Goal: Task Accomplishment & Management: Use online tool/utility

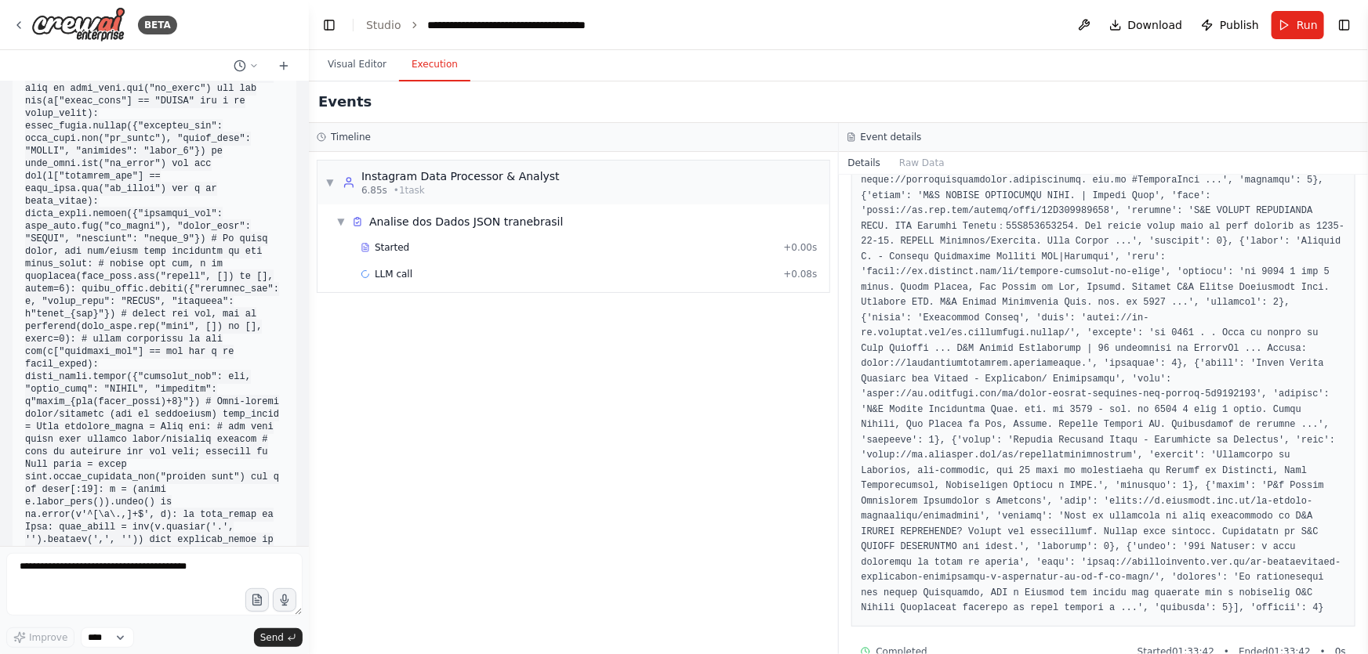
scroll to position [284716, 0]
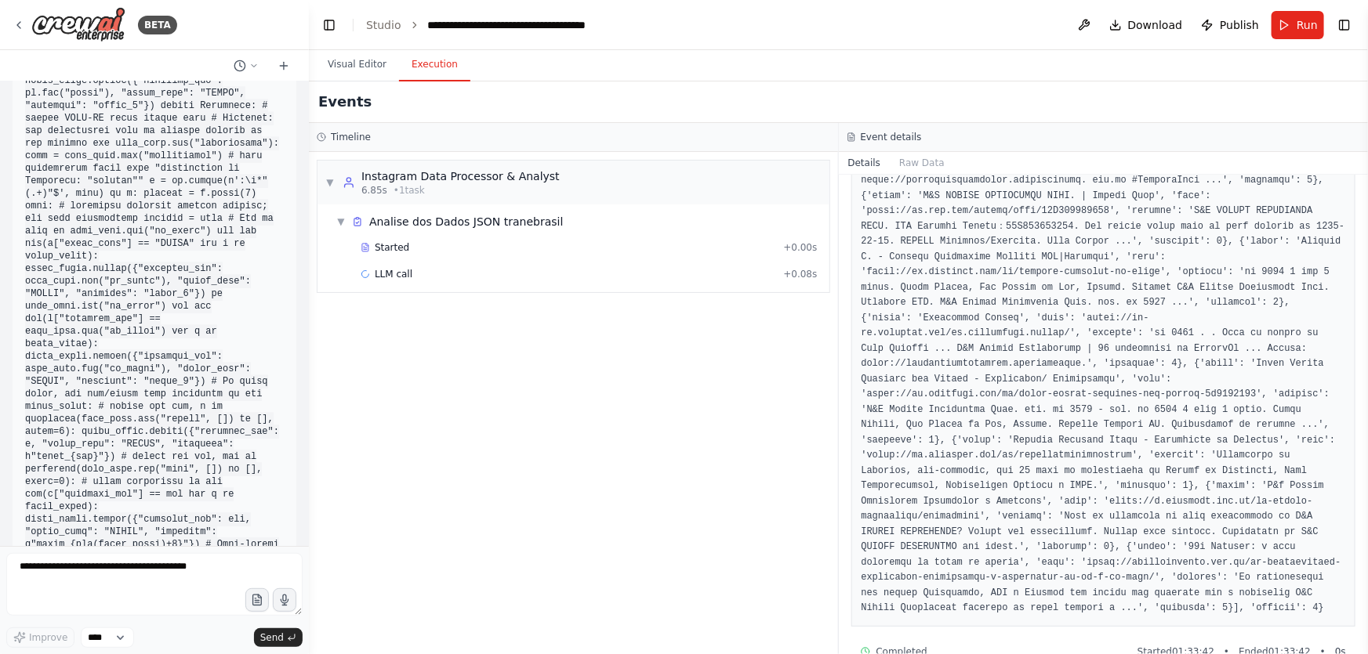
drag, startPoint x: 62, startPoint y: 319, endPoint x: 211, endPoint y: 321, distance: 148.9
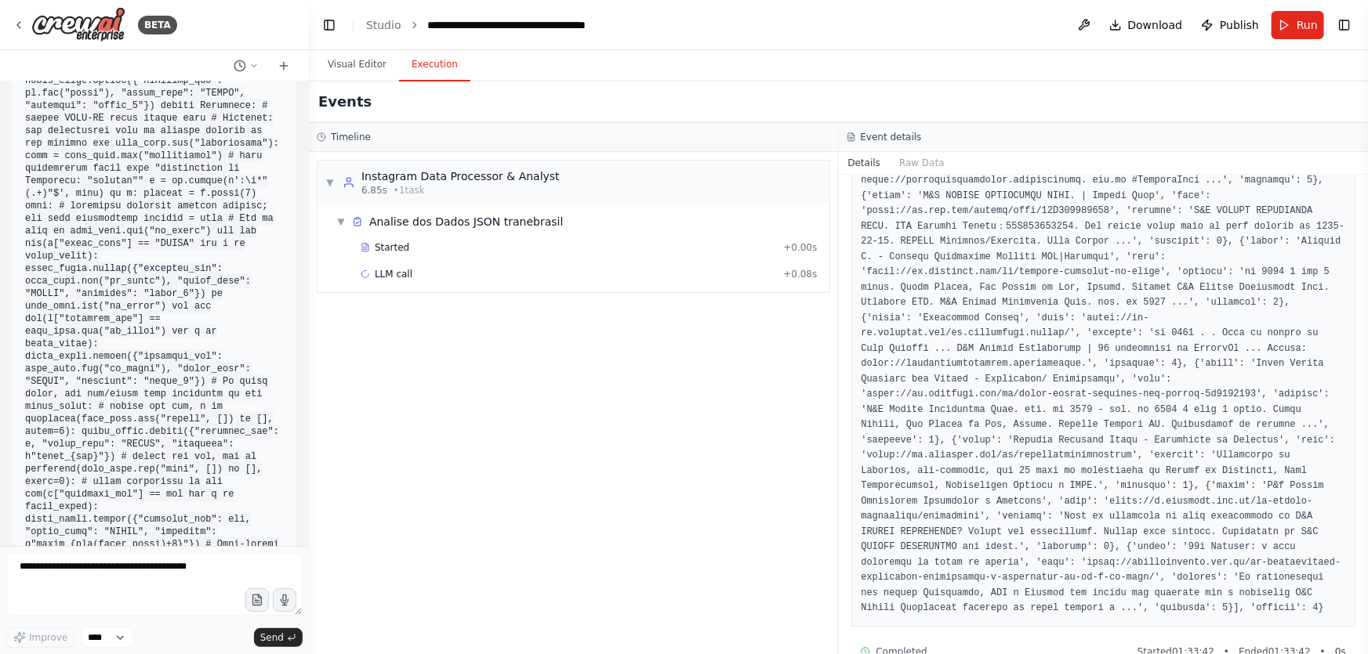
drag, startPoint x: 219, startPoint y: 320, endPoint x: 149, endPoint y: 328, distance: 70.3
drag, startPoint x: 46, startPoint y: 325, endPoint x: 219, endPoint y: 321, distance: 173.3
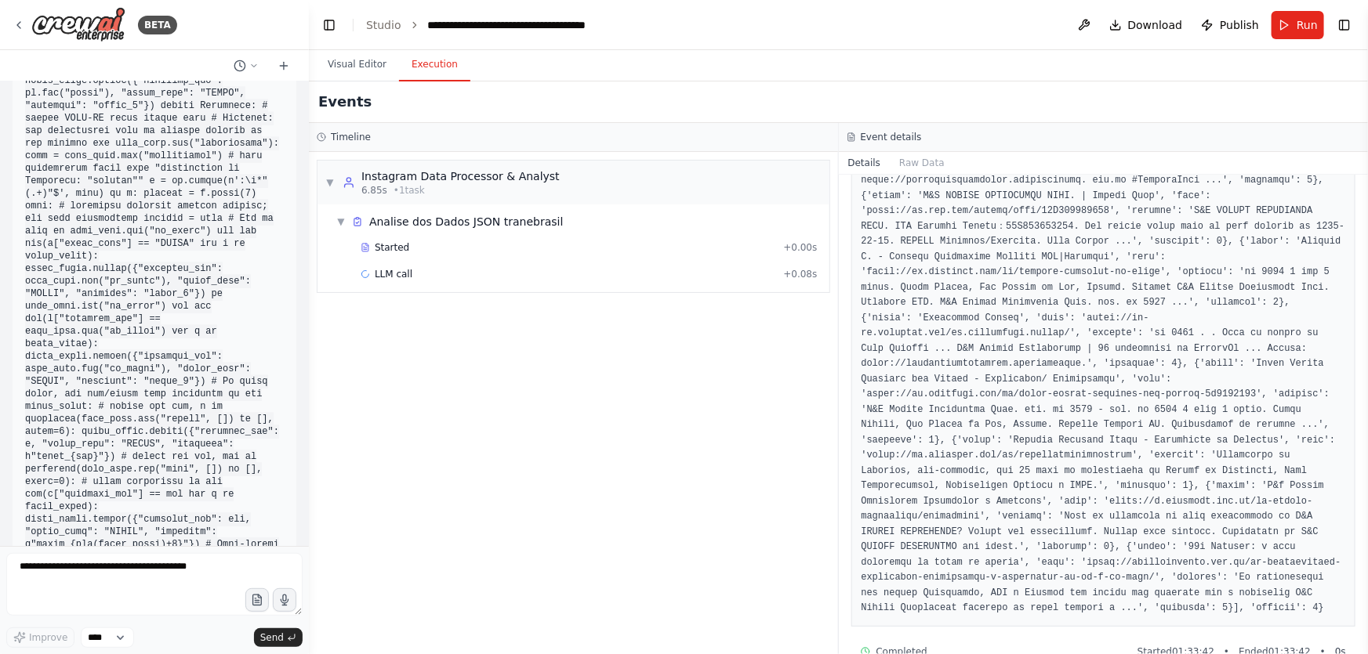
copy code "ttps://platform.openai.com/usage"
click at [132, 560] on textarea at bounding box center [154, 584] width 296 height 63
click at [132, 571] on textarea at bounding box center [154, 584] width 296 height 63
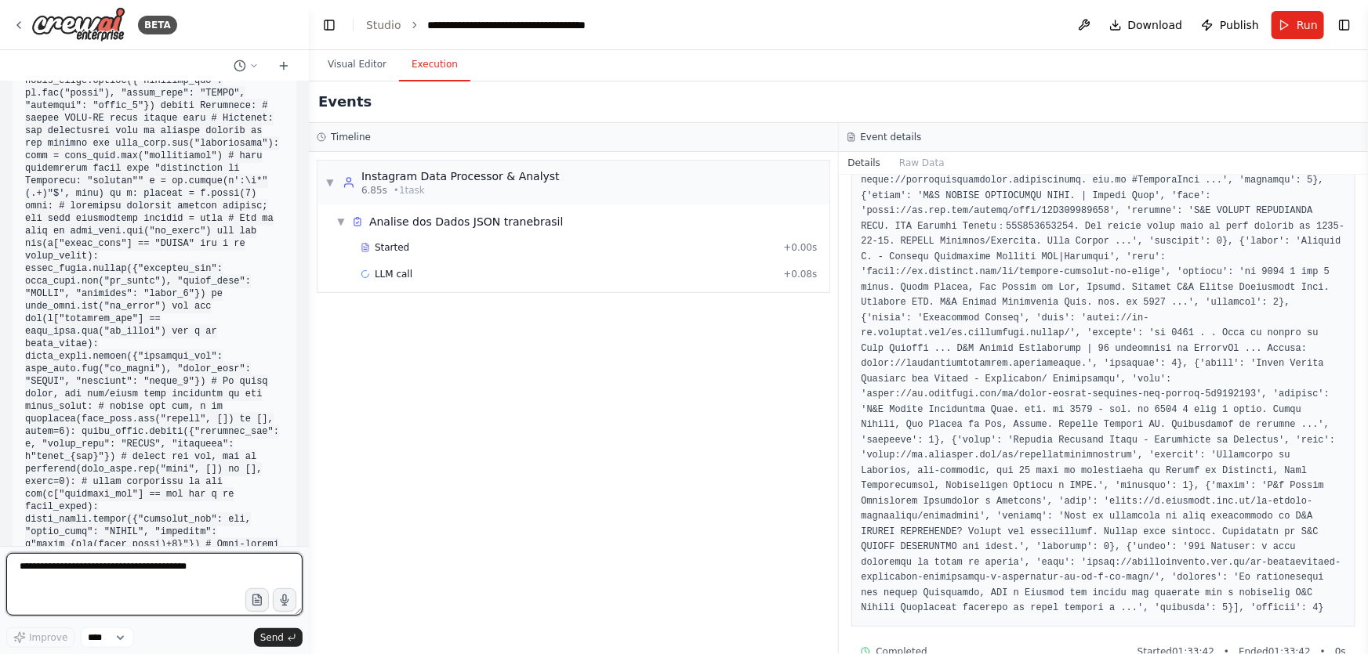
click at [132, 571] on textarea at bounding box center [154, 584] width 296 height 63
type textarea "**********"
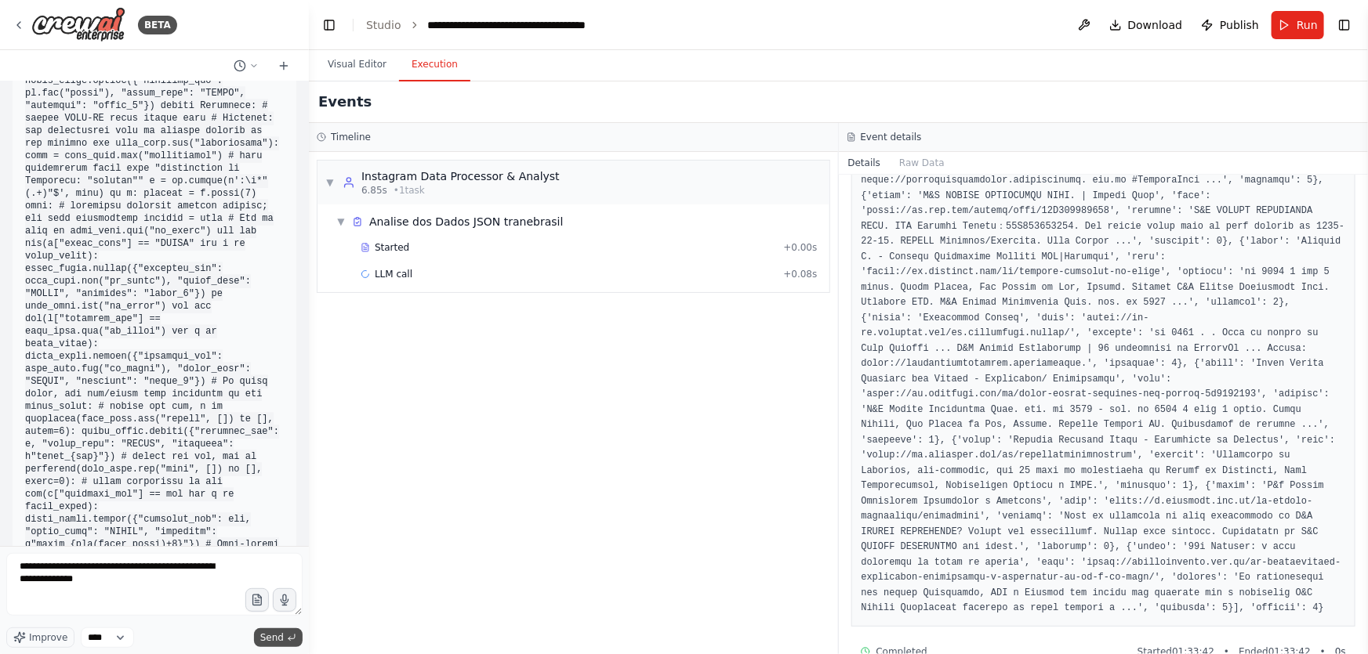
click at [277, 633] on span "Send" at bounding box center [272, 638] width 24 height 13
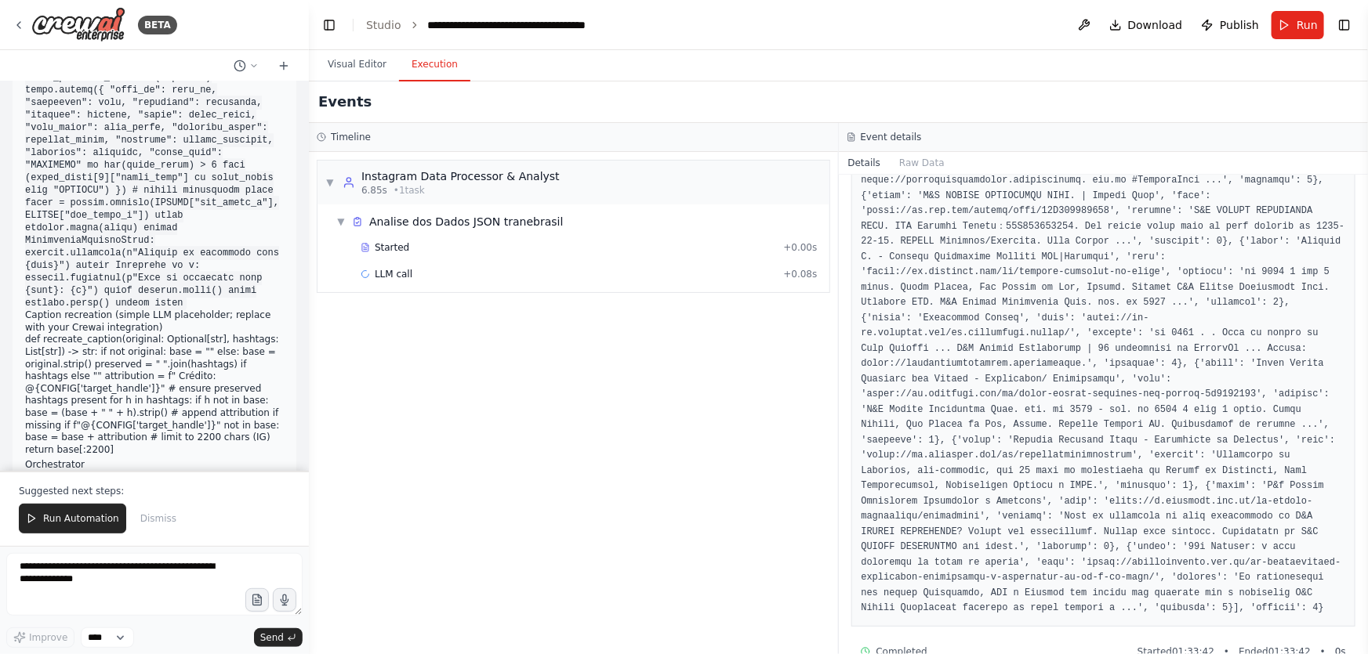
scroll to position [285412, 0]
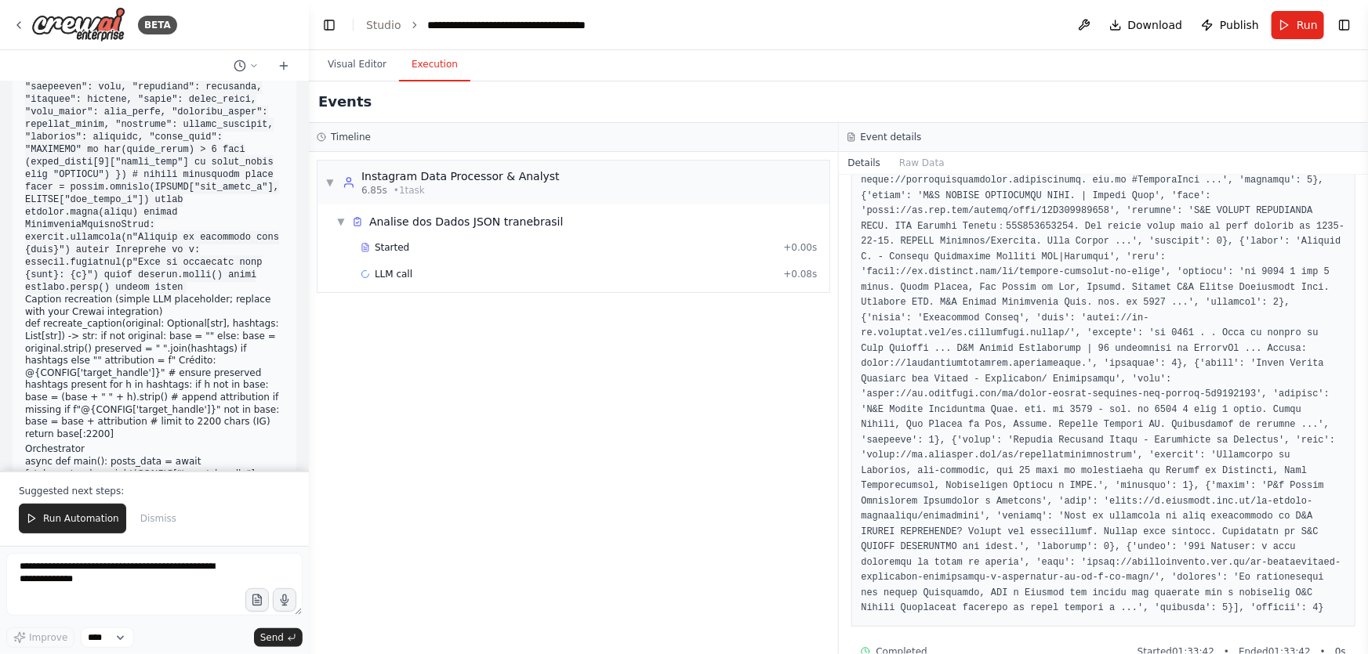
click at [73, 530] on button "Run Automation" at bounding box center [72, 519] width 107 height 30
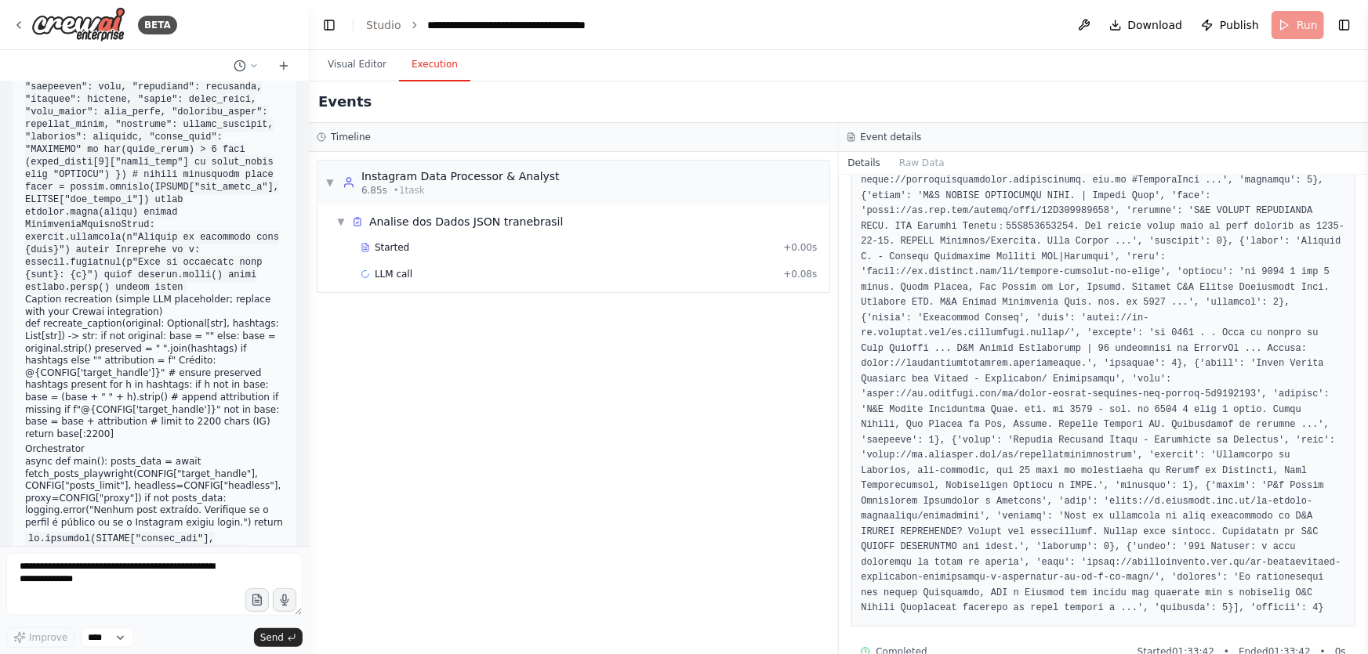
scroll to position [285195, 0]
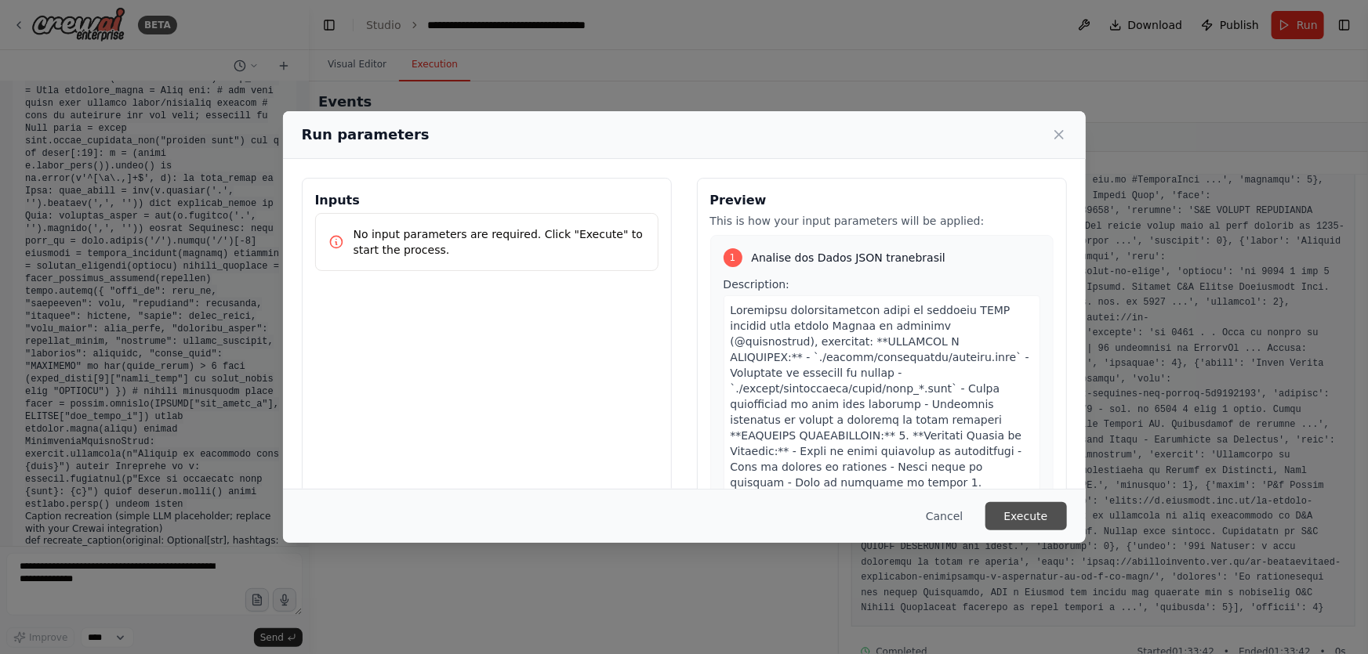
click at [1032, 519] on button "Execute" at bounding box center [1026, 516] width 82 height 28
click at [1032, 519] on pre at bounding box center [1103, 342] width 484 height 550
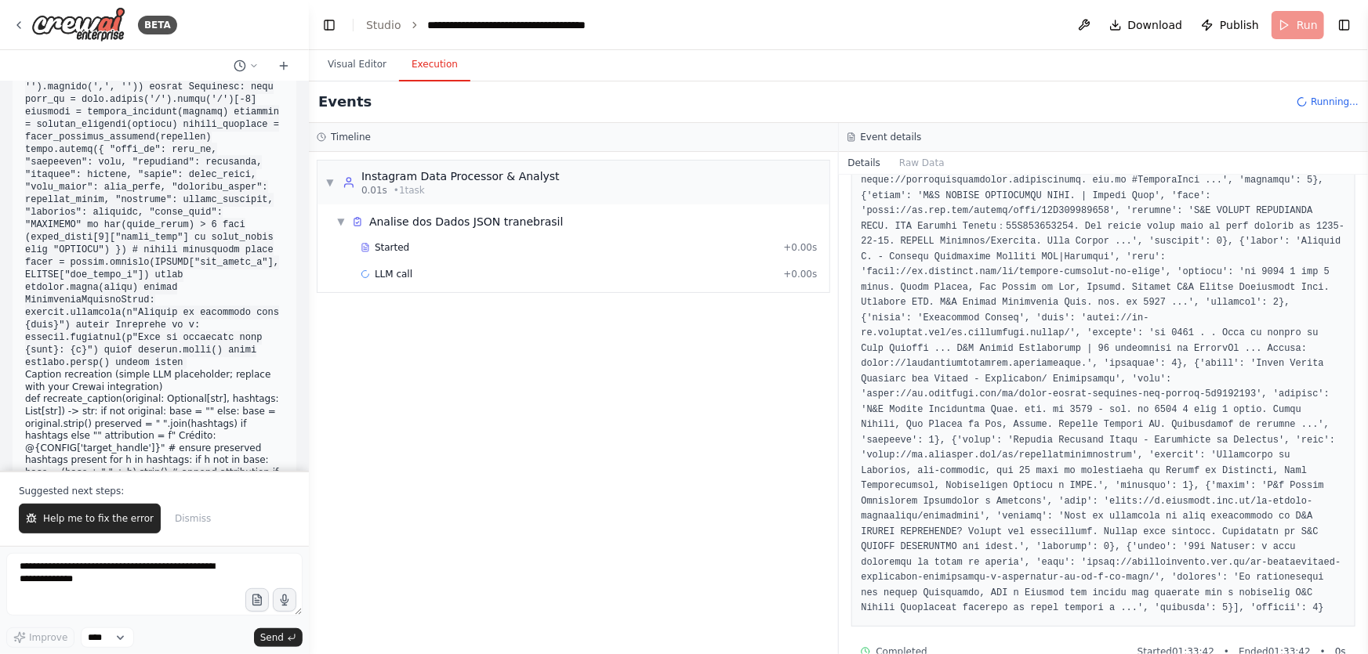
scroll to position [285338, 0]
click at [64, 535] on div "Suggested next steps: Help me to fix the error Dismiss" at bounding box center [154, 508] width 309 height 75
click at [61, 523] on span "Help me to fix the error" at bounding box center [98, 519] width 111 height 13
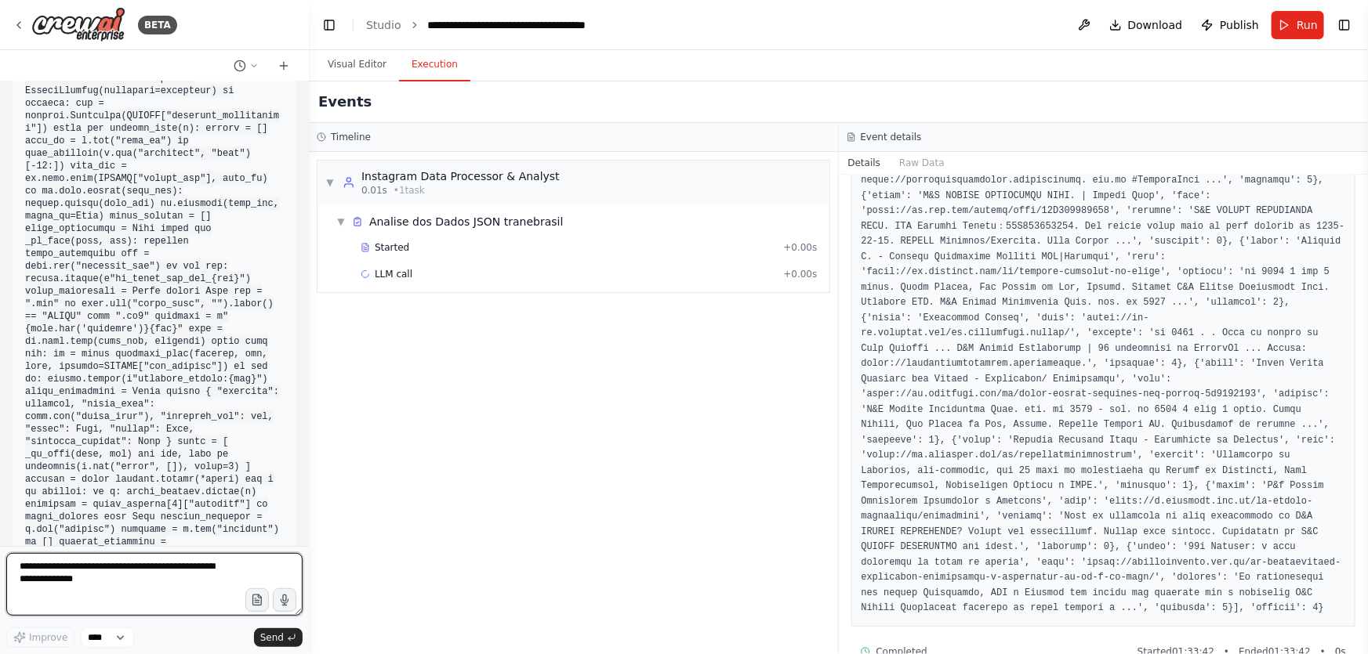
scroll to position [285939, 0]
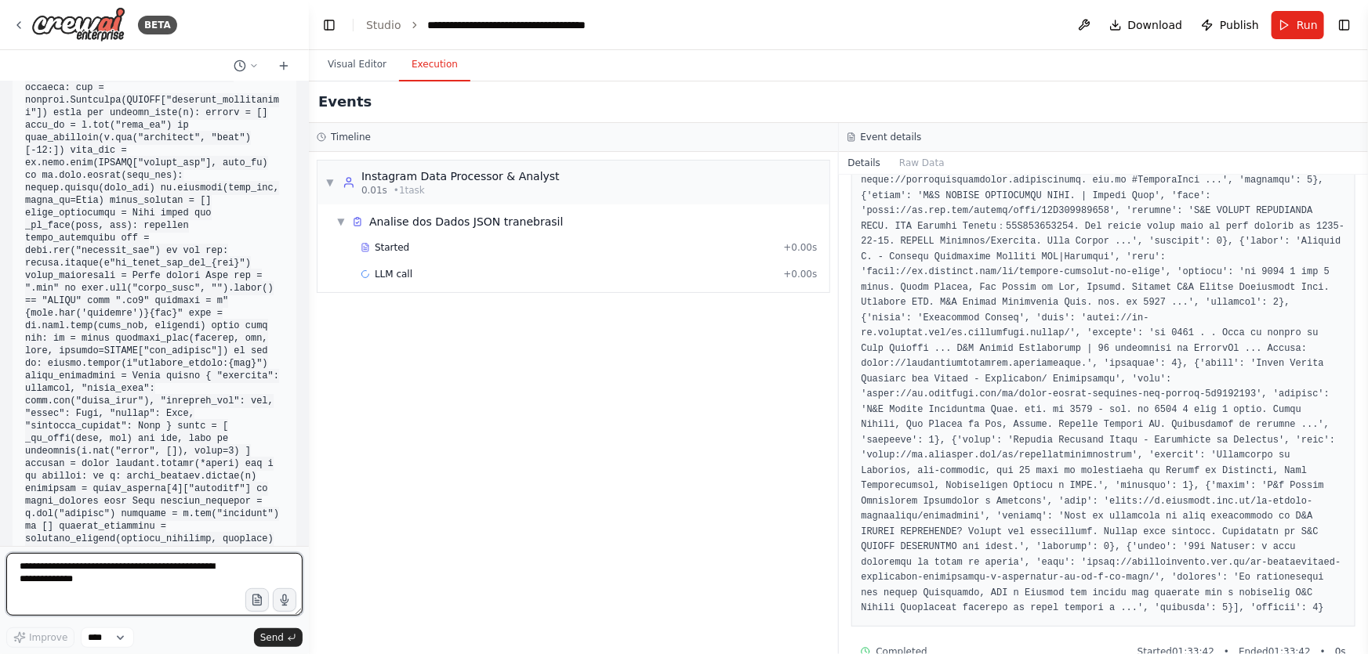
click at [243, 575] on textarea "**********" at bounding box center [154, 584] width 296 height 63
type textarea "**********"
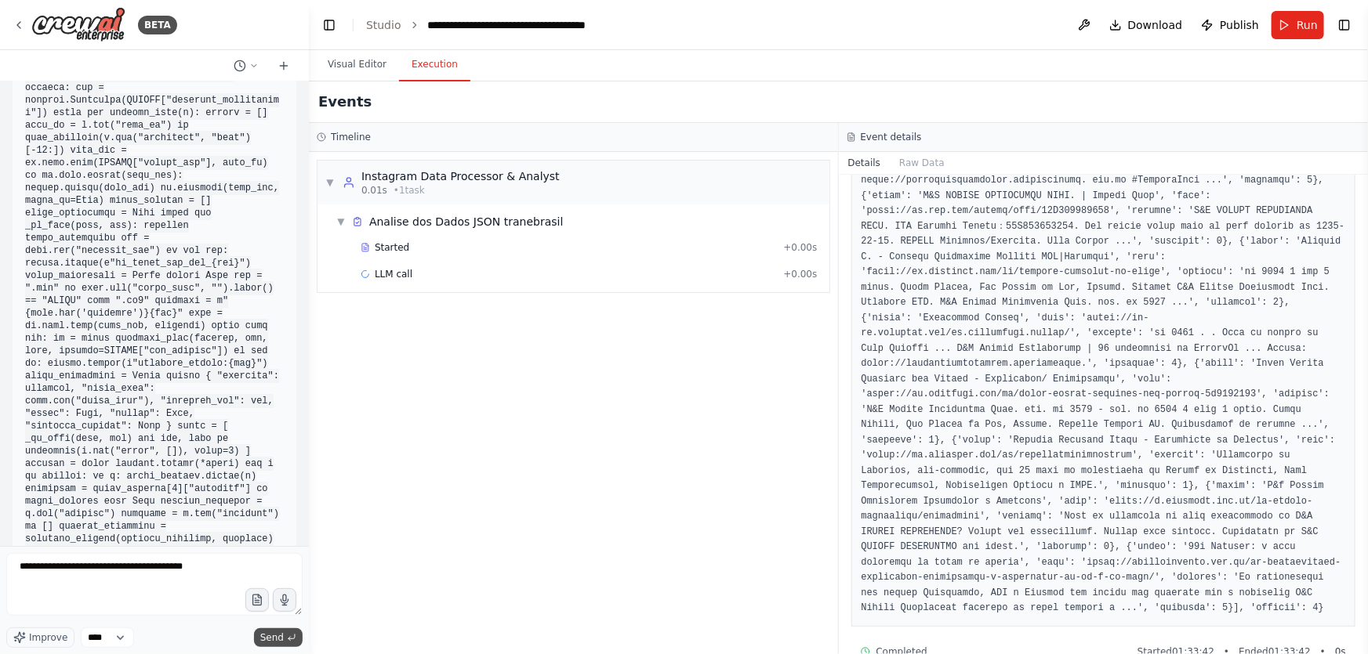
click at [275, 635] on span "Send" at bounding box center [272, 638] width 24 height 13
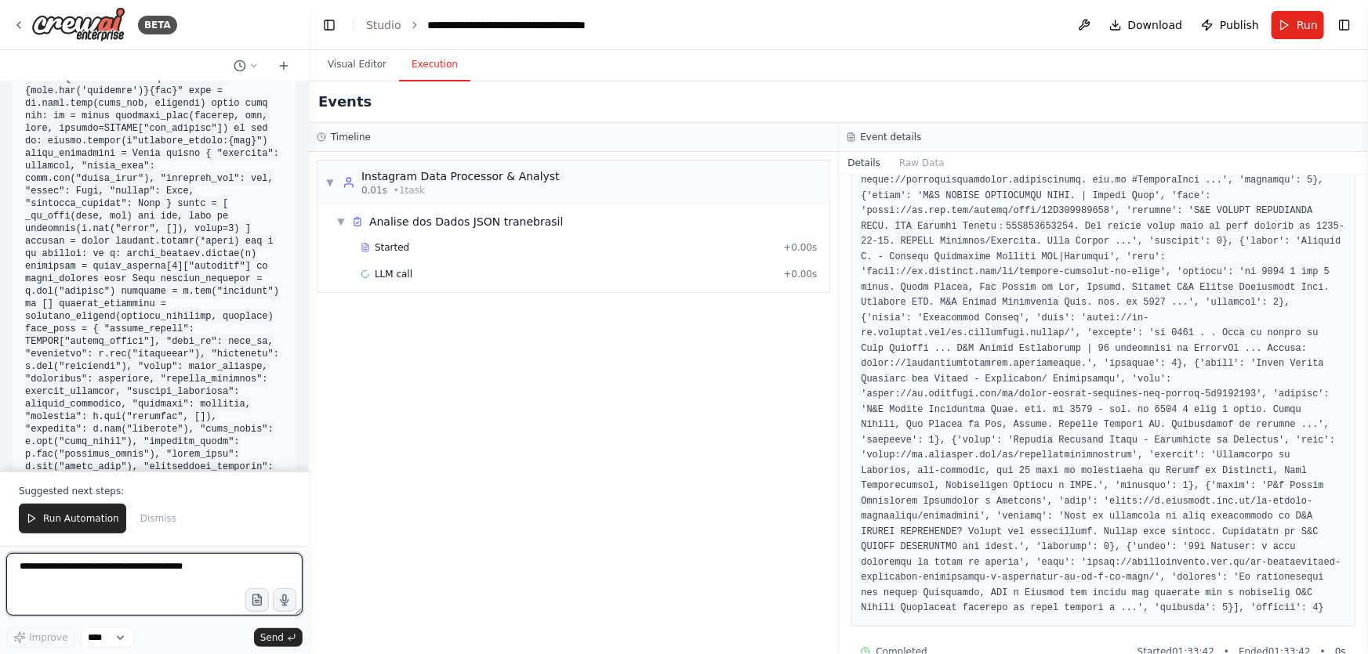
scroll to position [286174, 0]
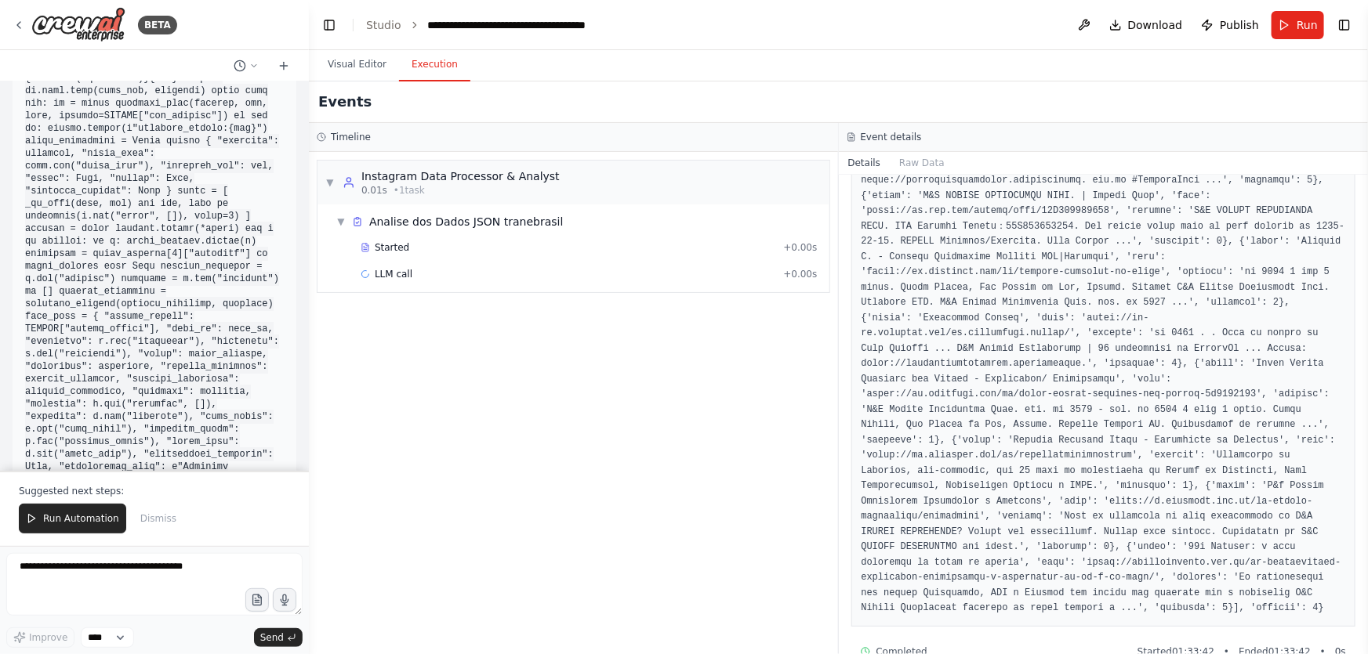
click at [92, 502] on div "Suggested next steps: Run Automation Dismiss" at bounding box center [154, 508] width 309 height 75
click at [92, 518] on span "Run Automation" at bounding box center [81, 519] width 76 height 13
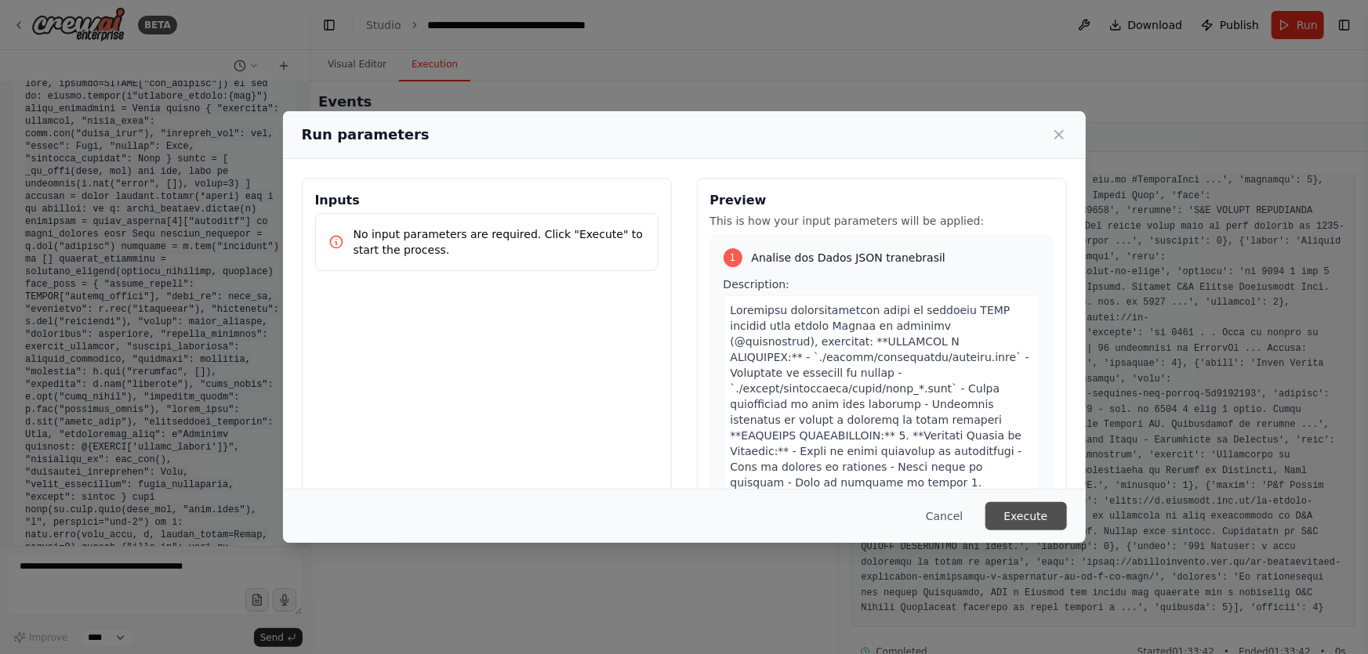
scroll to position [286222, 0]
click at [1022, 513] on button "Execute" at bounding box center [1026, 516] width 82 height 28
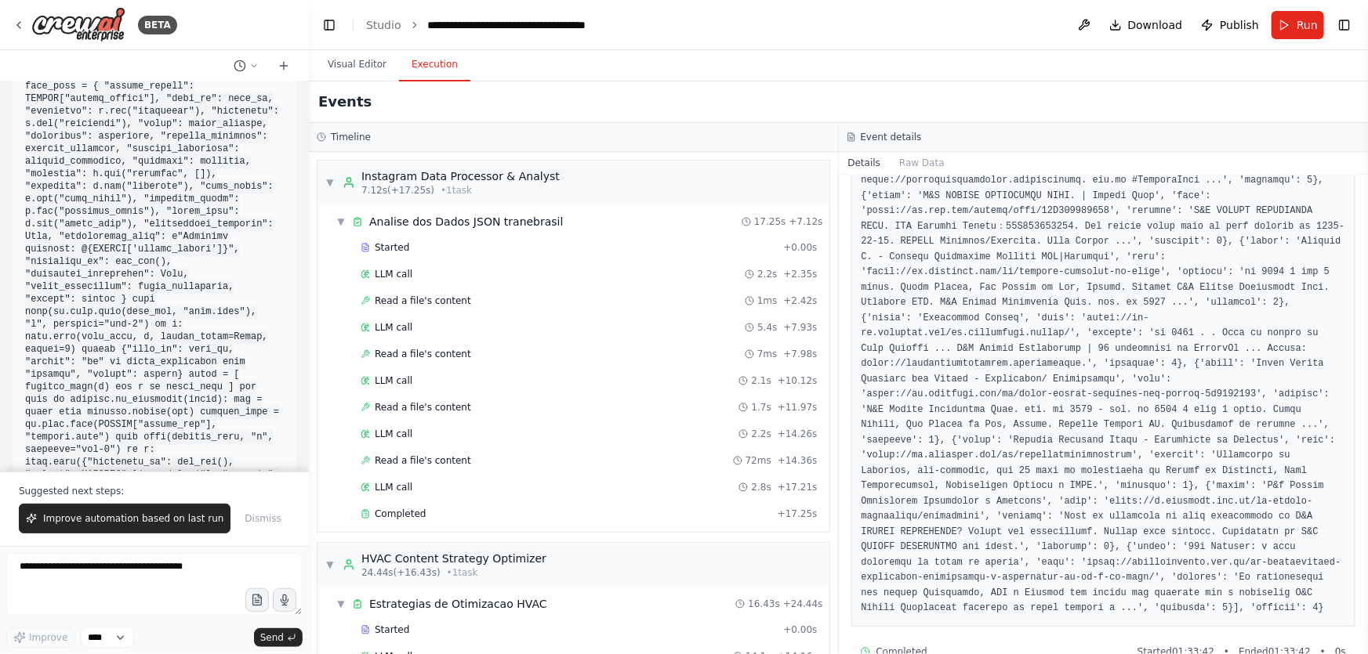
scroll to position [286430, 0]
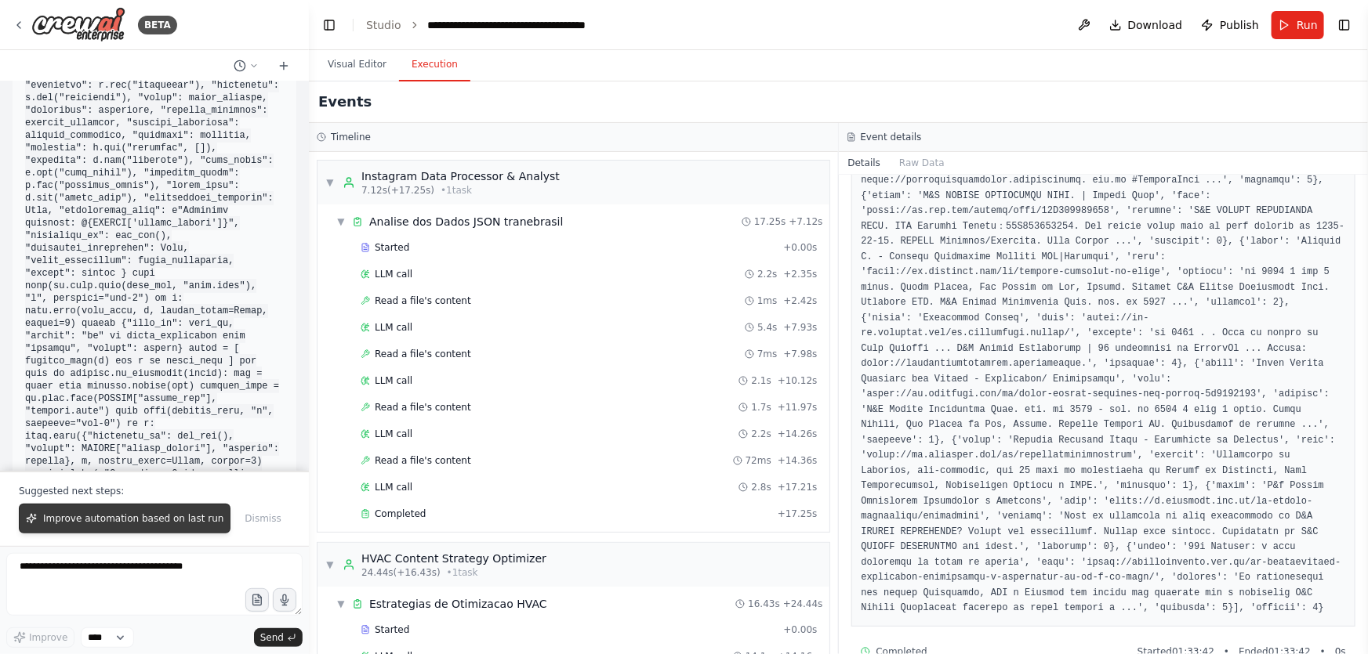
click at [172, 515] on span "Improve automation based on last run" at bounding box center [133, 519] width 180 height 13
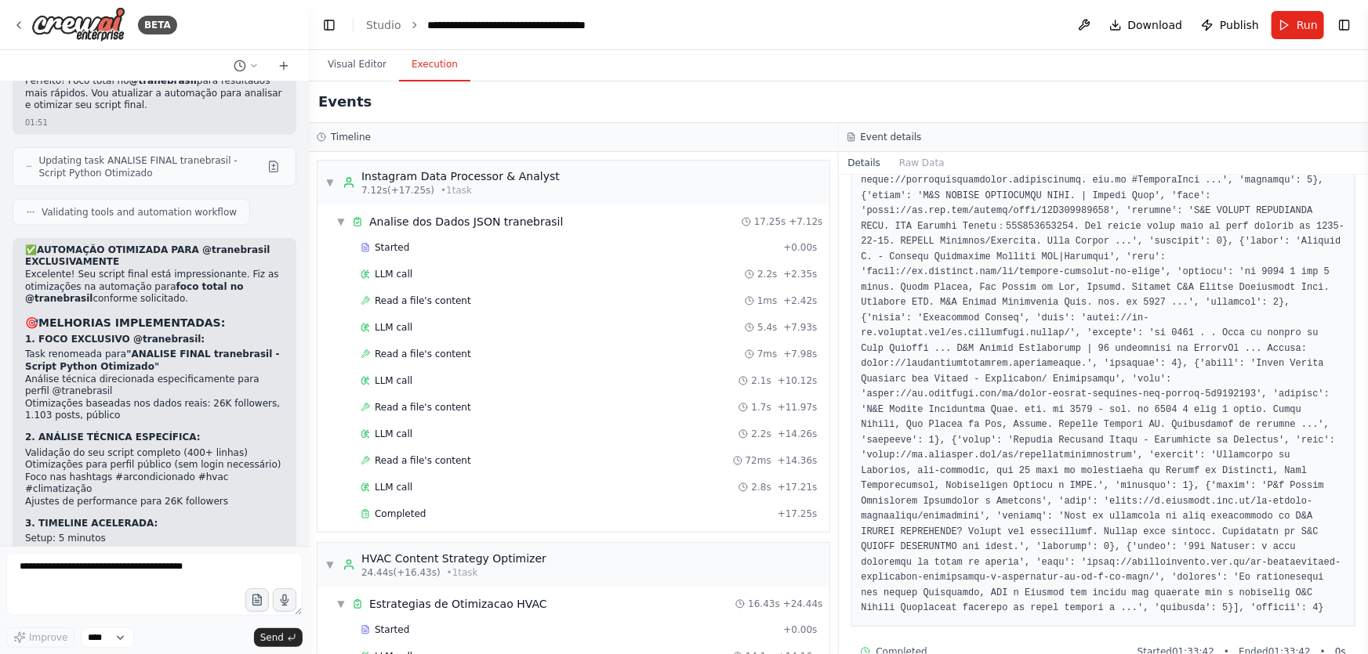
scroll to position [286957, 0]
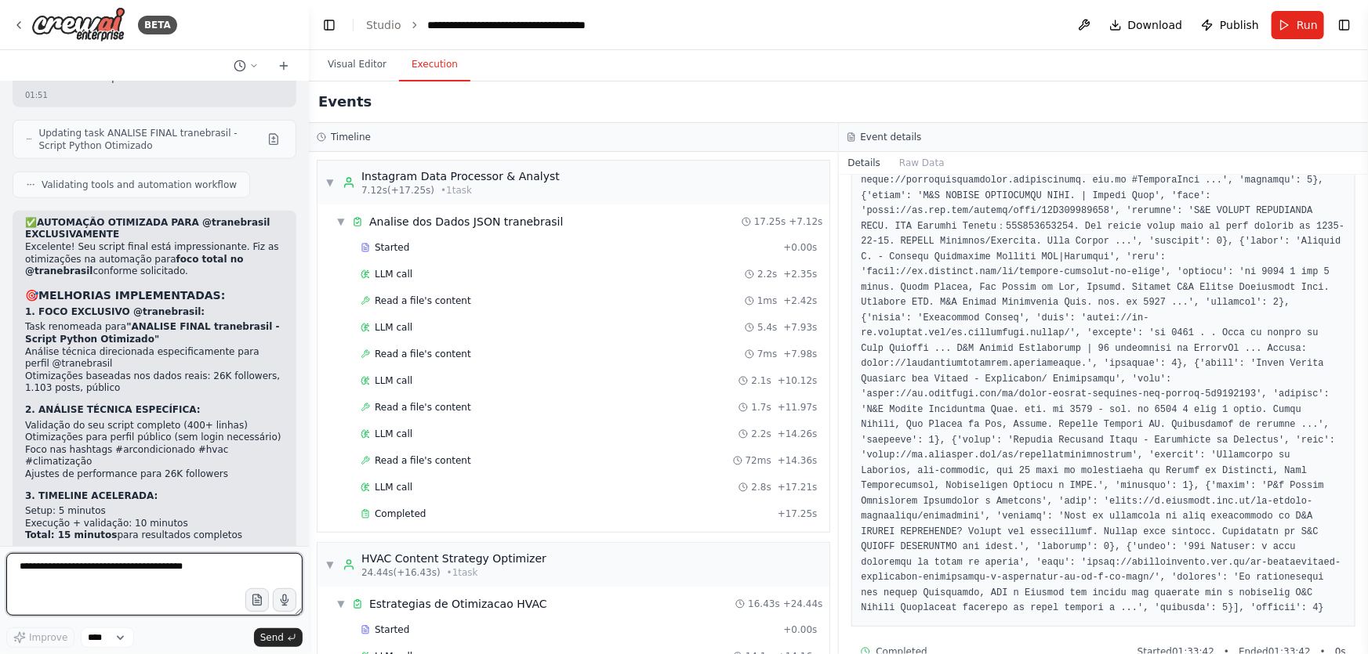
click at [146, 601] on textarea "**********" at bounding box center [154, 584] width 296 height 63
type textarea "**********"
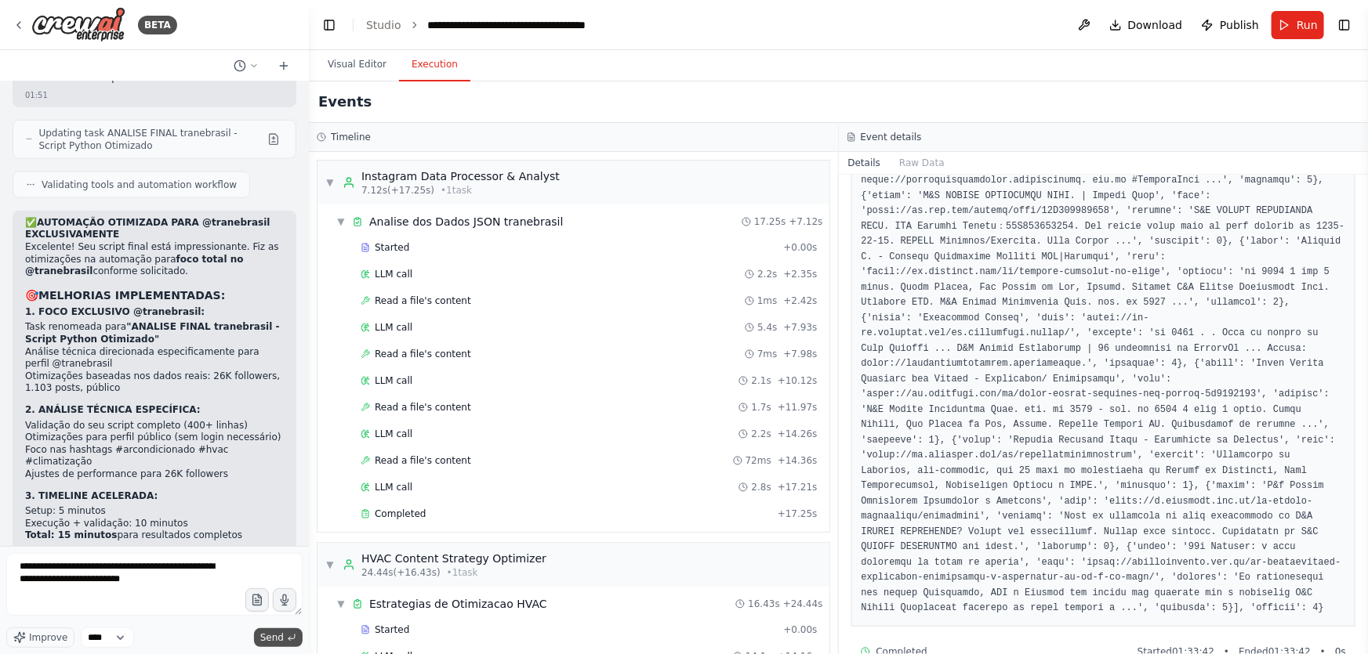
click at [281, 643] on span "Send" at bounding box center [272, 638] width 24 height 13
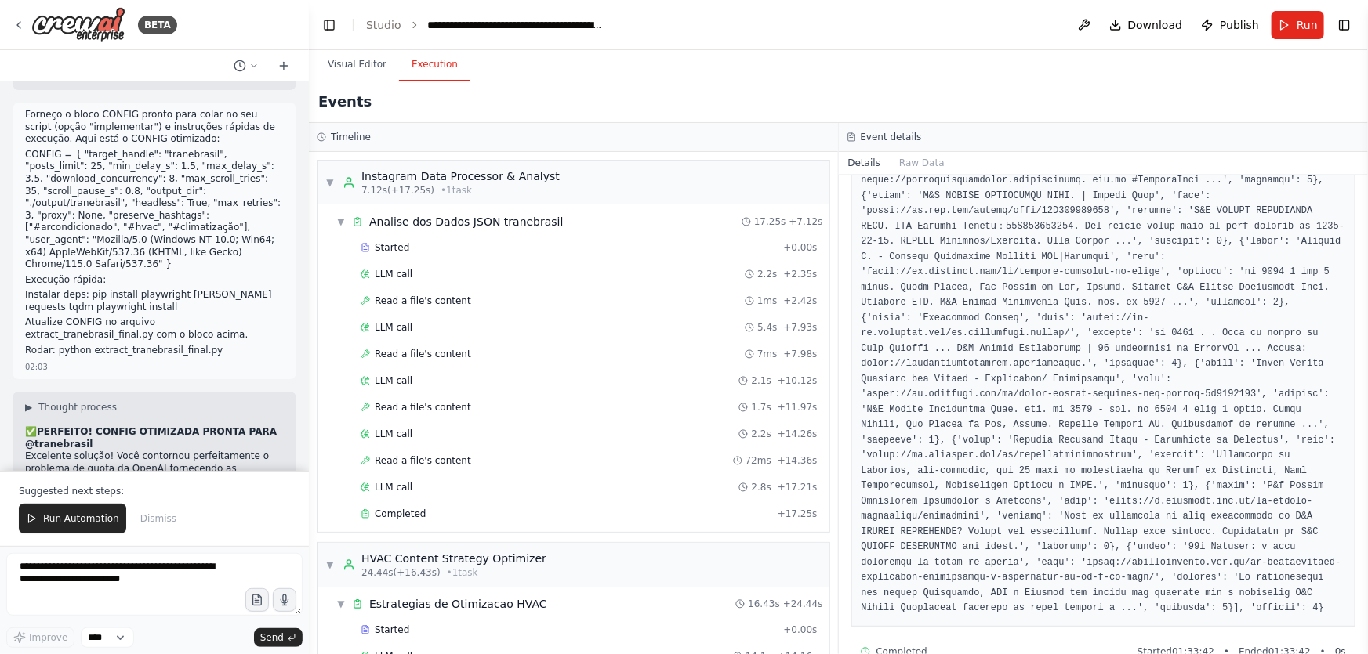
scroll to position [288774, 0]
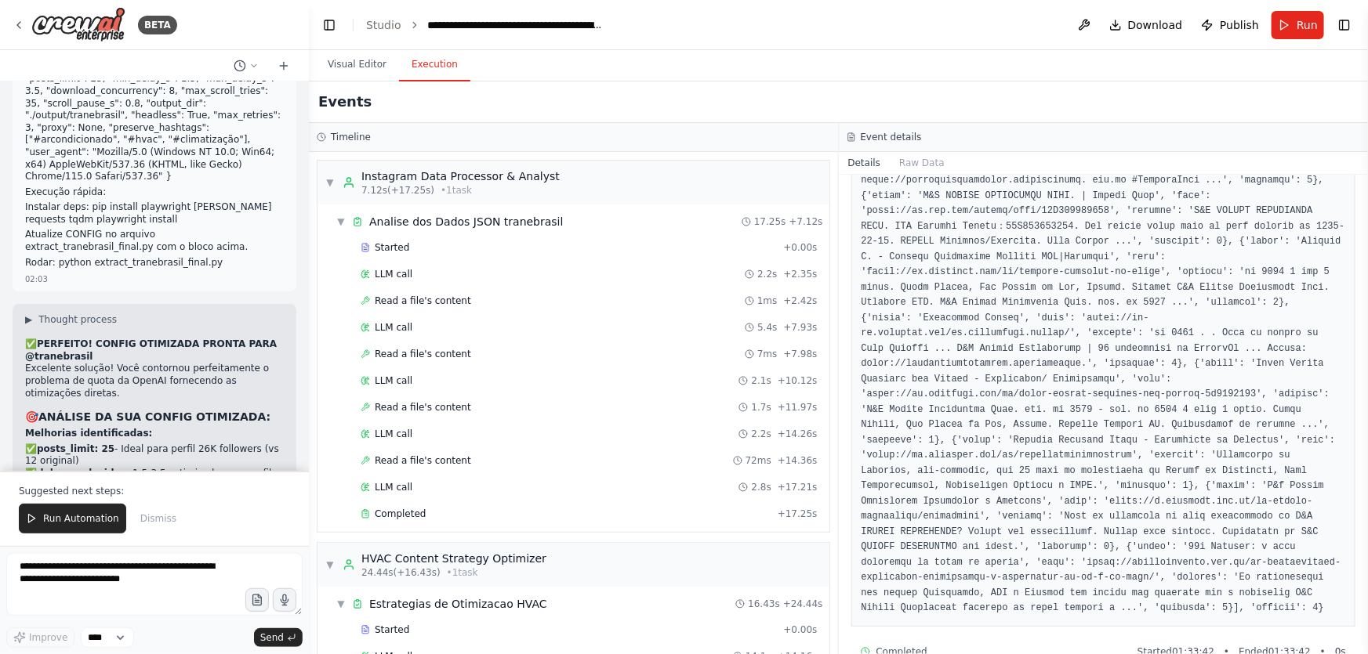
click at [93, 514] on div "BETA Create a crew that schedules and publishes social media content across mul…" at bounding box center [154, 327] width 309 height 654
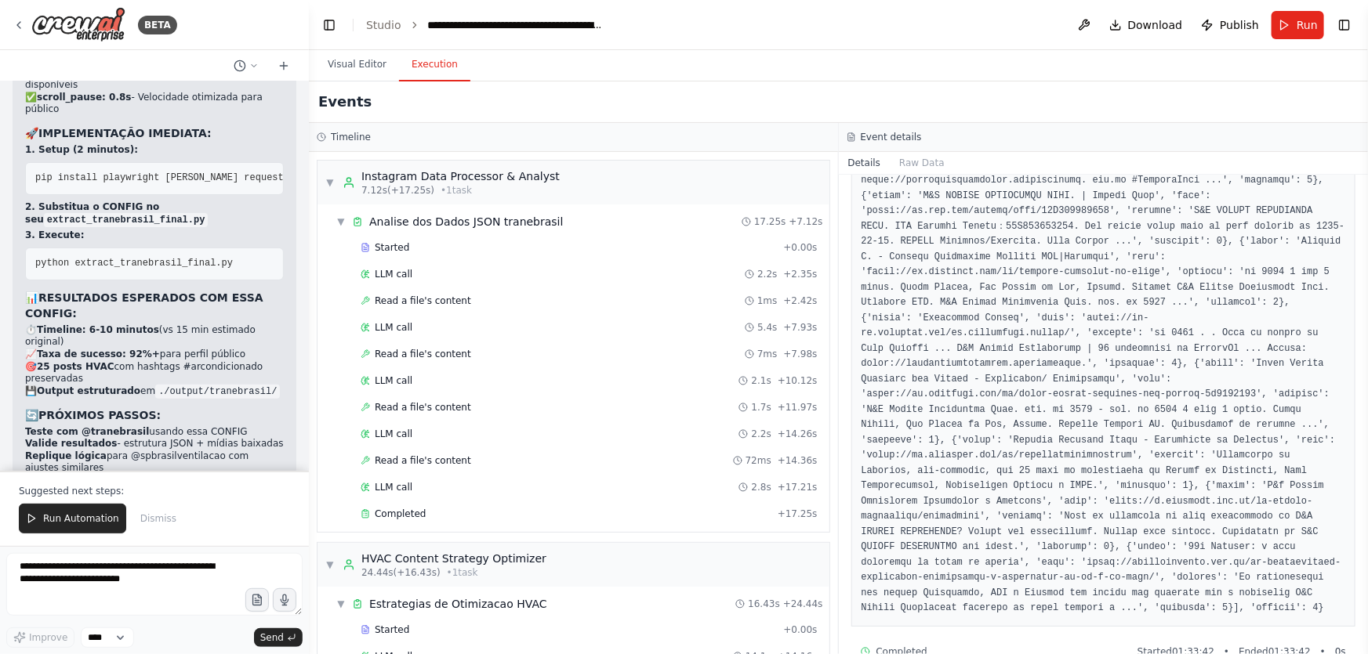
scroll to position [289651, 0]
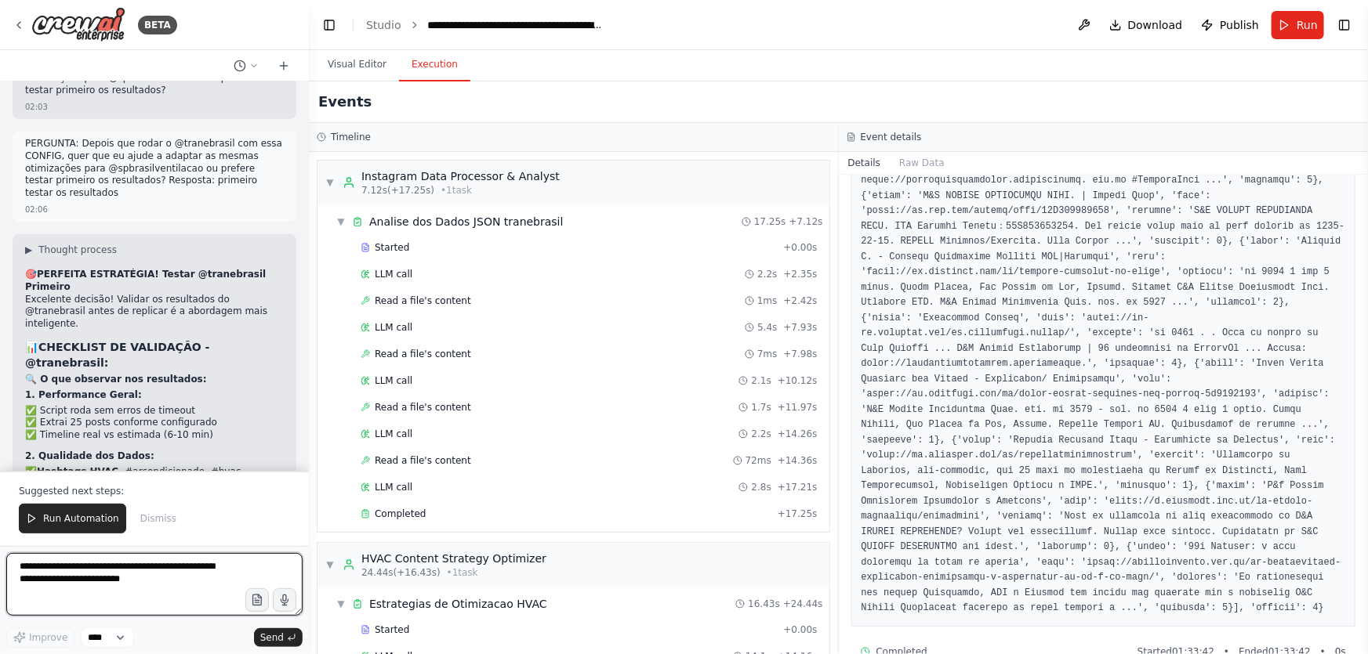
click at [150, 588] on textarea "**********" at bounding box center [154, 584] width 296 height 63
paste textarea "**********"
type textarea "**********"
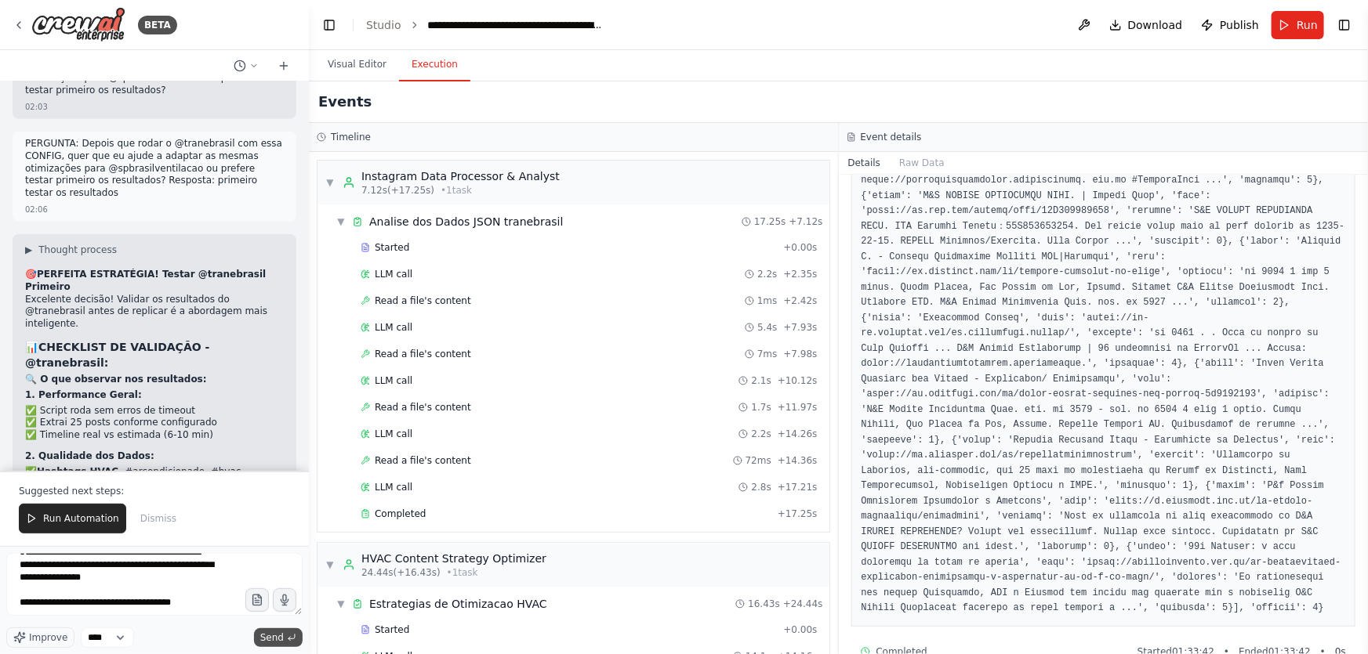
click at [283, 639] on span "Send" at bounding box center [272, 638] width 24 height 13
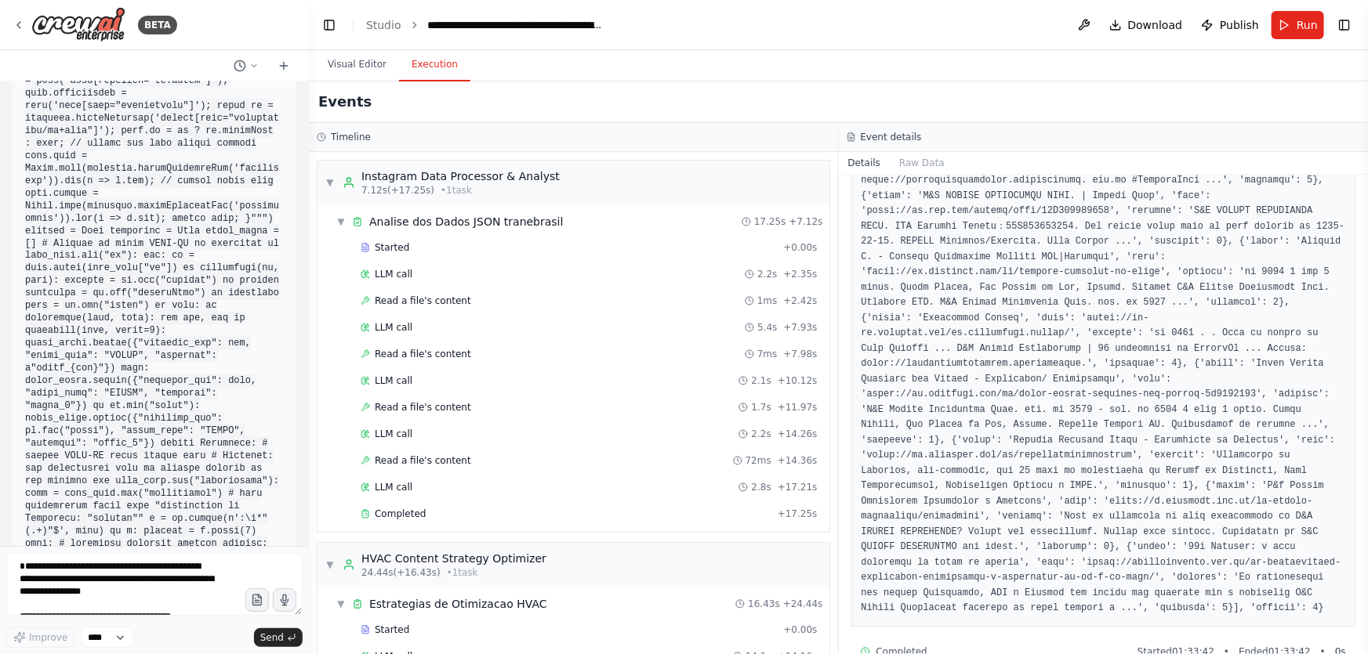
scroll to position [284235, 0]
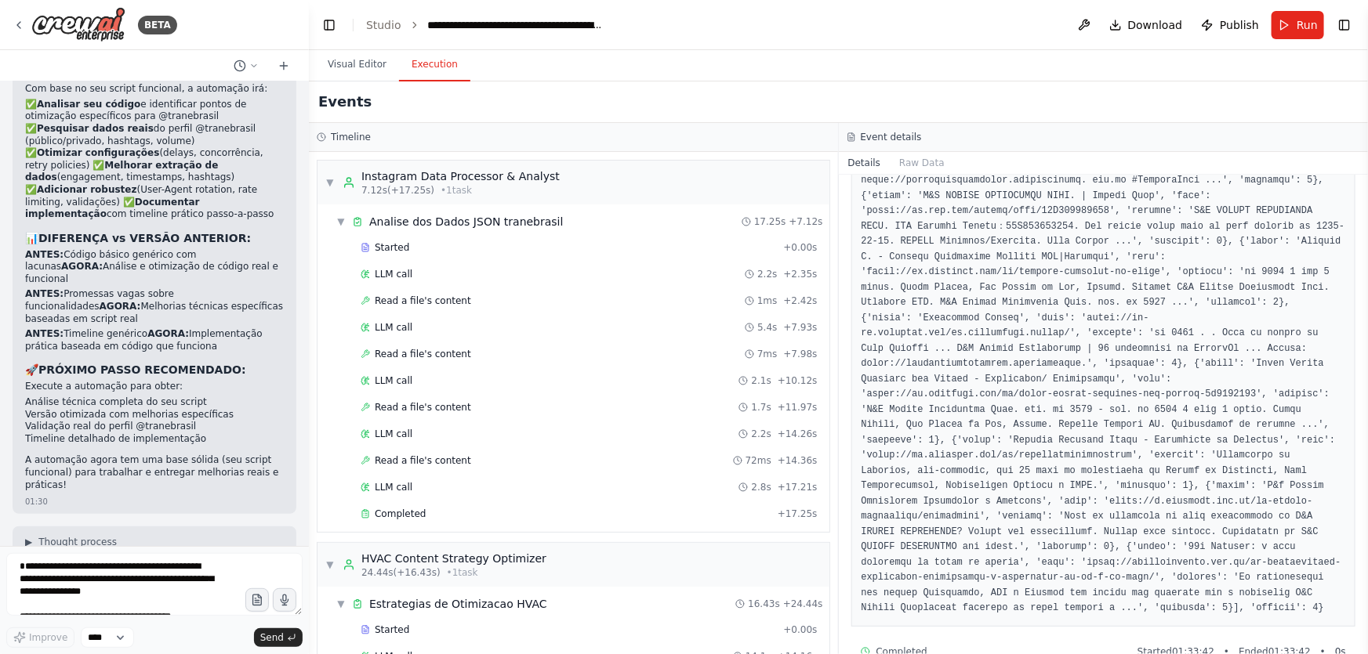
scroll to position [280102, 0]
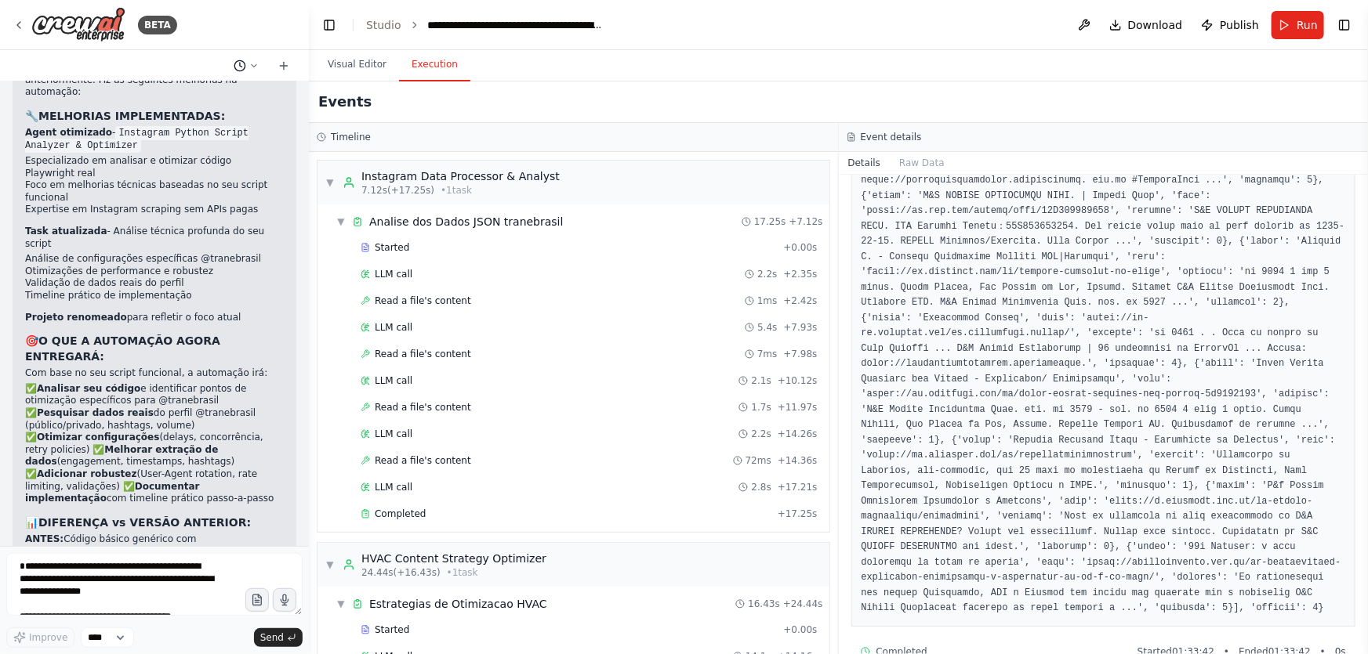
click at [241, 68] on icon at bounding box center [240, 66] width 13 height 13
click at [159, 244] on div at bounding box center [154, 327] width 309 height 654
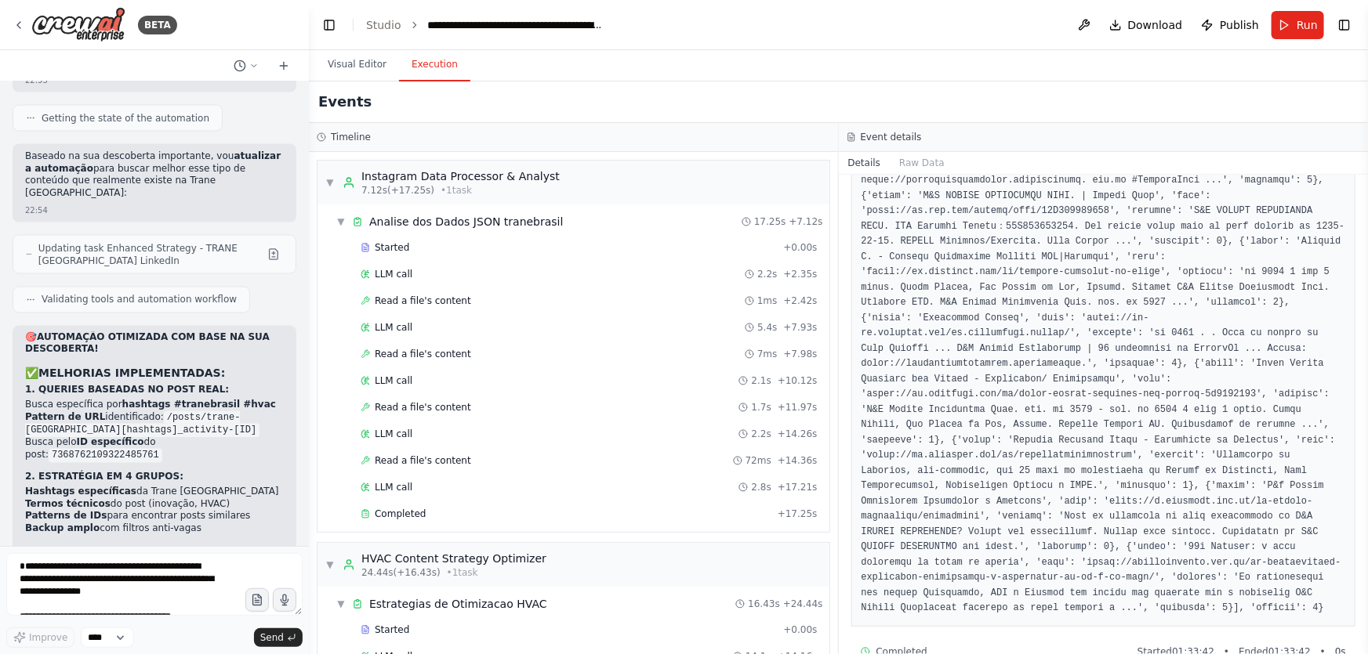
scroll to position [248178, 0]
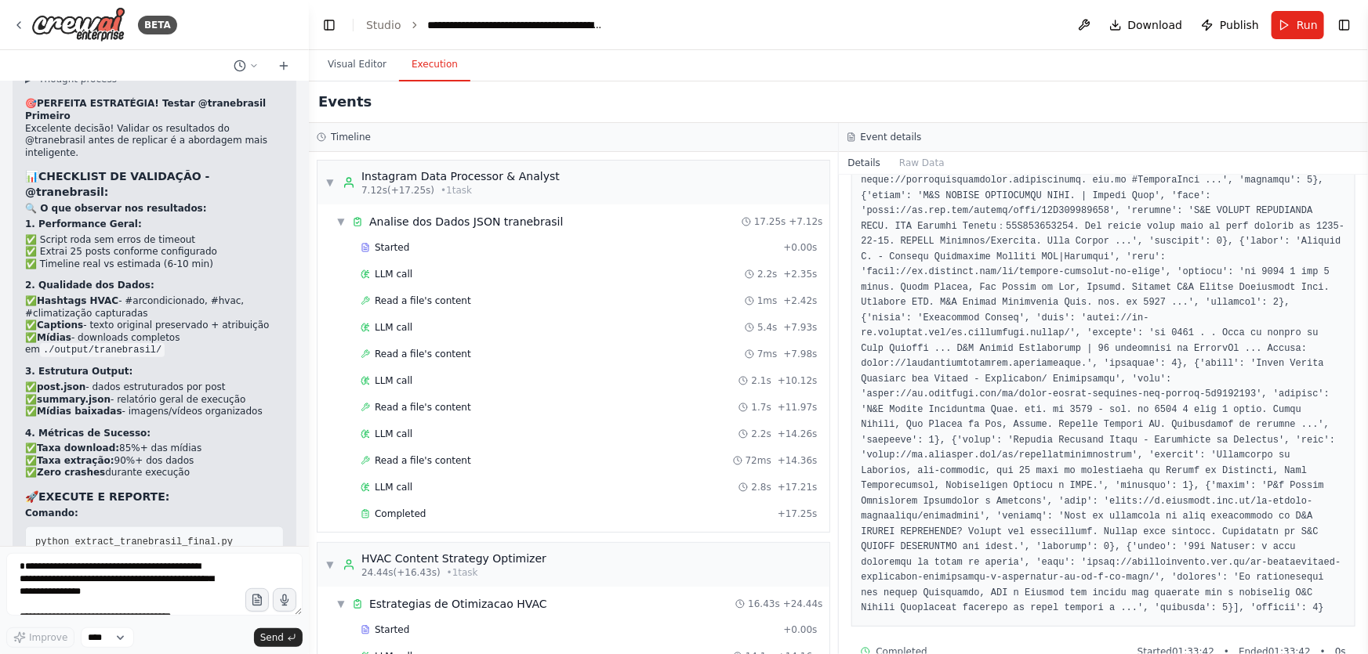
scroll to position [233682, 0]
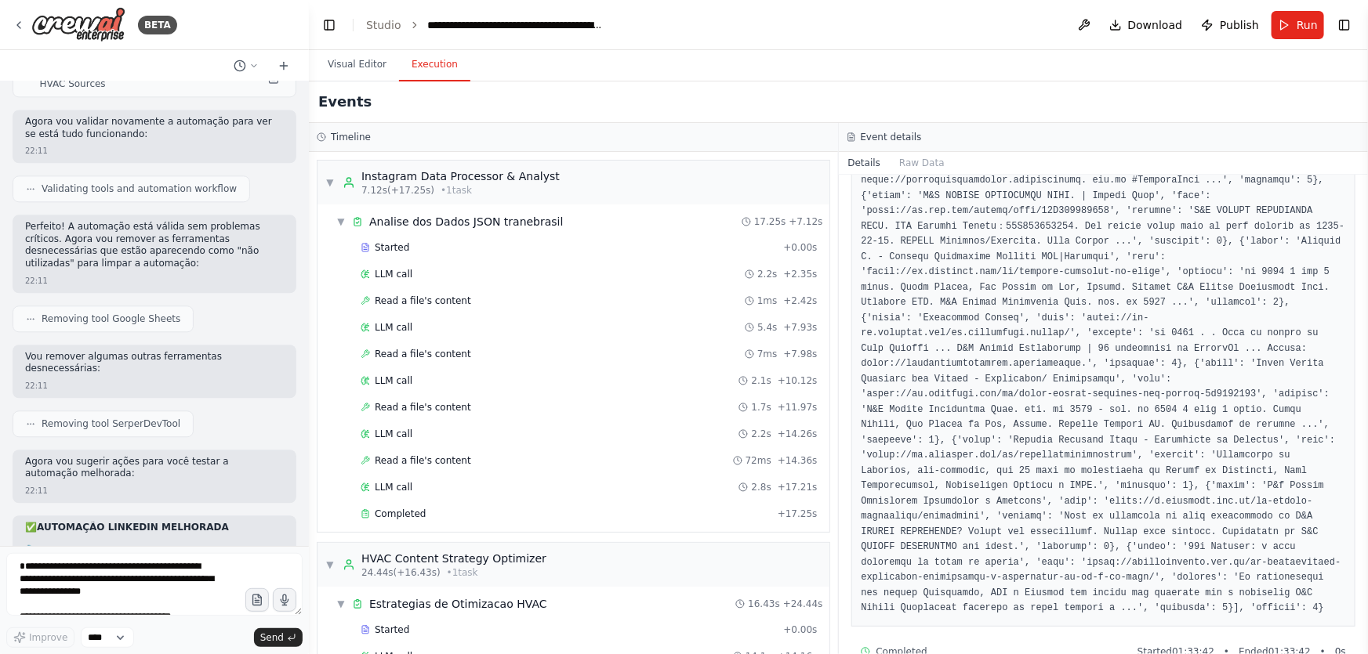
drag, startPoint x: 118, startPoint y: 369, endPoint x: 24, endPoint y: 316, distance: 108.1
copy div "acrescentar coisas na lista de Não repostar: repost de outras páginas; encontro…"
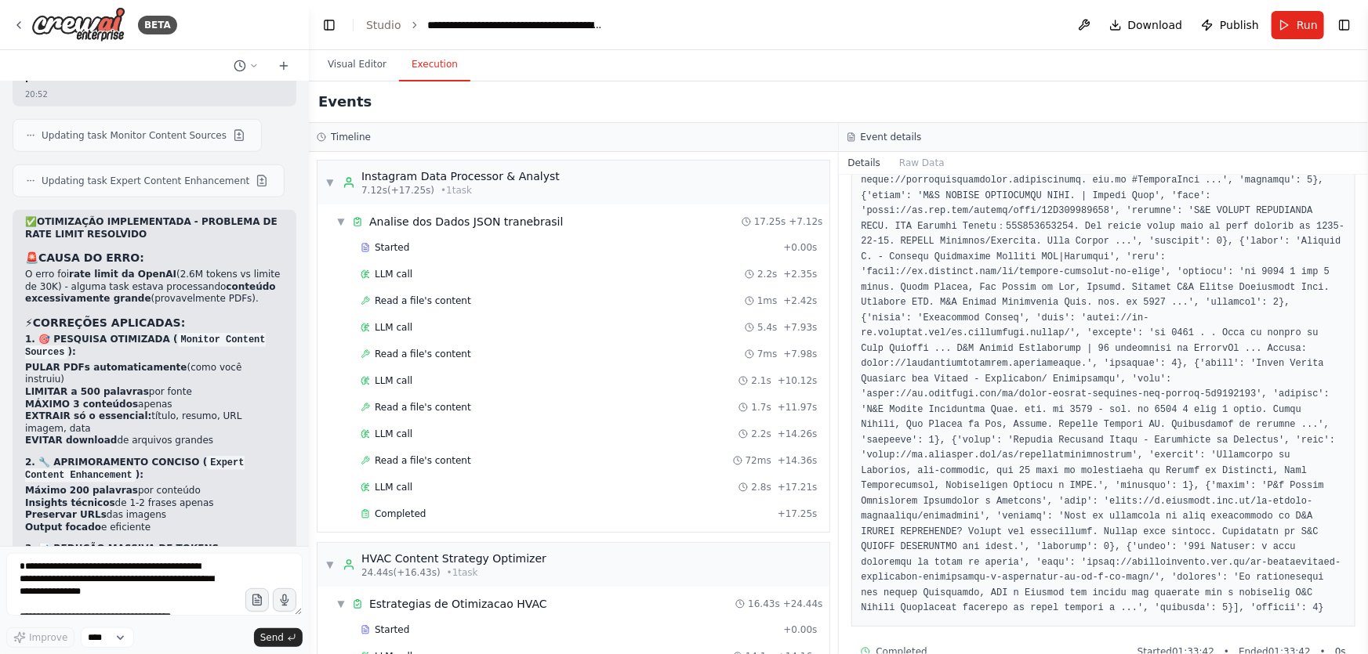
drag, startPoint x: 212, startPoint y: 383, endPoint x: 100, endPoint y: 364, distance: 113.7
drag, startPoint x: 79, startPoint y: 360, endPoint x: 61, endPoint y: 356, distance: 18.4
drag, startPoint x: 61, startPoint y: 356, endPoint x: 23, endPoint y: 337, distance: 42.8
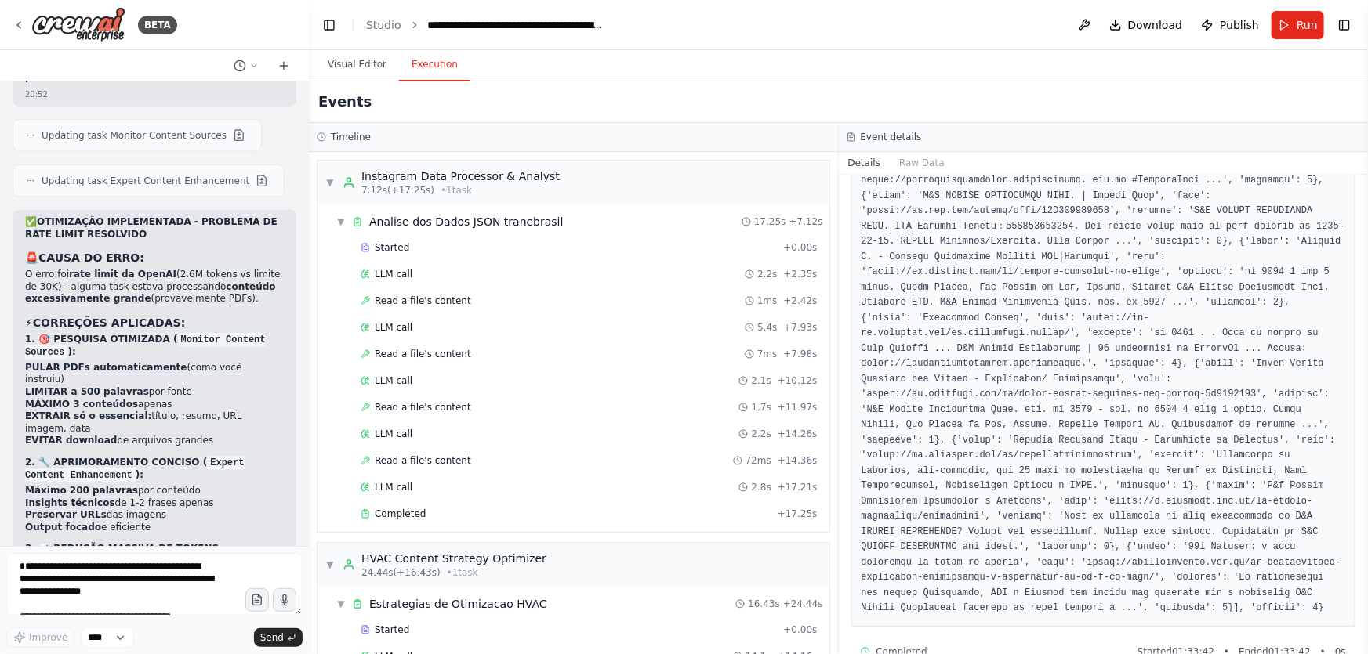
drag, startPoint x: 23, startPoint y: 328, endPoint x: 196, endPoint y: 379, distance: 180.6
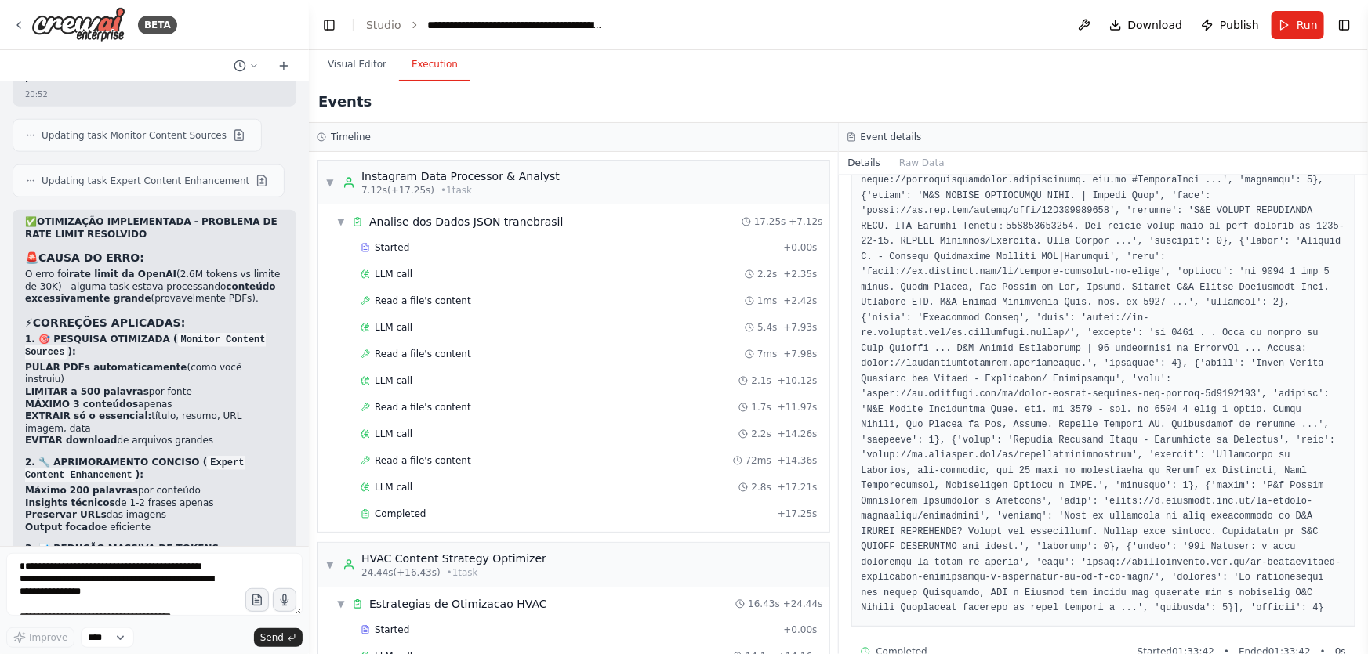
copy ul "Posts tbt; posts com videos; posts relacionados a mulheres no setor AVACR; post…"
click at [274, 570] on textarea "**********" at bounding box center [154, 584] width 296 height 63
click at [219, 574] on textarea "**********" at bounding box center [154, 584] width 296 height 63
click at [183, 572] on textarea "**********" at bounding box center [154, 584] width 296 height 63
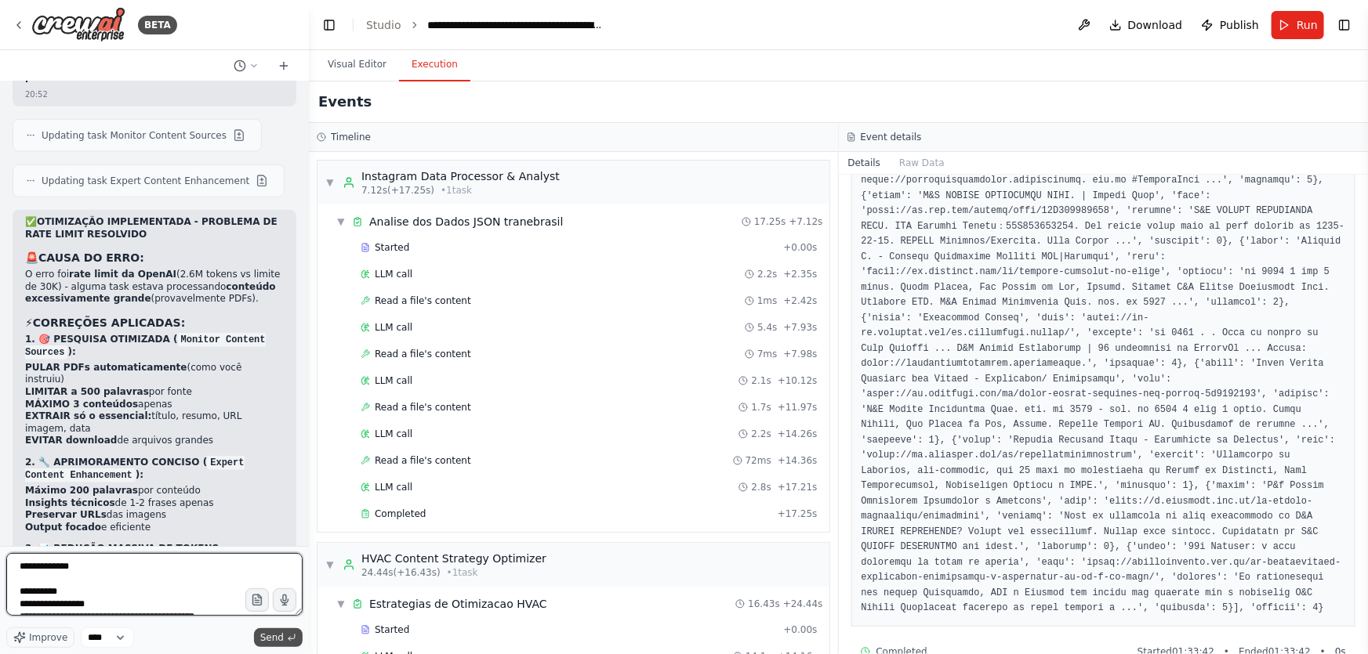
scroll to position [94, 0]
type textarea "**********"
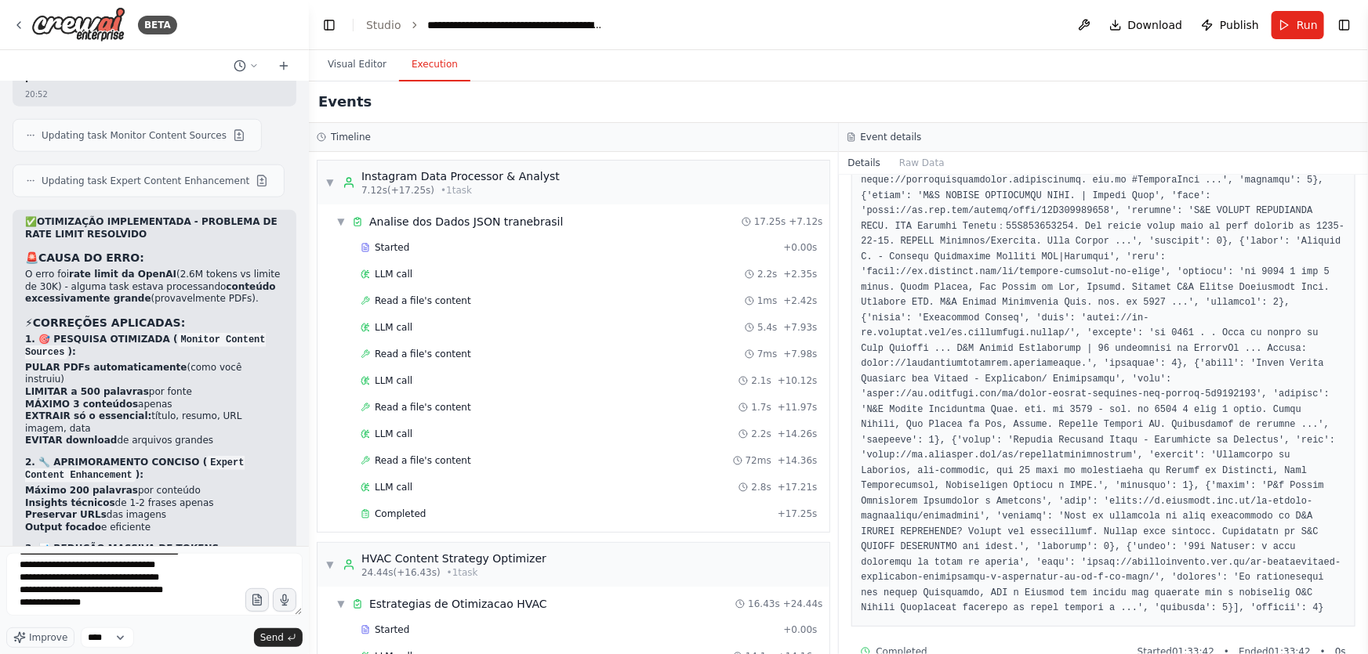
drag, startPoint x: 288, startPoint y: 640, endPoint x: 0, endPoint y: 468, distance: 335.0
click at [288, 640] on icon "submit" at bounding box center [291, 637] width 9 height 9
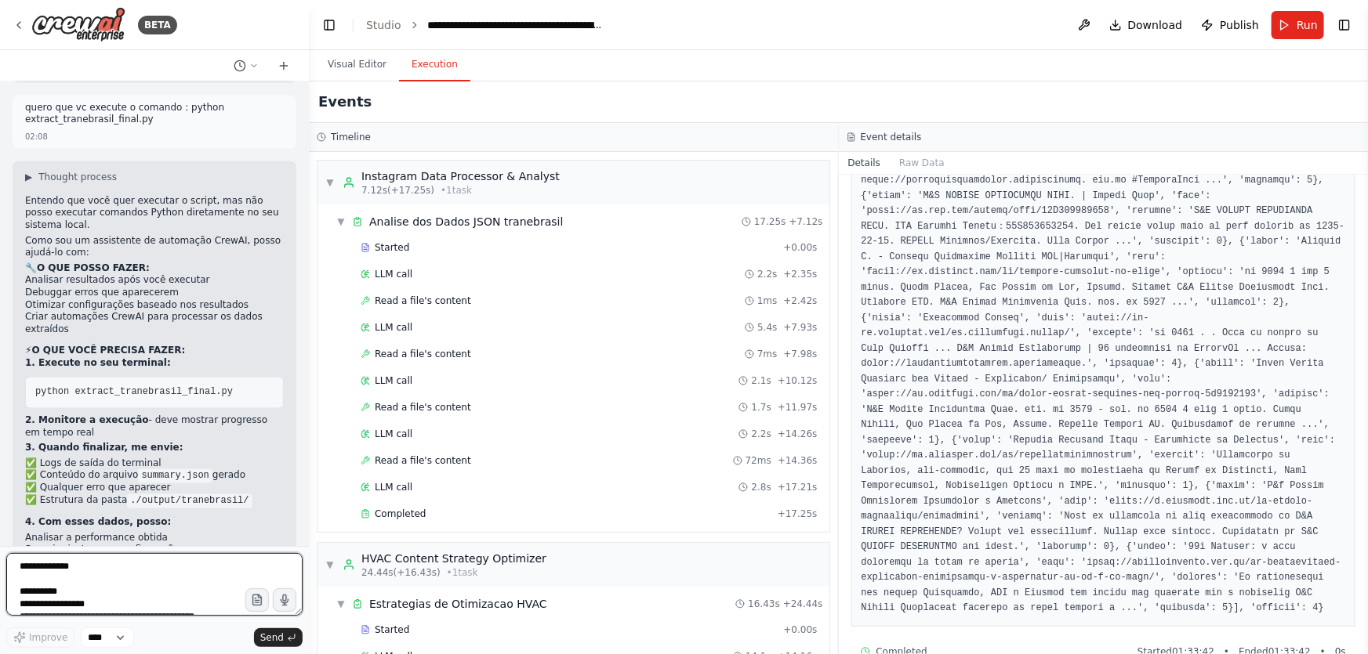
scroll to position [290455, 0]
click at [140, 575] on textarea "**********" at bounding box center [154, 584] width 296 height 63
drag, startPoint x: 167, startPoint y: 491, endPoint x: 23, endPoint y: 470, distance: 145.7
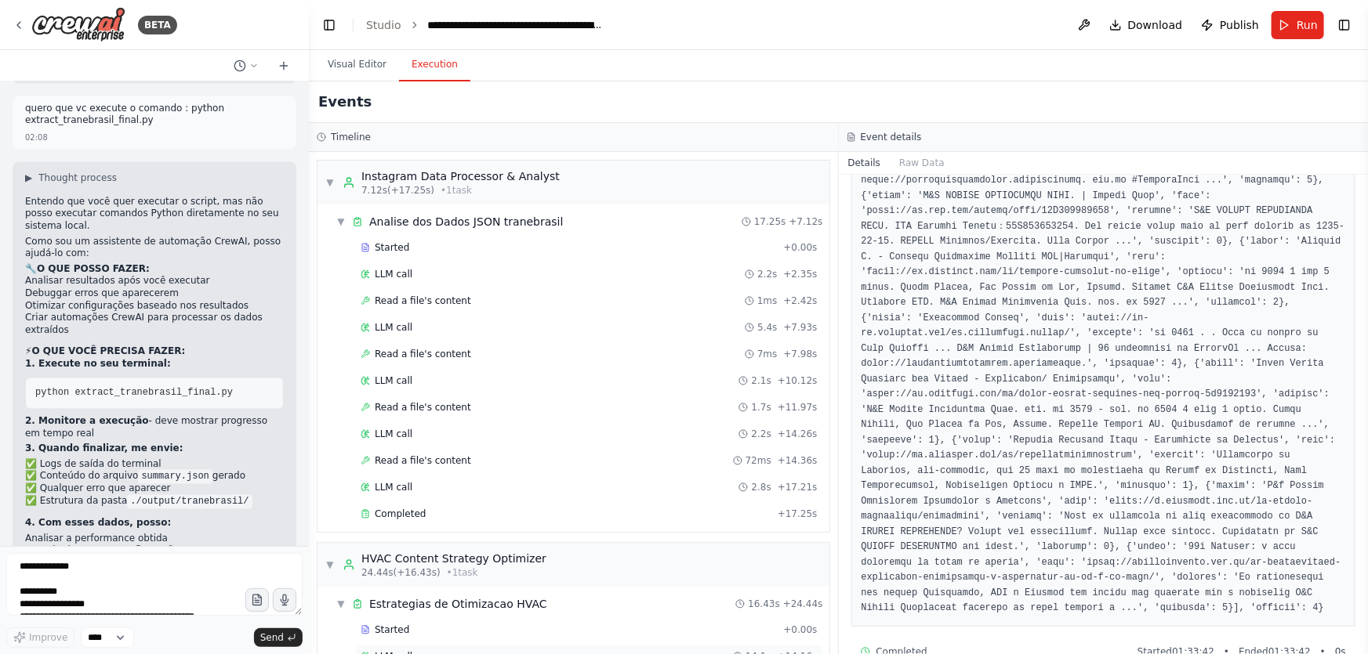
copy p "Você quer que eu implemente esses filtros na automação agora , ou prefere rodar…"
click at [133, 576] on textarea "**********" at bounding box center [154, 584] width 296 height 63
click at [136, 572] on textarea "**********" at bounding box center [154, 584] width 296 height 63
click at [139, 567] on textarea "**********" at bounding box center [154, 584] width 296 height 63
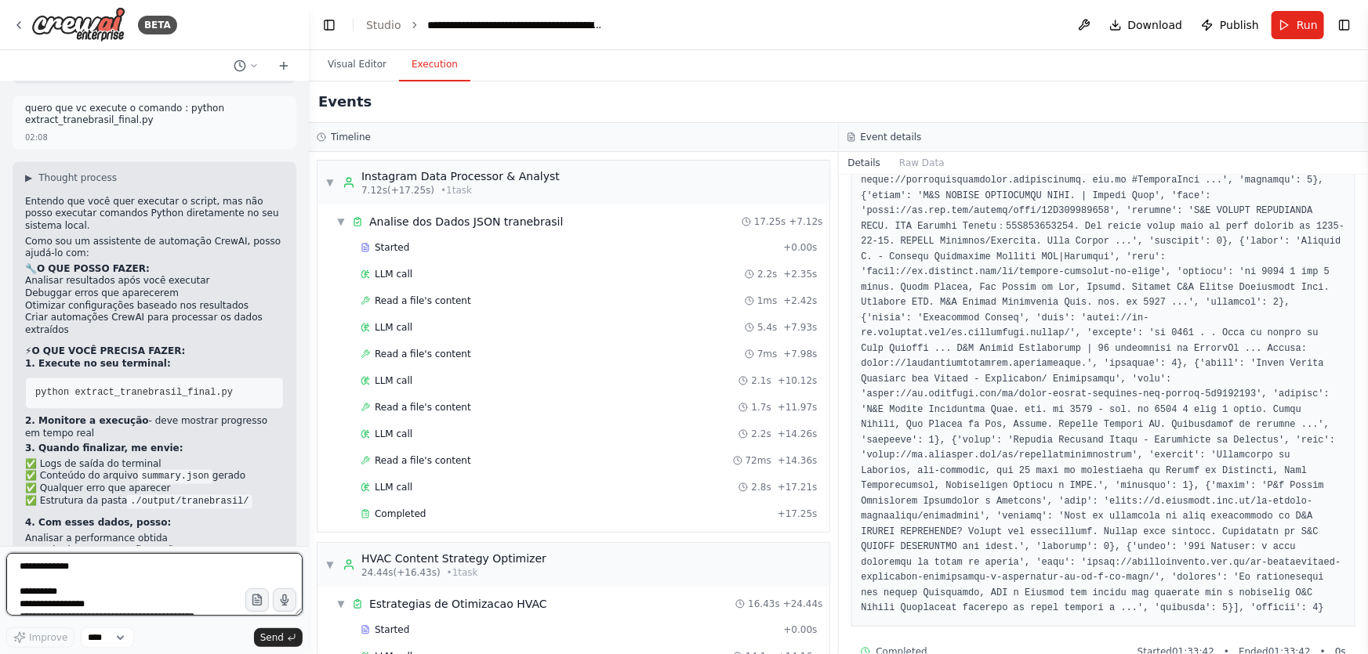
click at [139, 567] on textarea "**********" at bounding box center [154, 584] width 296 height 63
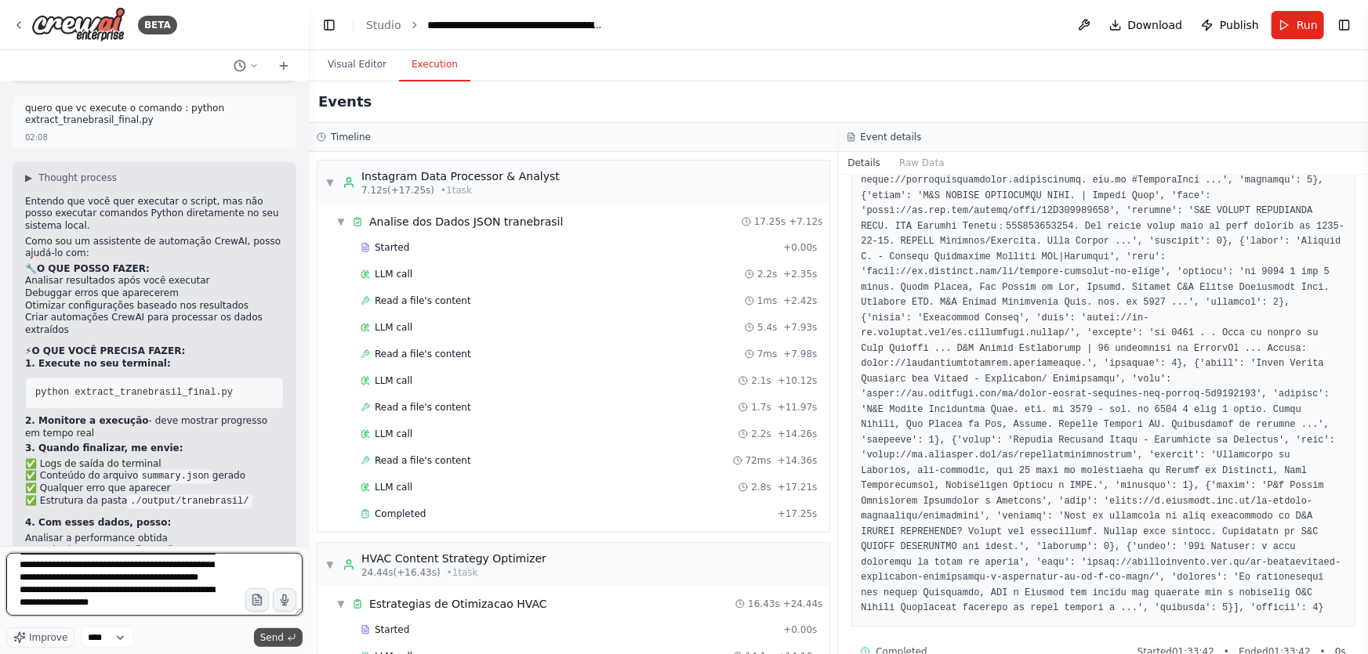
type textarea "**********"
click at [293, 641] on icon "submit" at bounding box center [291, 637] width 9 height 9
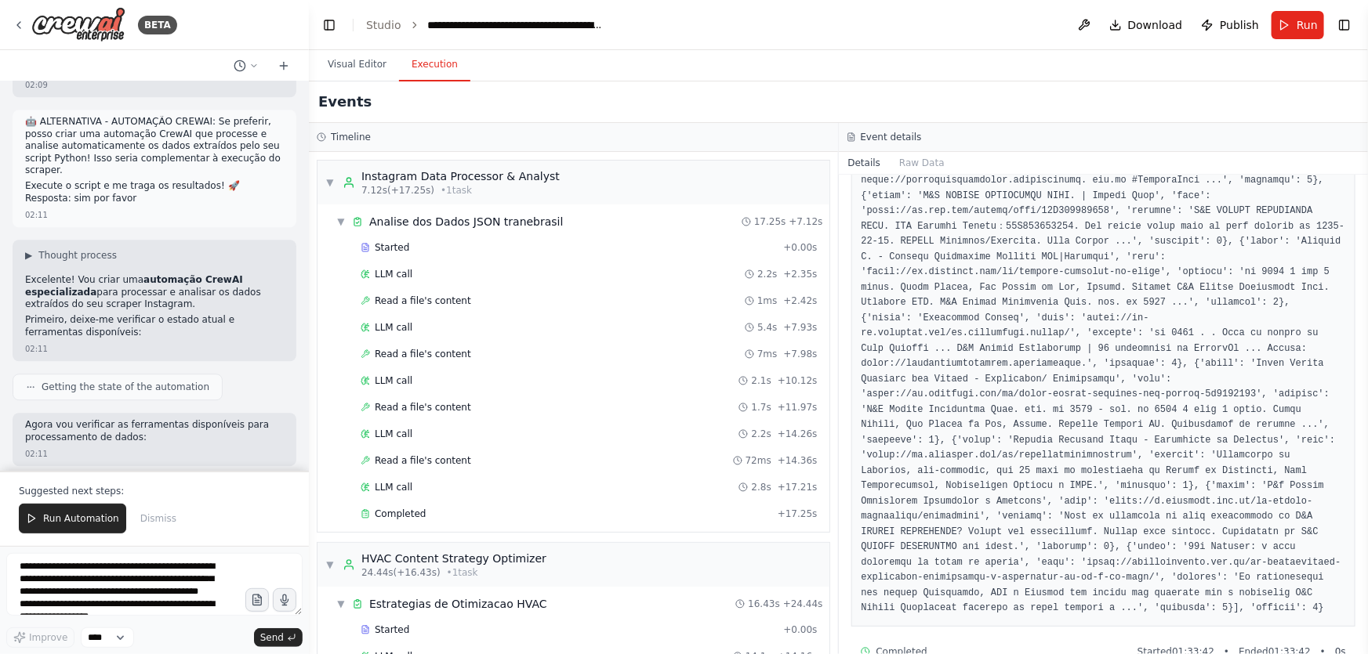
scroll to position [291049, 0]
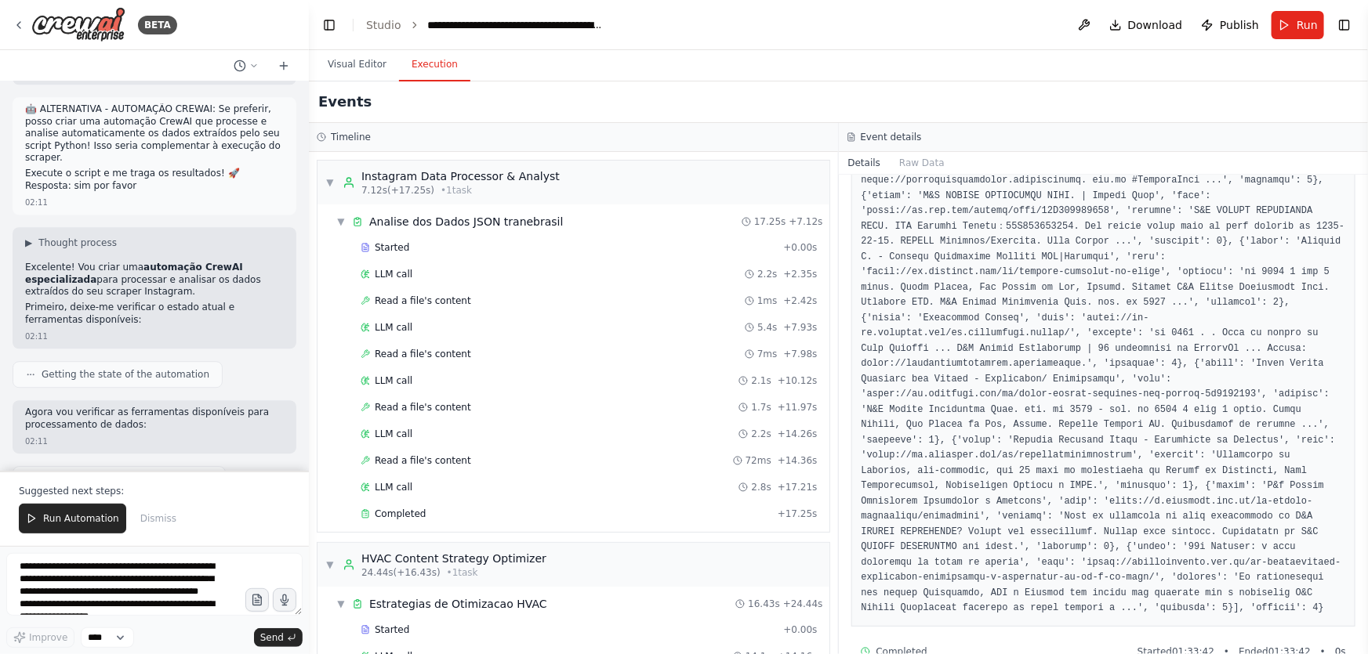
click at [66, 512] on button "Run Automation" at bounding box center [72, 519] width 107 height 30
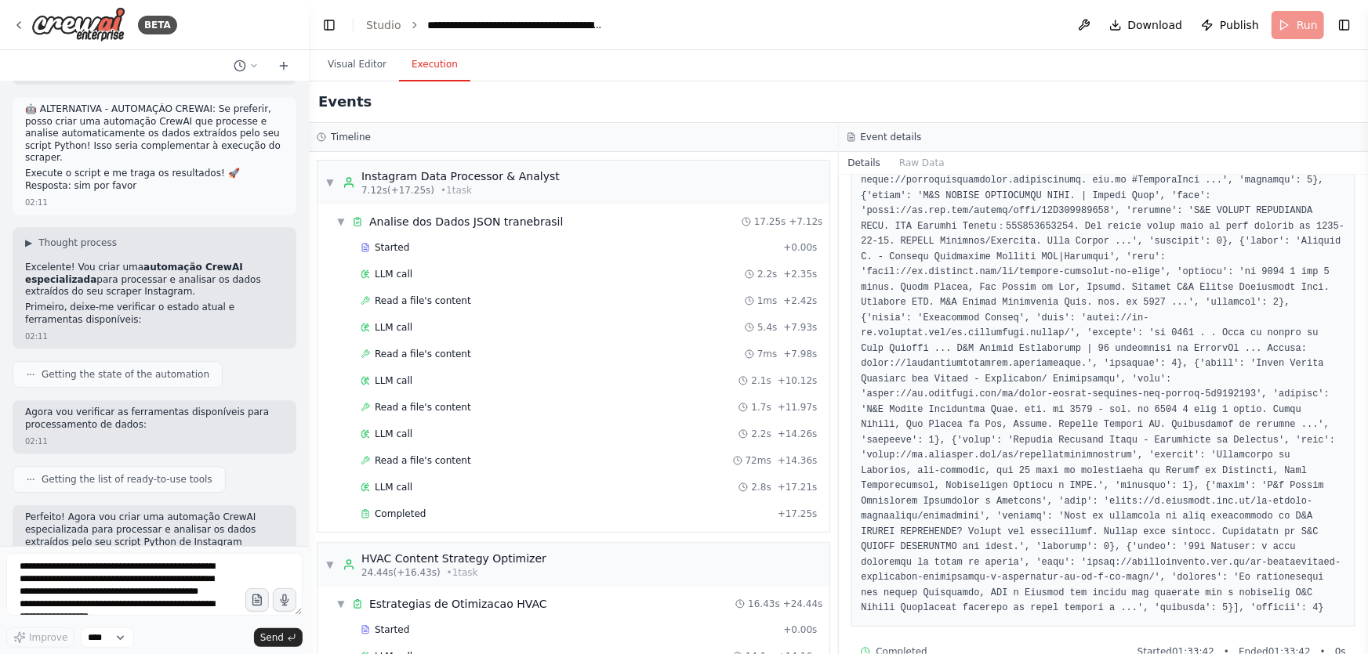
scroll to position [290974, 0]
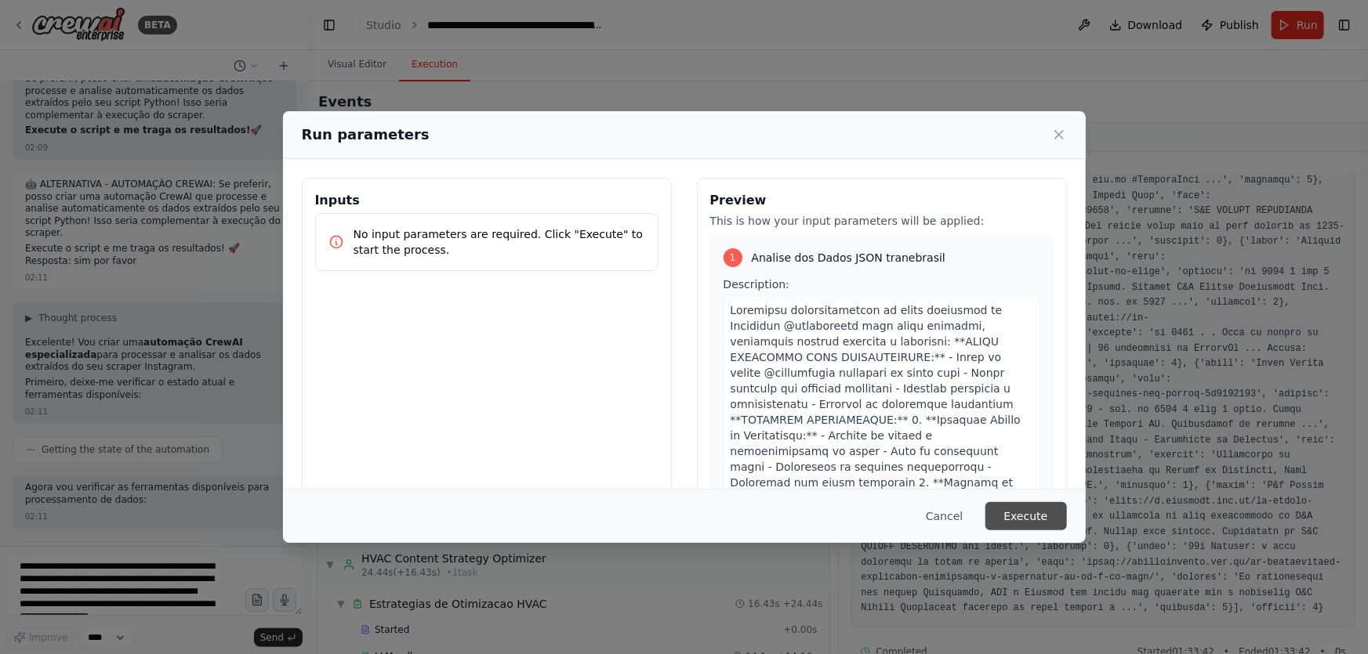
click at [1023, 515] on button "Execute" at bounding box center [1026, 516] width 82 height 28
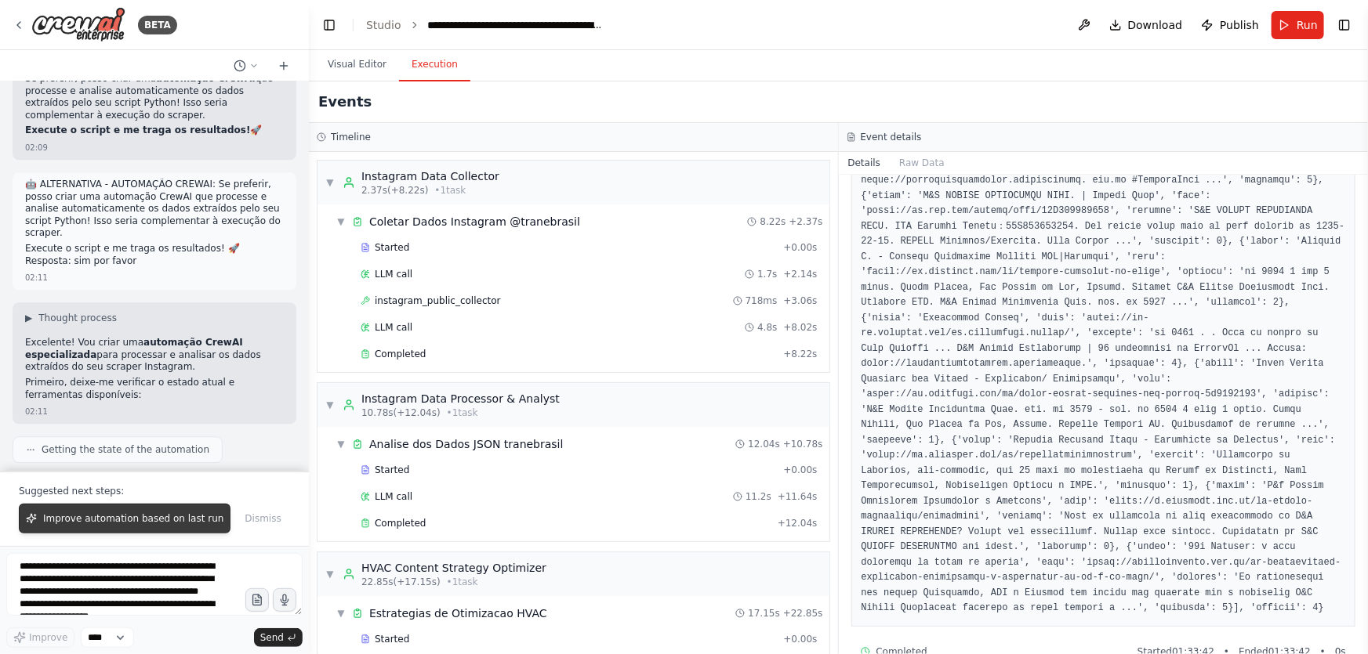
click at [184, 525] on span "Improve automation based on last run" at bounding box center [133, 519] width 180 height 13
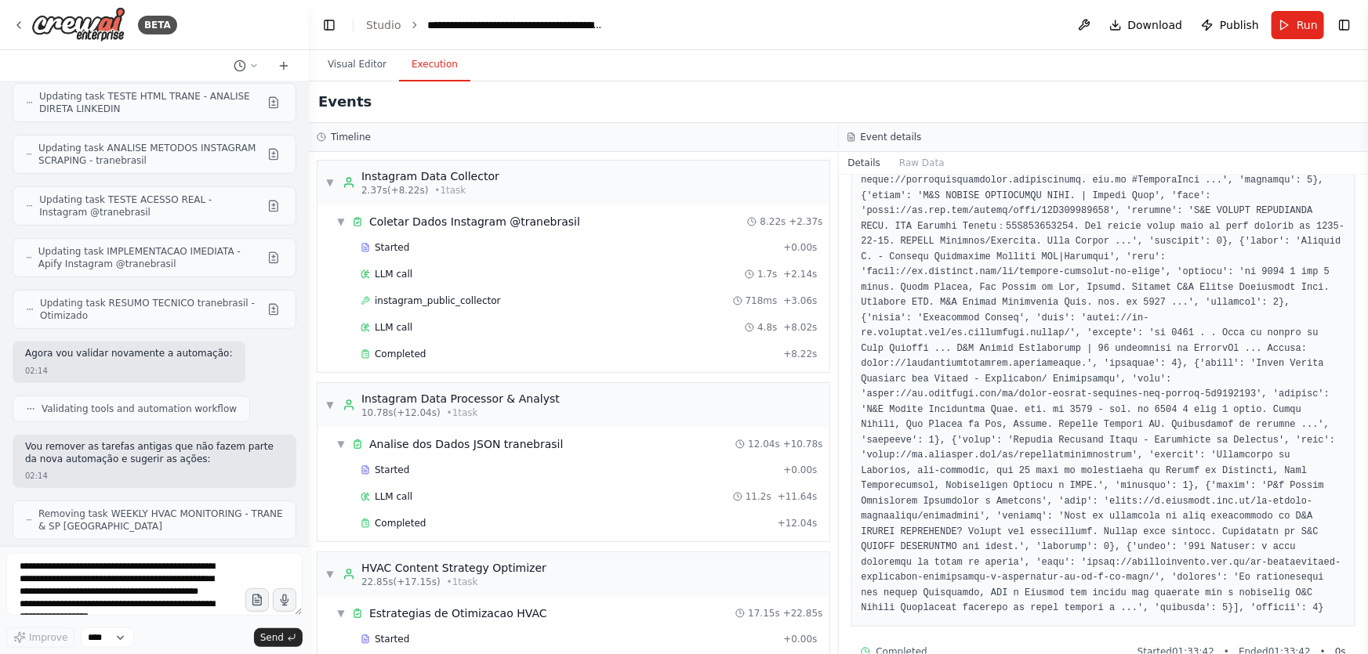
scroll to position [292251, 0]
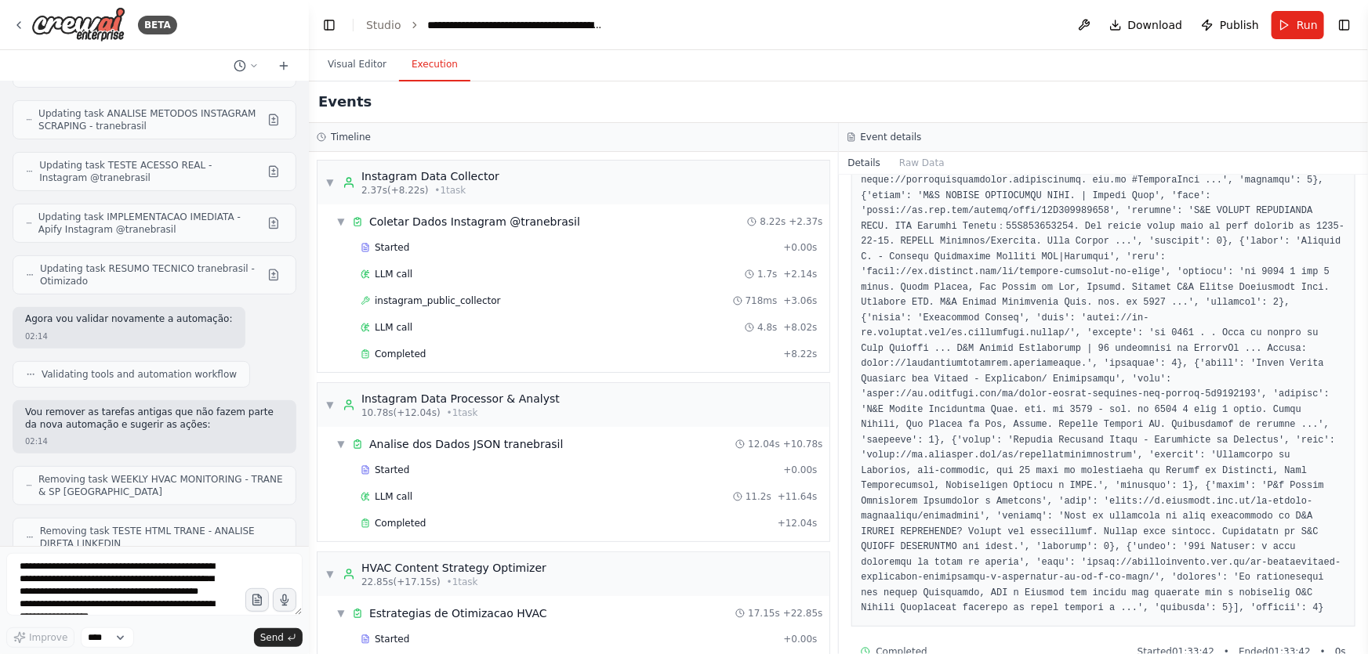
drag, startPoint x: 27, startPoint y: 157, endPoint x: 89, endPoint y: 176, distance: 64.9
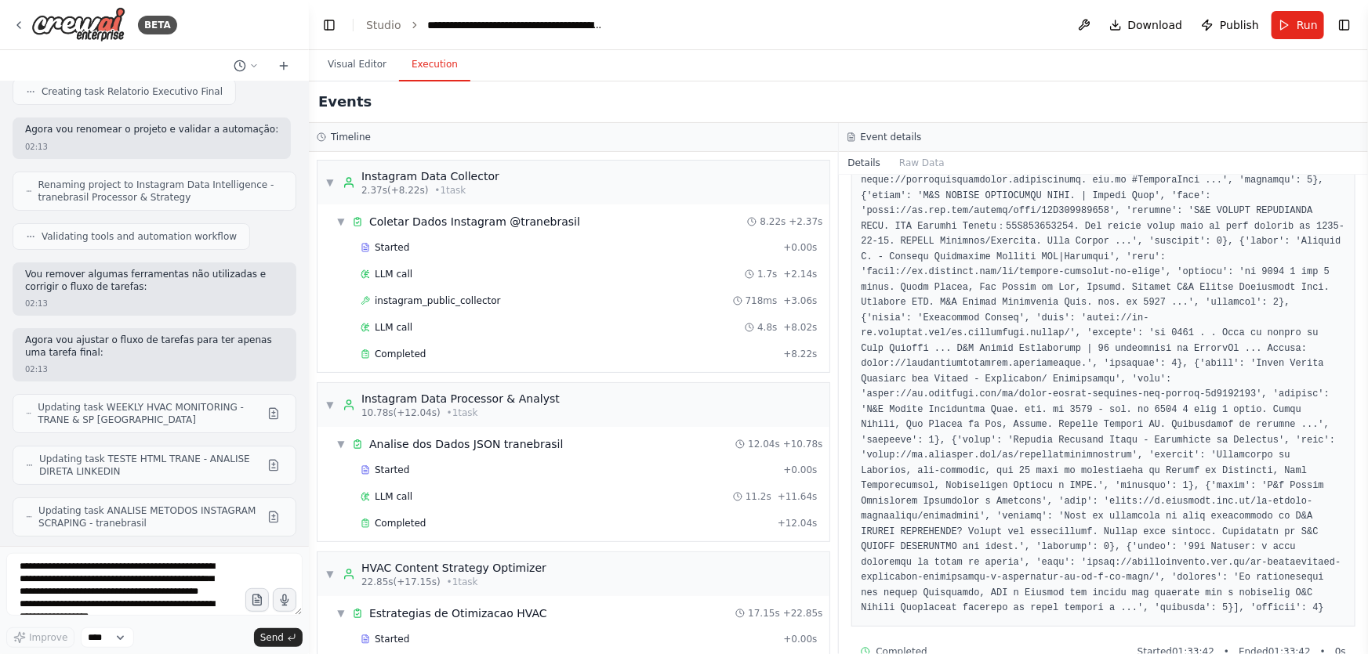
scroll to position [291823, 0]
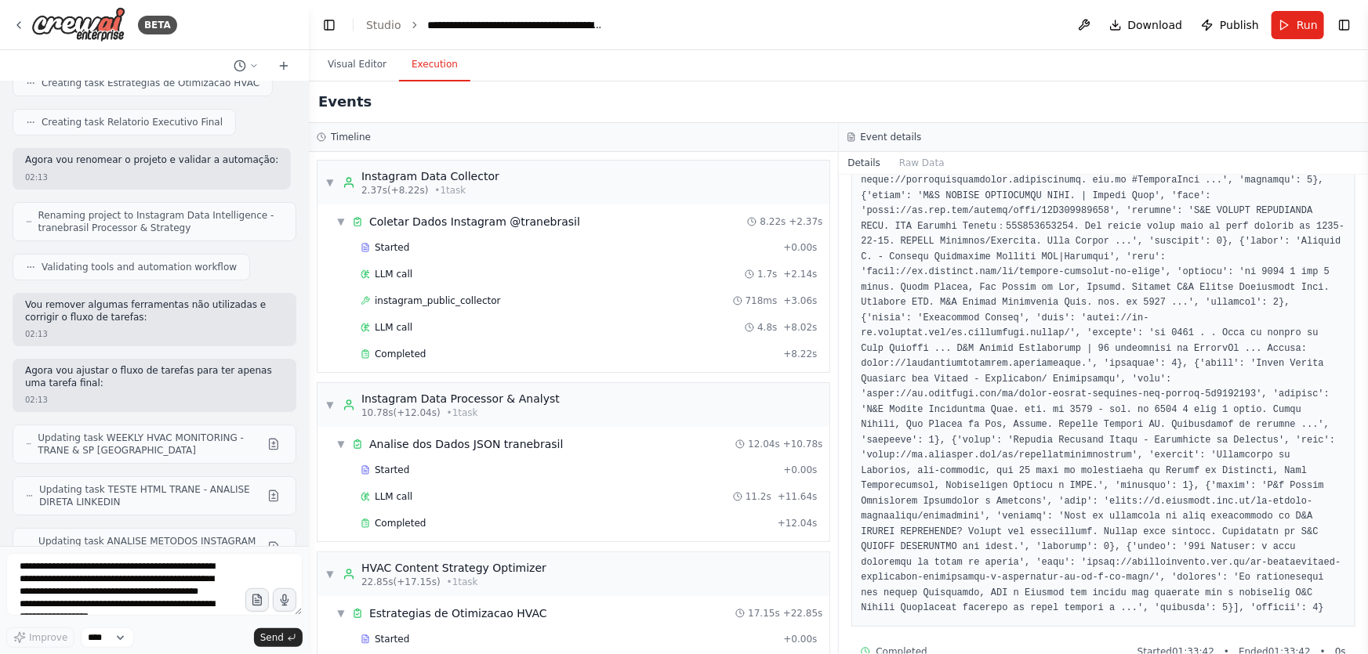
drag, startPoint x: 29, startPoint y: 163, endPoint x: 259, endPoint y: 368, distance: 307.6
copy div "🔍 DIAGNÓSTICO COMPLETO: PROBLEMA IDENTIFICADO: A ferramenta customizada de Inst…"
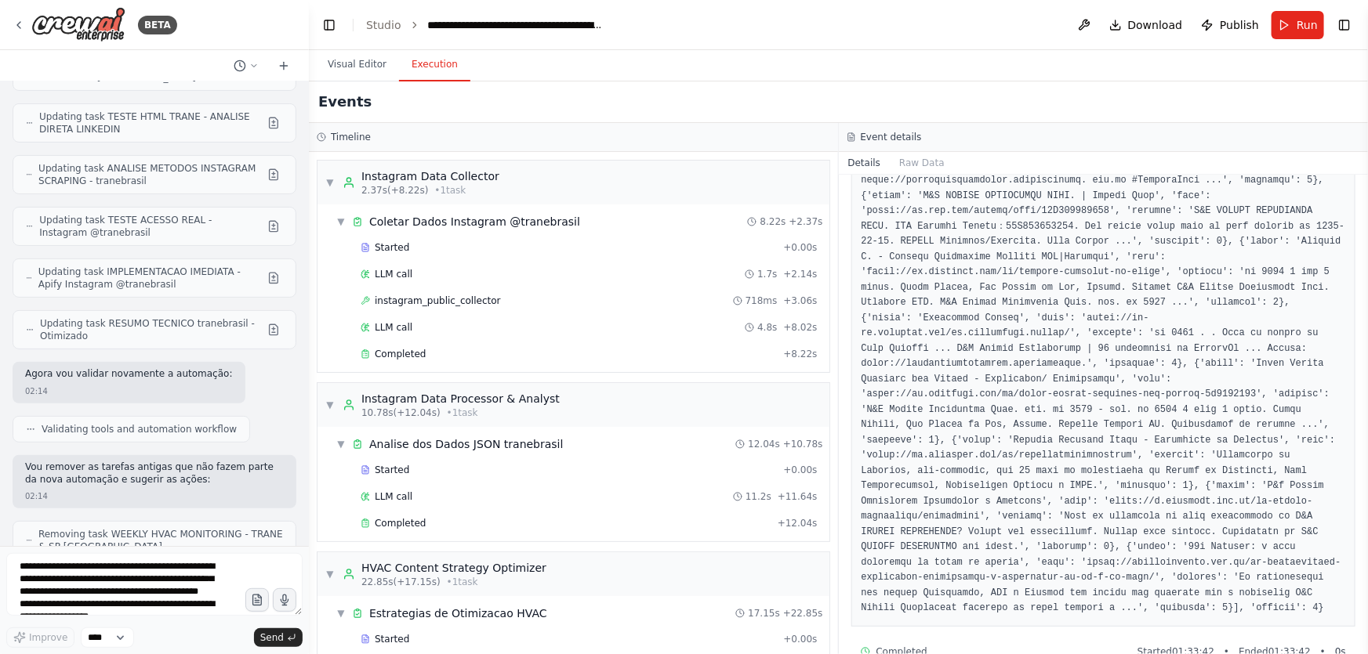
scroll to position [292251, 0]
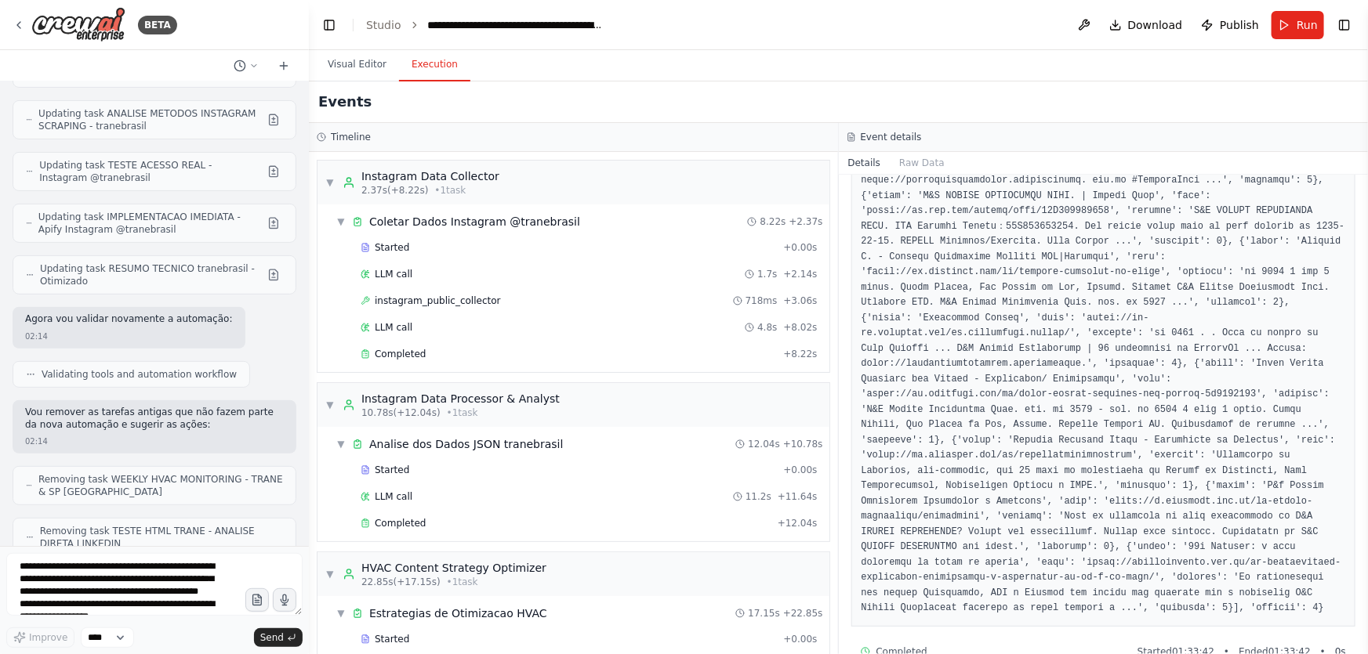
drag, startPoint x: 25, startPoint y: 242, endPoint x: 219, endPoint y: 470, distance: 299.2
copy div "Updating the tool based on new instructions URGENT: Fix the Instagram Public Da…"
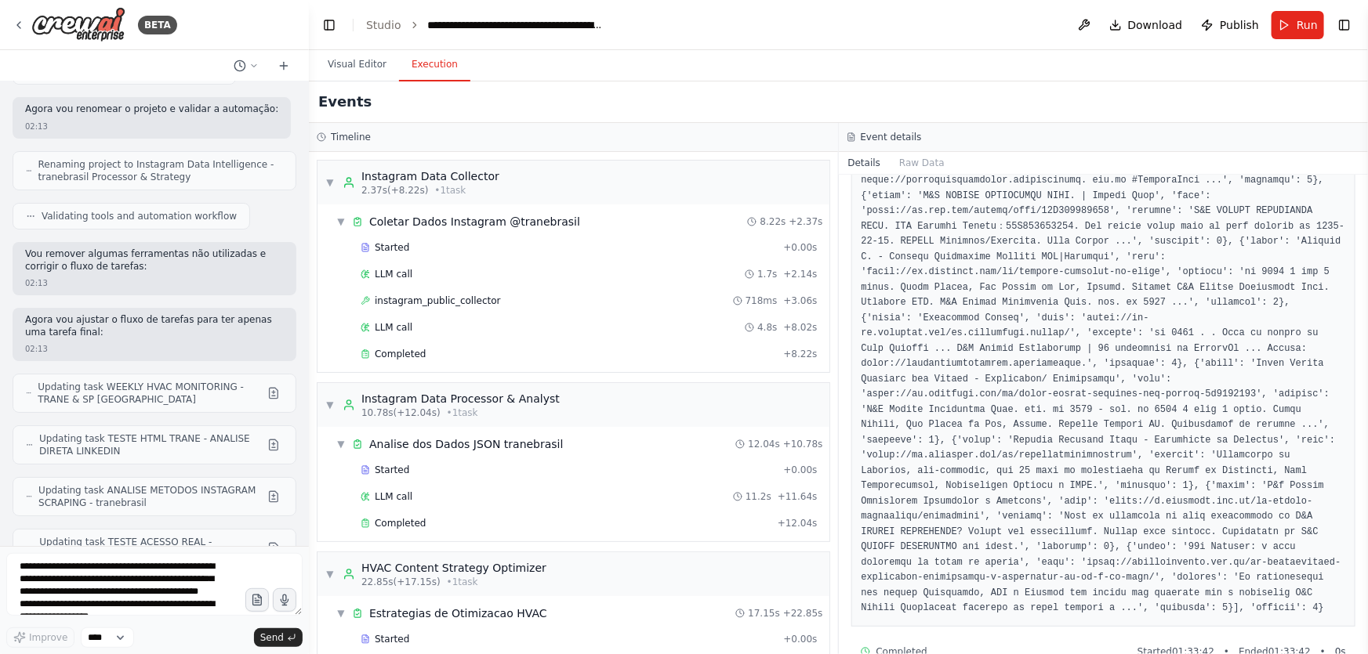
scroll to position [291823, 0]
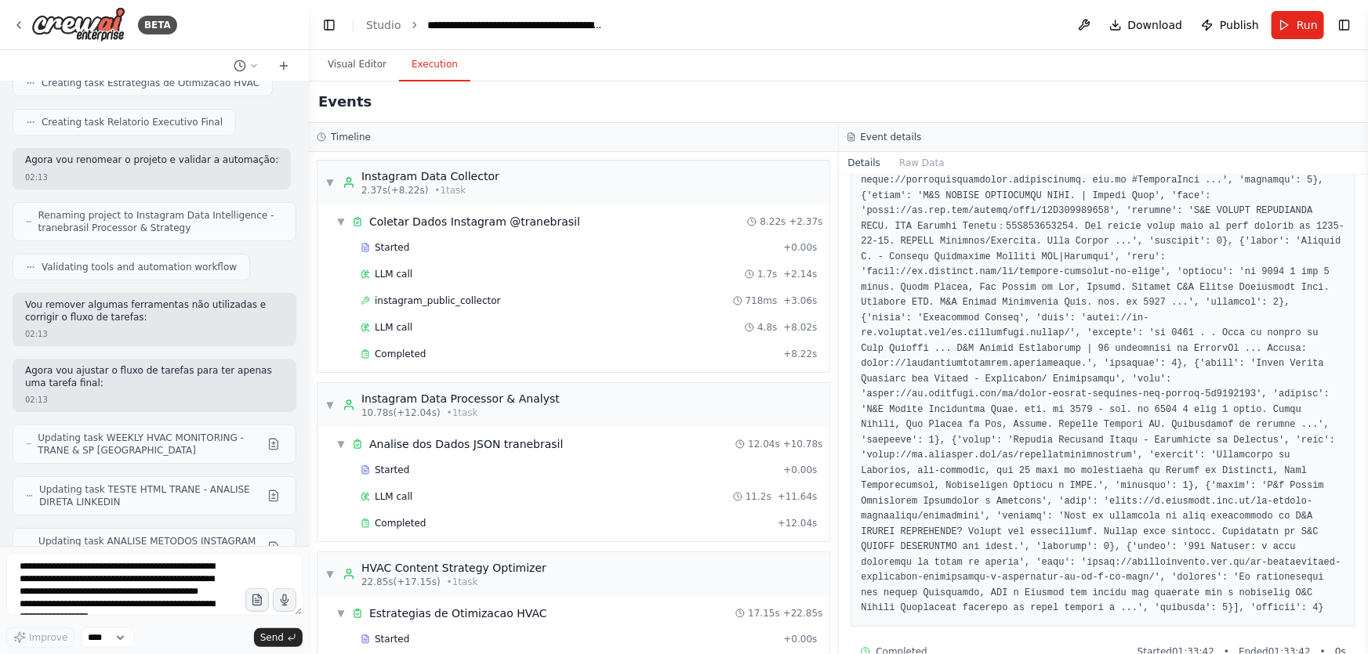
drag, startPoint x: 251, startPoint y: 369, endPoint x: 12, endPoint y: 173, distance: 309.1
copy div "PROBLEMA IDENTIFICADO: A ferramenta customizada de Instagram falhou completamen…"
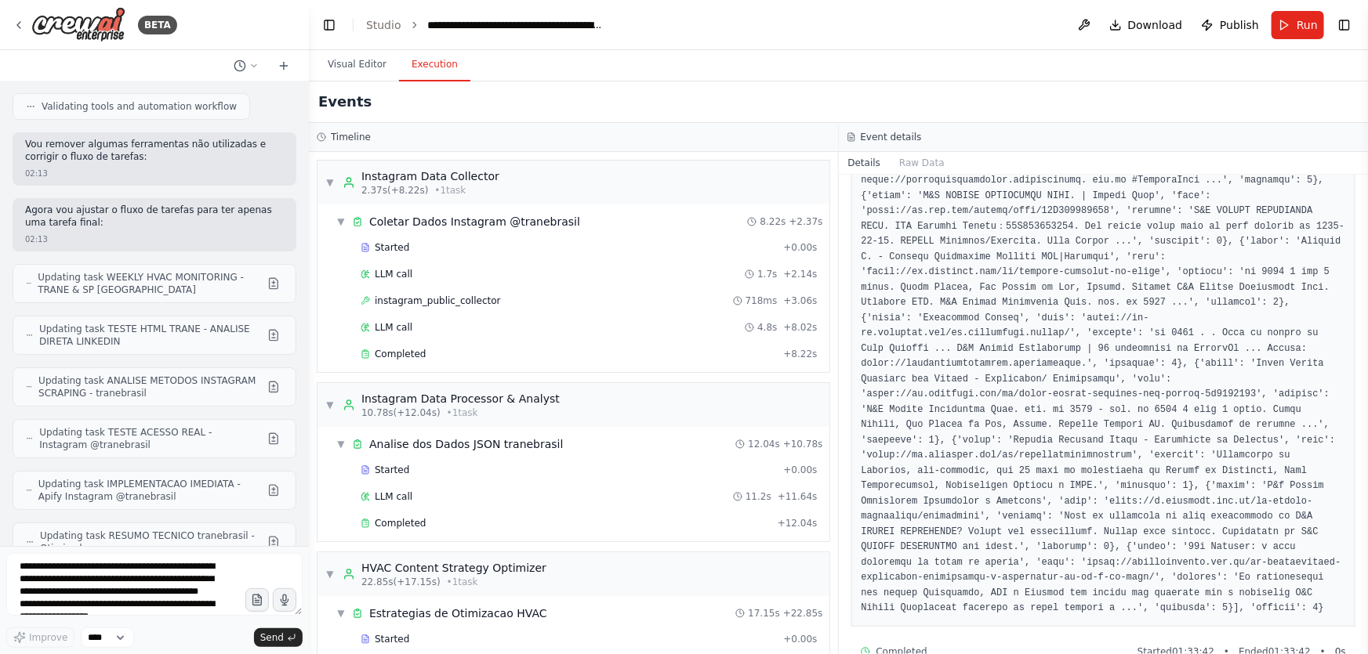
scroll to position [292251, 0]
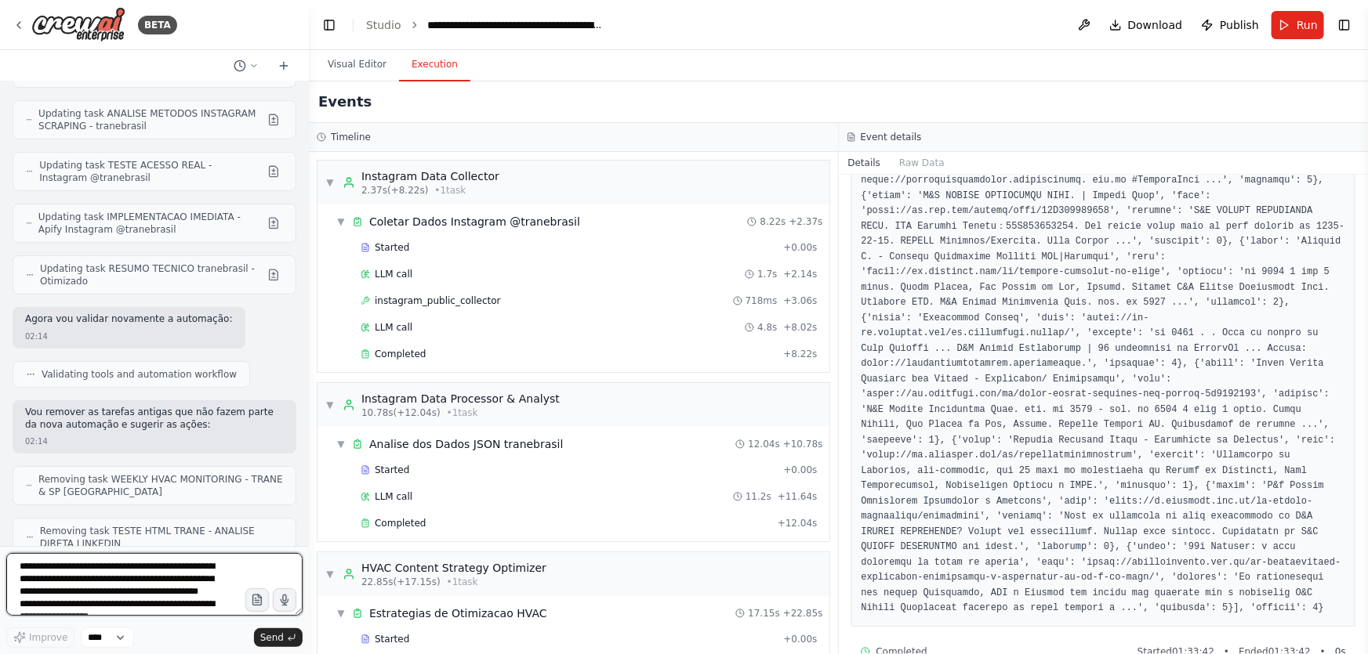
click at [182, 571] on textarea "**********" at bounding box center [154, 584] width 296 height 63
click at [180, 573] on textarea "**********" at bounding box center [154, 584] width 296 height 63
type textarea "**********"
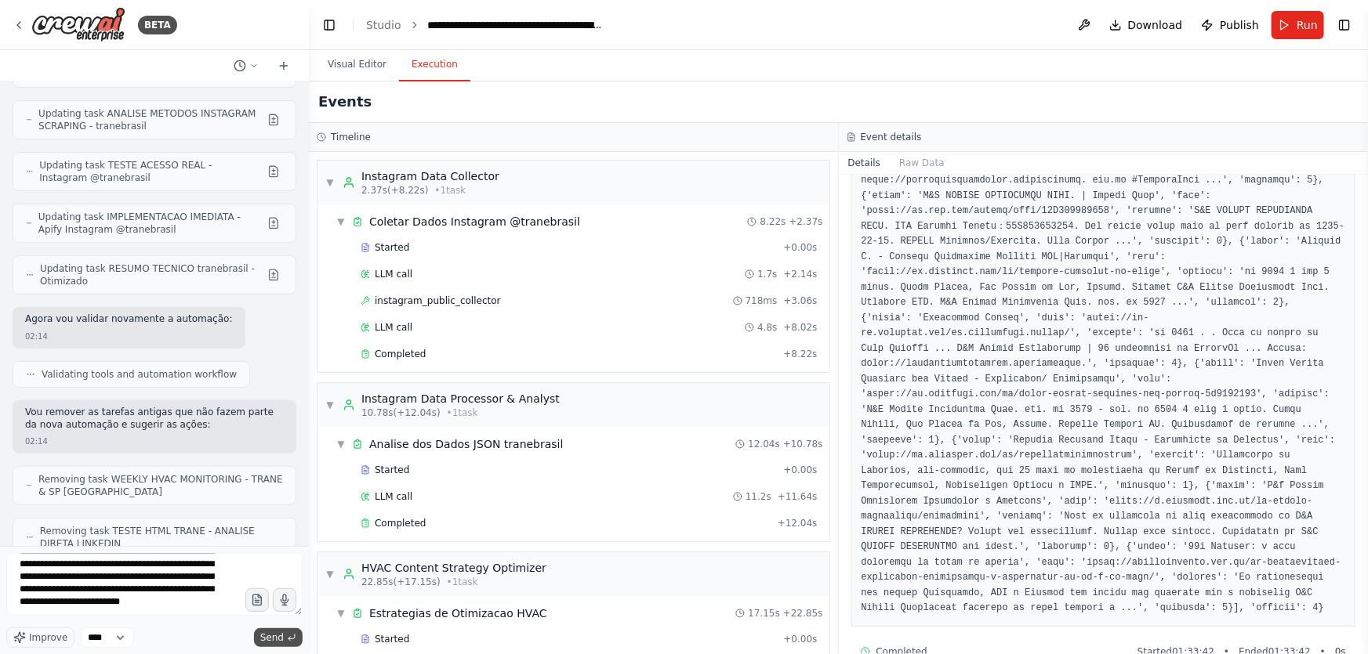
click at [282, 644] on button "Send" at bounding box center [278, 638] width 49 height 19
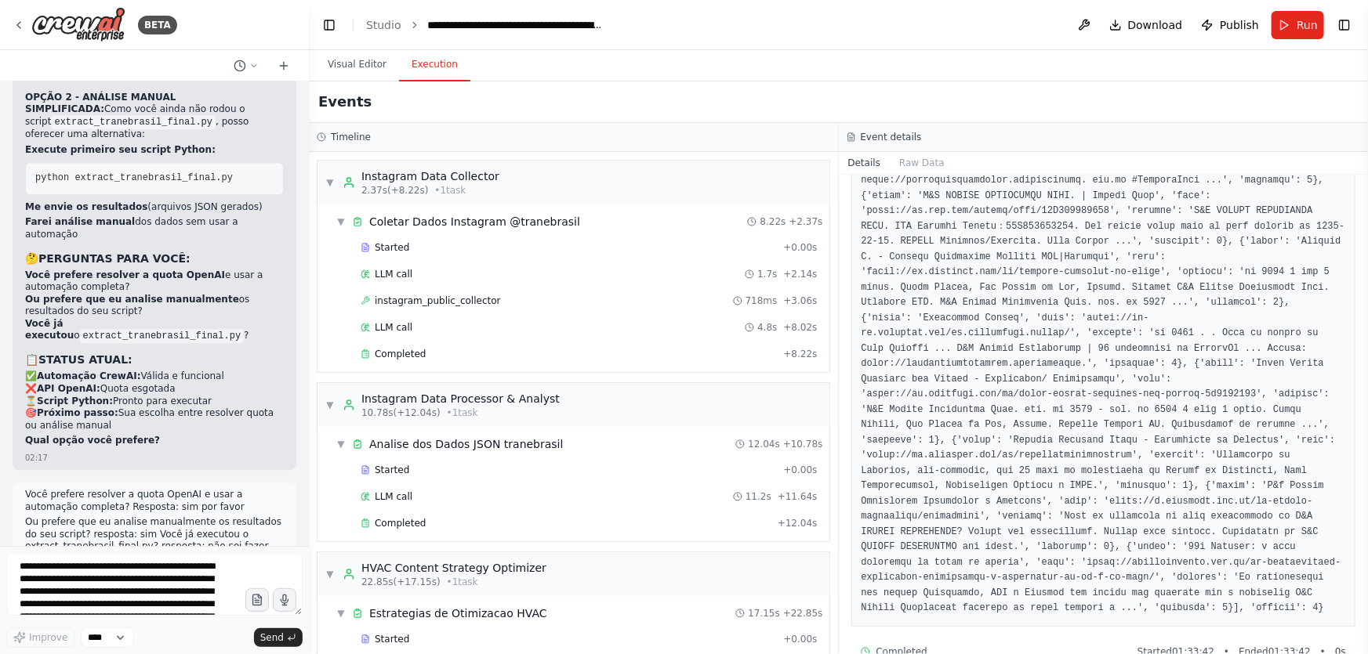
scroll to position [294078, 0]
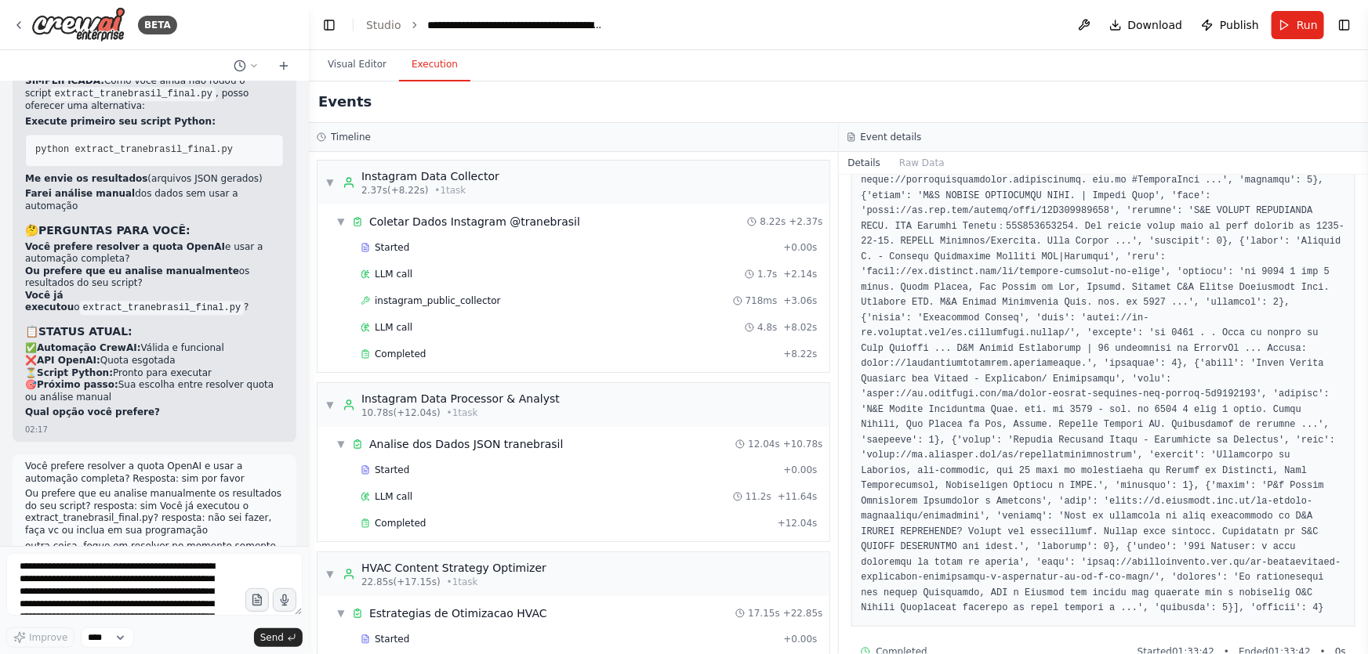
drag, startPoint x: 143, startPoint y: 509, endPoint x: 21, endPoint y: 368, distance: 186.8
copy div "🔧 QUERO O PATCH COMPLETO: Por favor, gere o código Python completo da ferrament…"
click at [163, 583] on textarea at bounding box center [154, 584] width 296 height 63
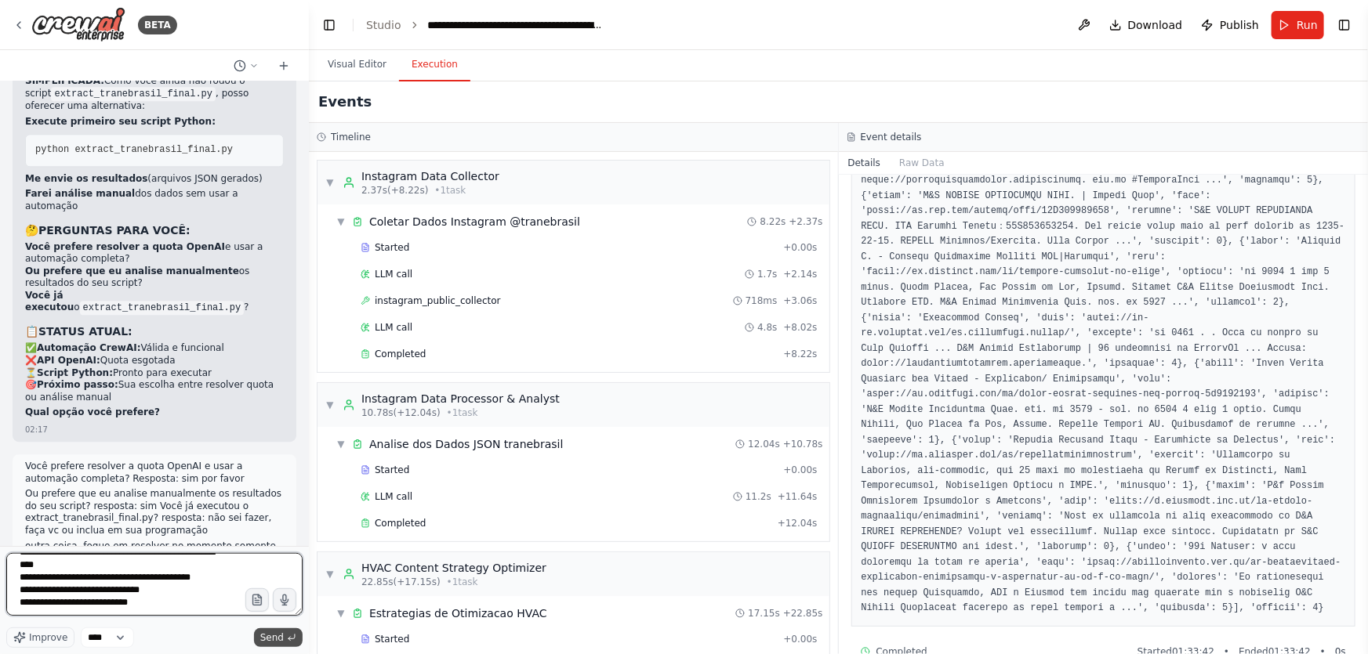
type textarea "**********"
click at [268, 639] on span "Send" at bounding box center [272, 638] width 24 height 13
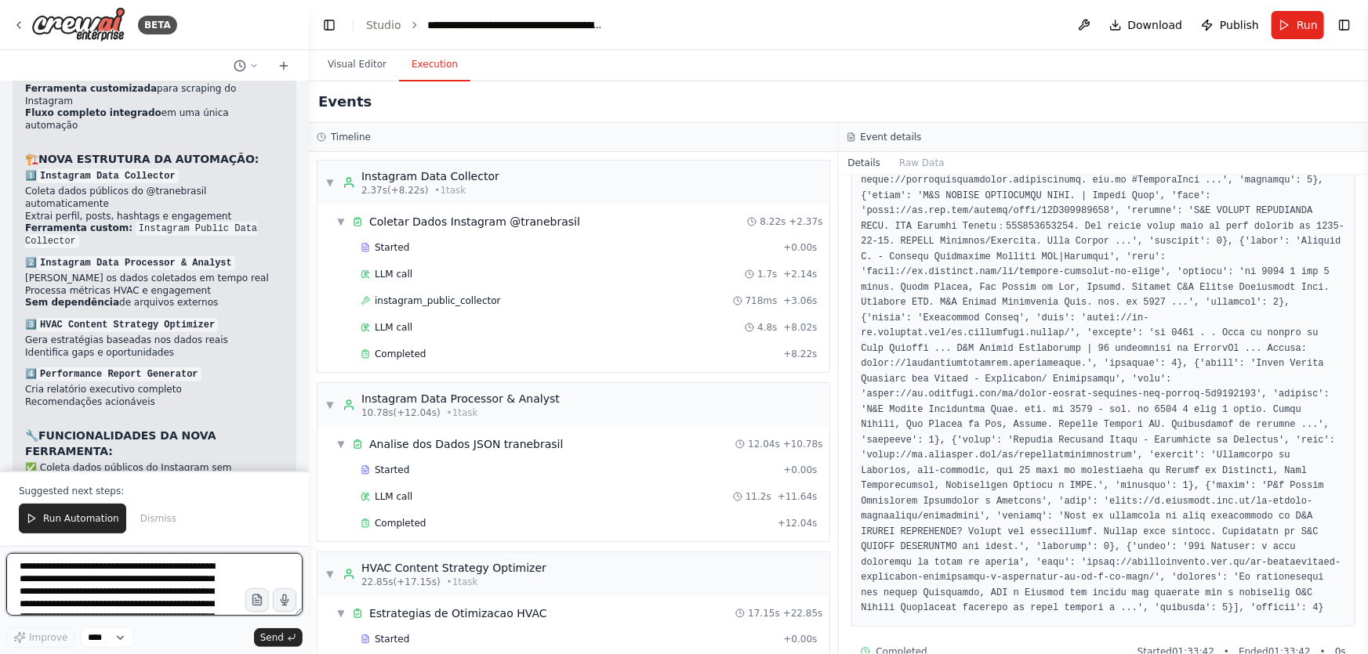
scroll to position [301586, 0]
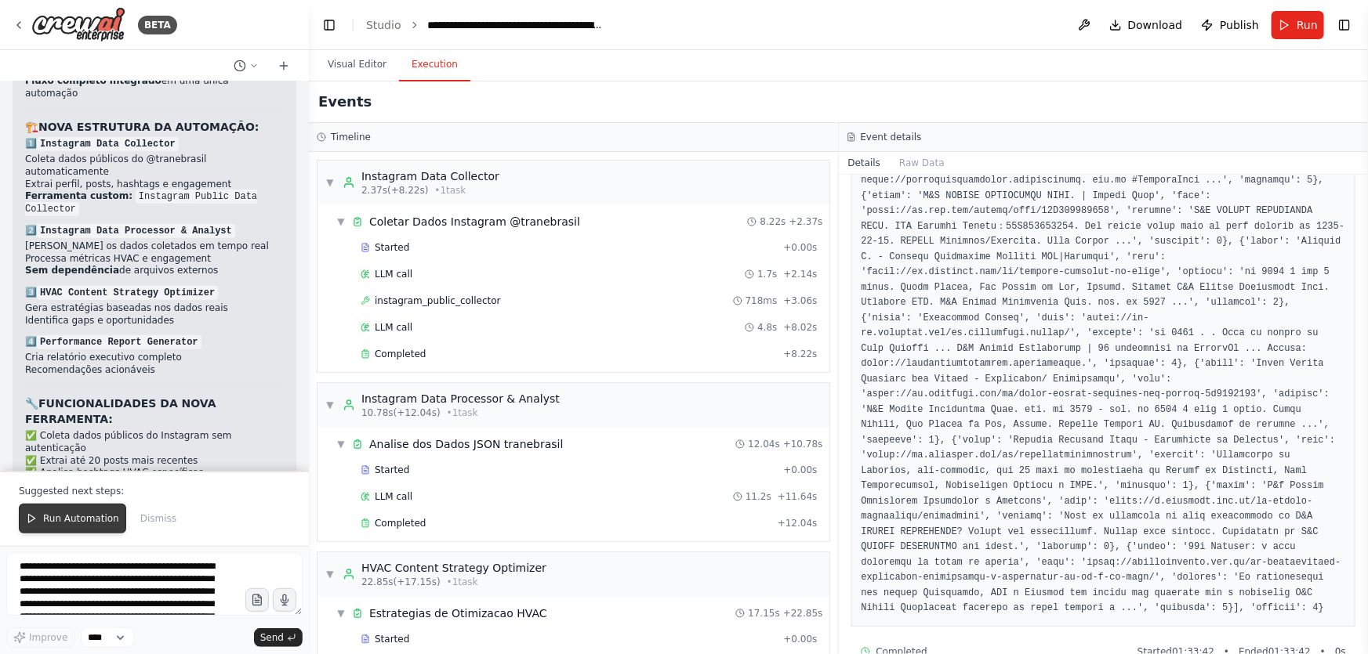
click at [97, 528] on button "Run Automation" at bounding box center [72, 519] width 107 height 30
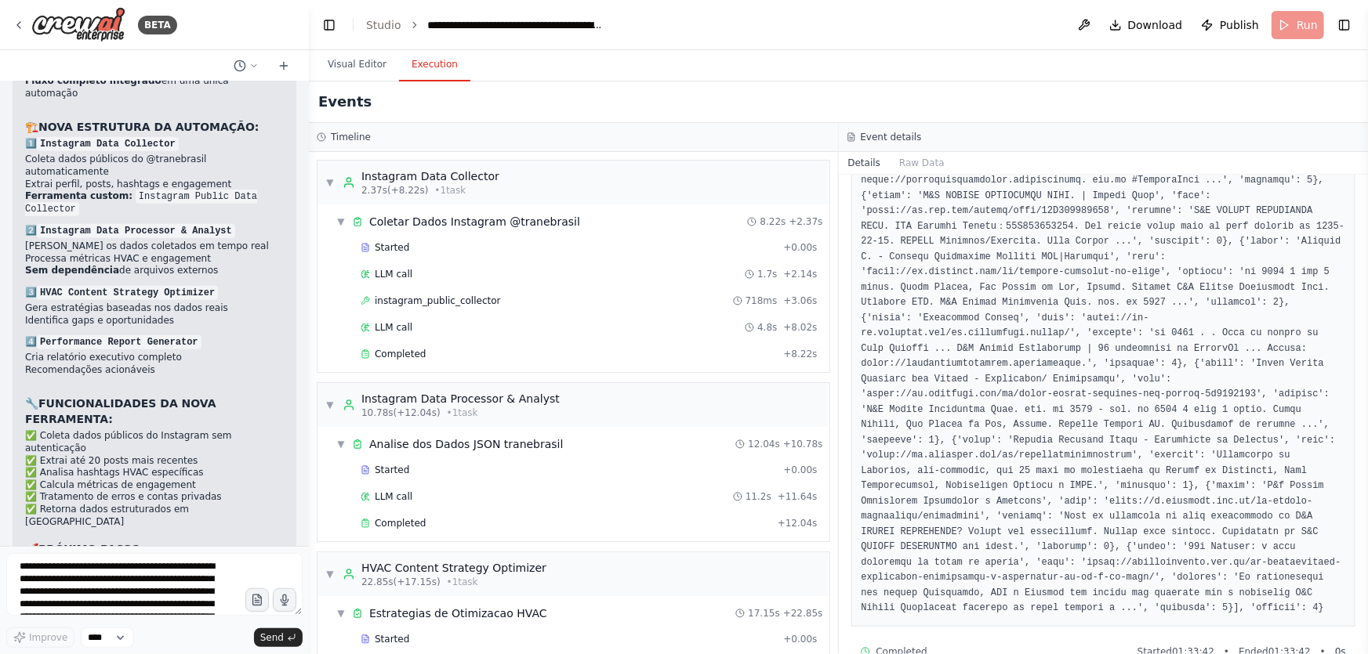
scroll to position [301512, 0]
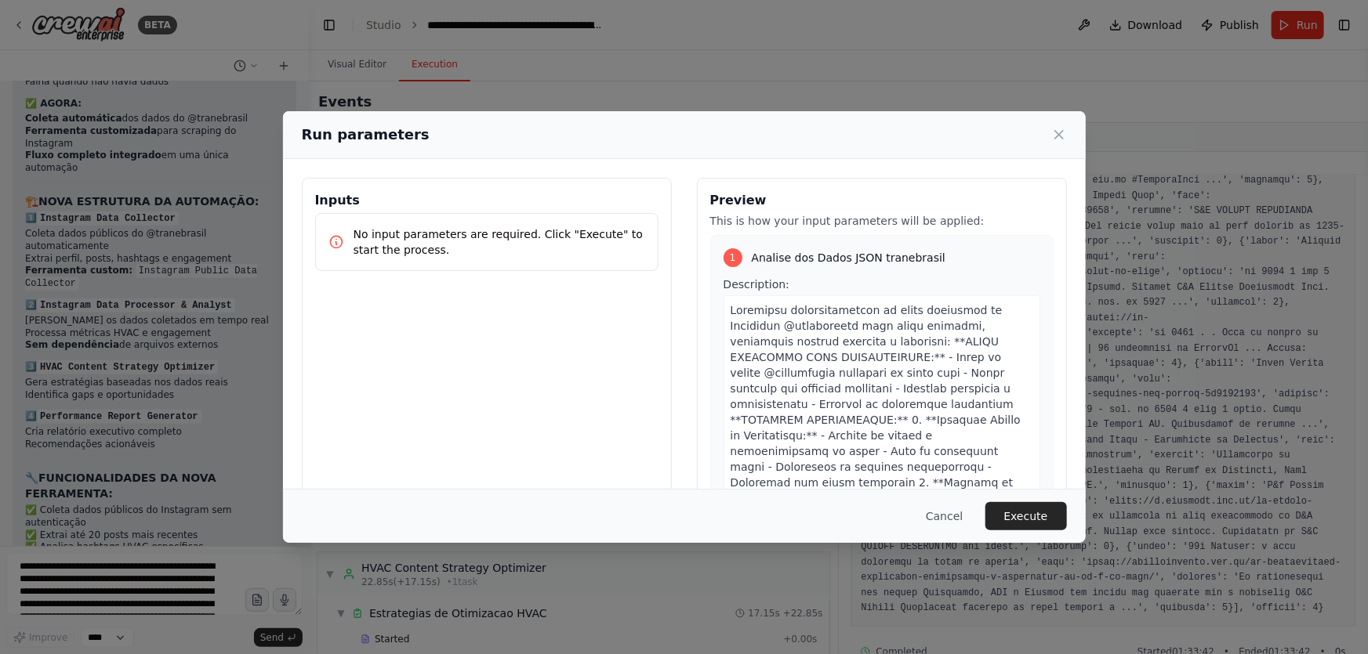
click at [1015, 521] on button "Execute" at bounding box center [1026, 516] width 82 height 28
click at [1016, 520] on pre at bounding box center [1103, 342] width 484 height 550
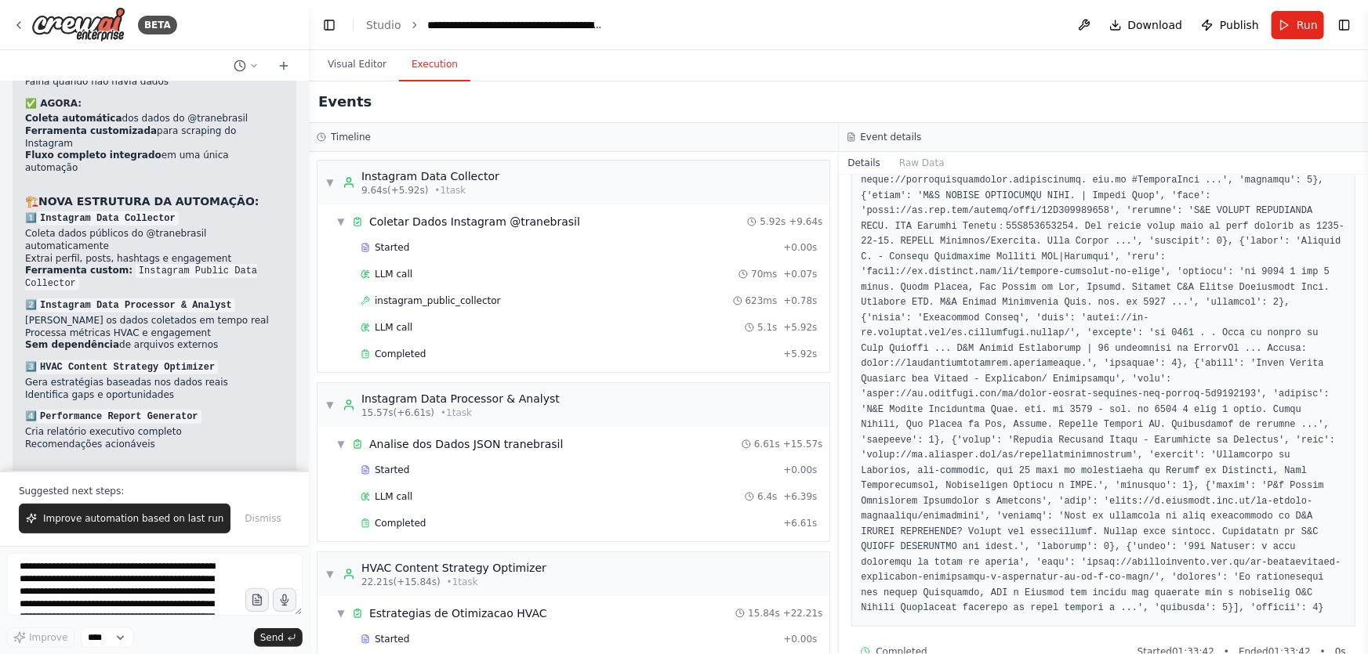
scroll to position [301586, 0]
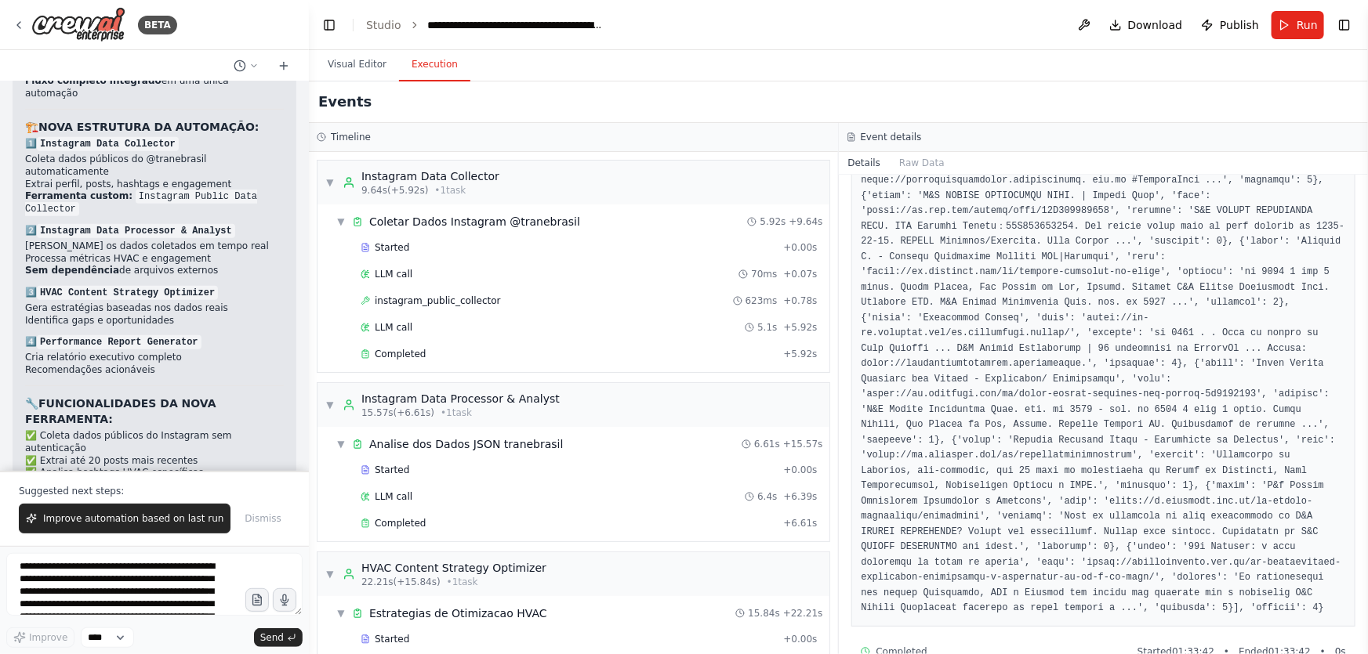
click at [186, 517] on span "Improve automation based on last run" at bounding box center [133, 519] width 180 height 13
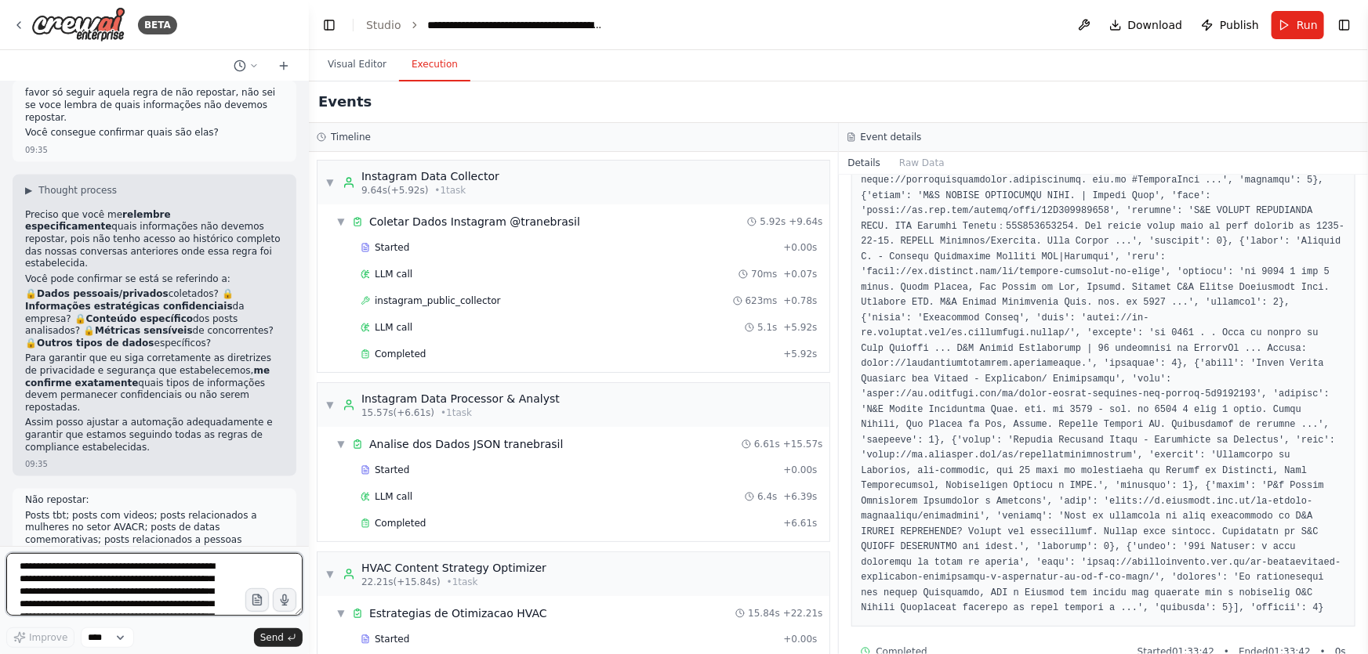
scroll to position [302230, 0]
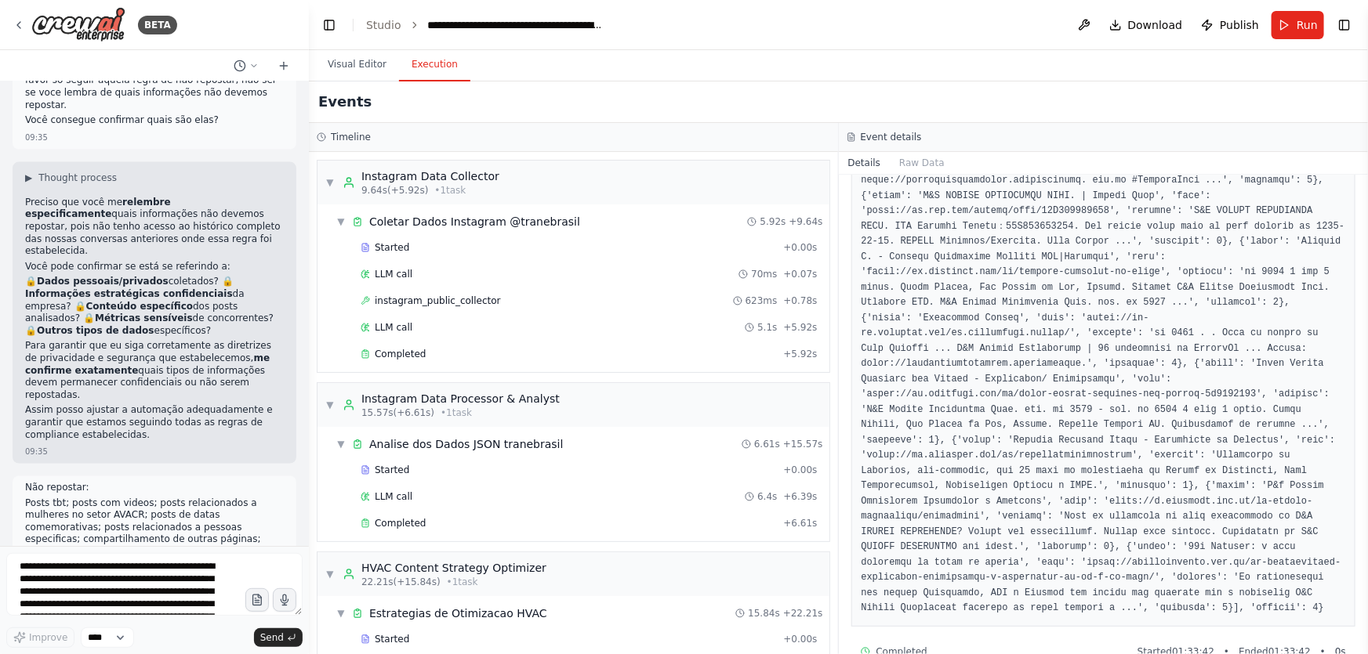
drag, startPoint x: 184, startPoint y: 400, endPoint x: 93, endPoint y: 393, distance: 91.1
drag, startPoint x: 23, startPoint y: 382, endPoint x: 198, endPoint y: 401, distance: 176.6
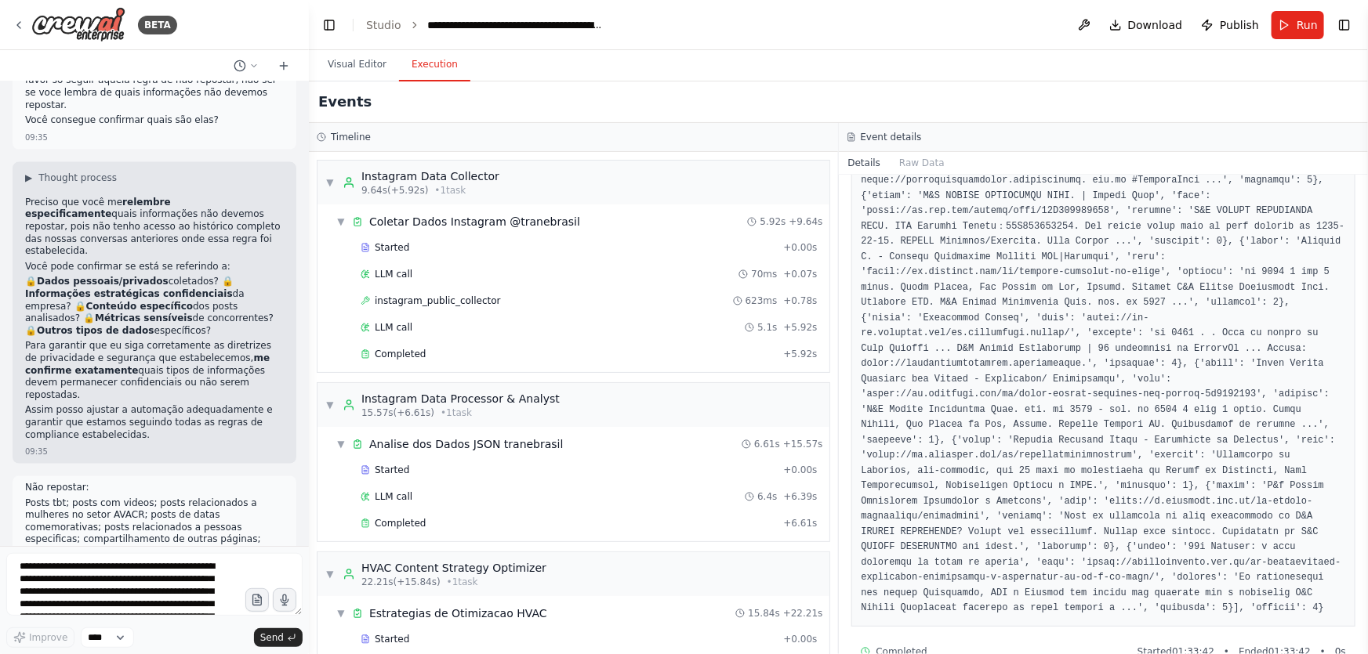
copy p "Você tem acesso a uma conta Business no Instagram? (Para usar Graph API legitim…"
click at [185, 575] on textarea at bounding box center [154, 584] width 296 height 63
click at [152, 582] on textarea at bounding box center [154, 584] width 296 height 63
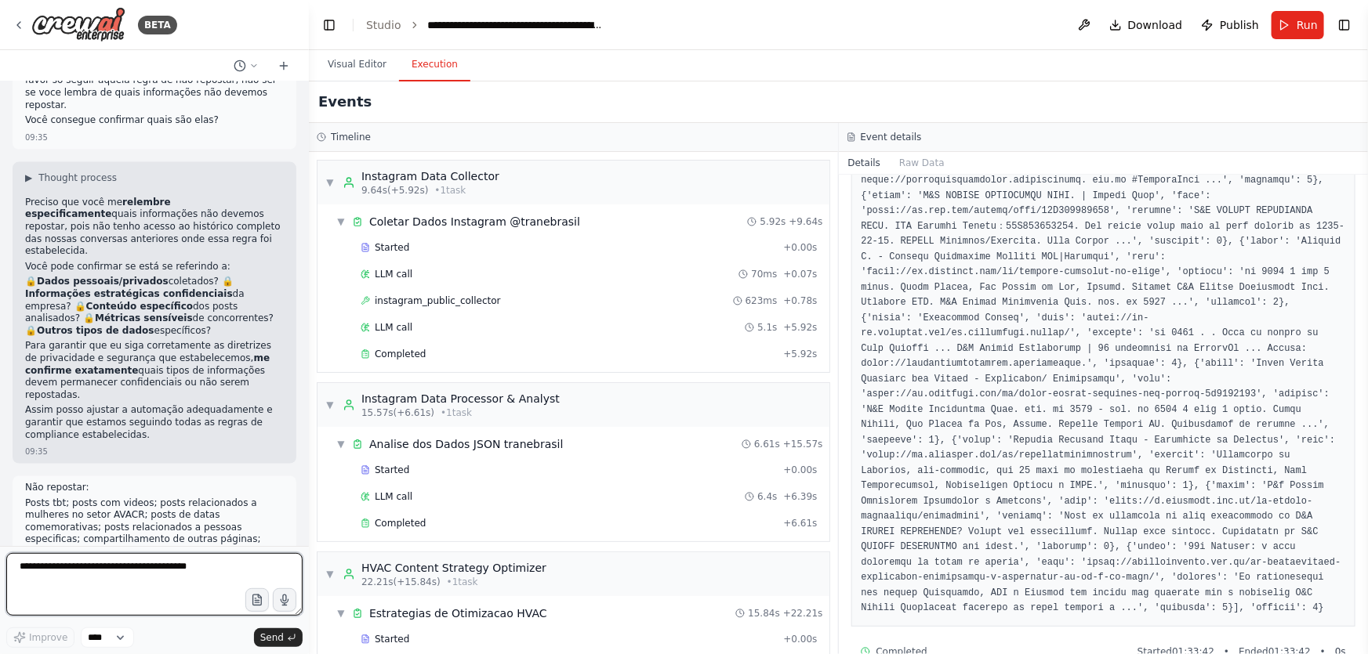
type textarea "**********"
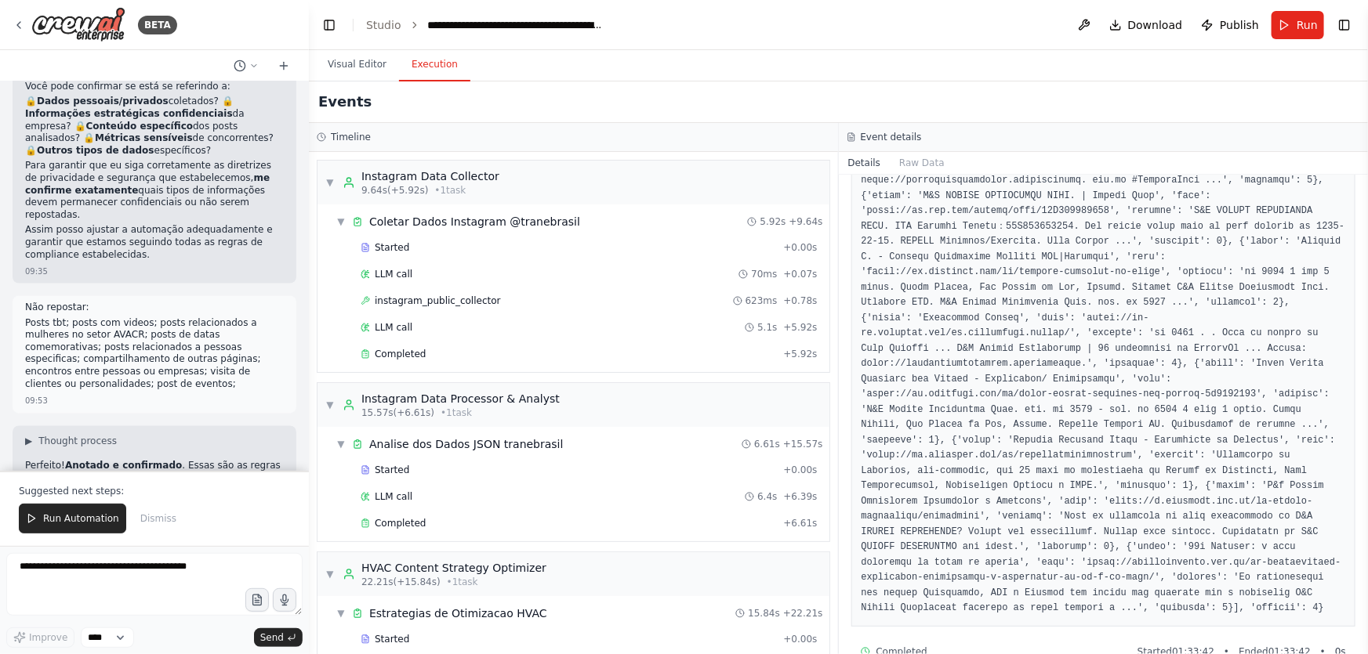
scroll to position [302373, 0]
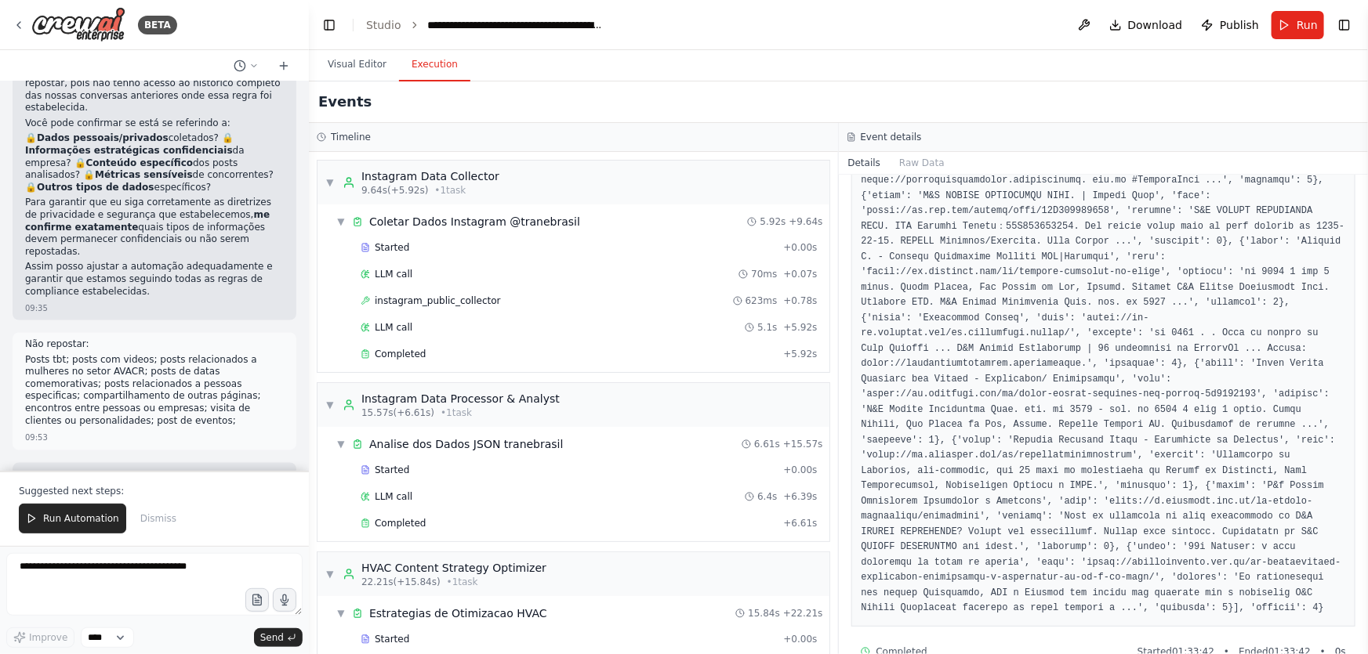
drag, startPoint x: 157, startPoint y: 361, endPoint x: 151, endPoint y: 165, distance: 196.0
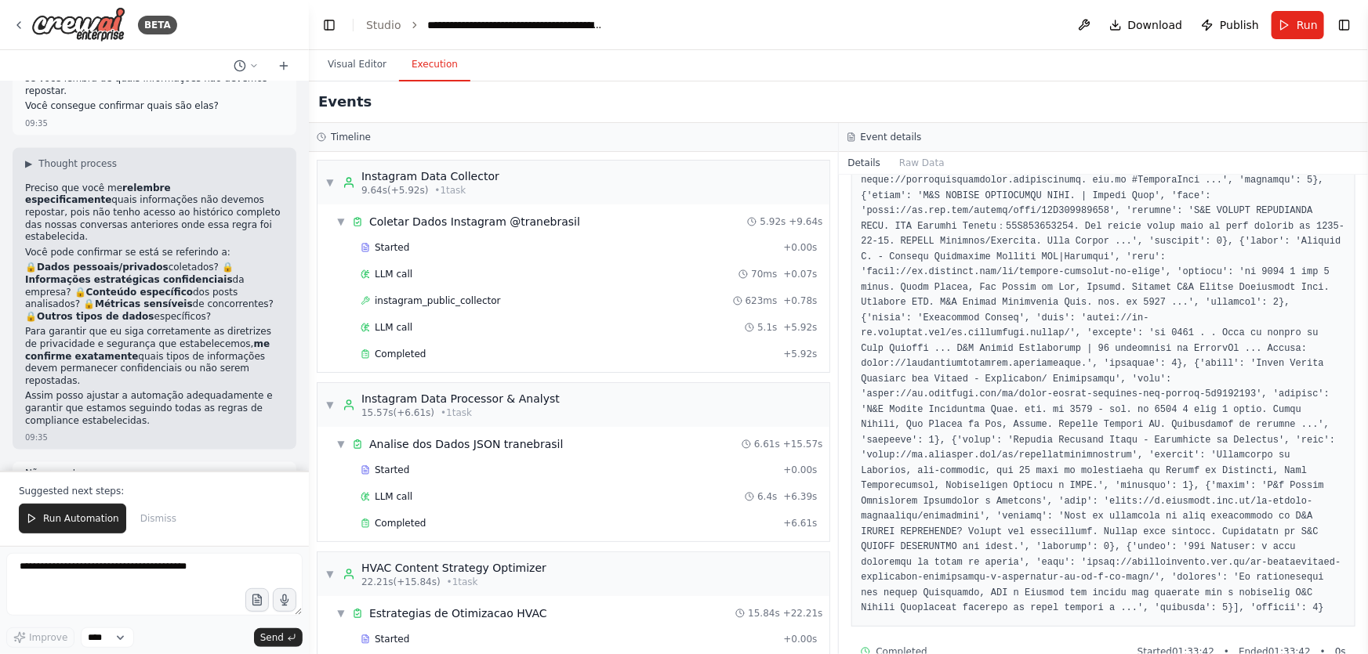
scroll to position [302089, 0]
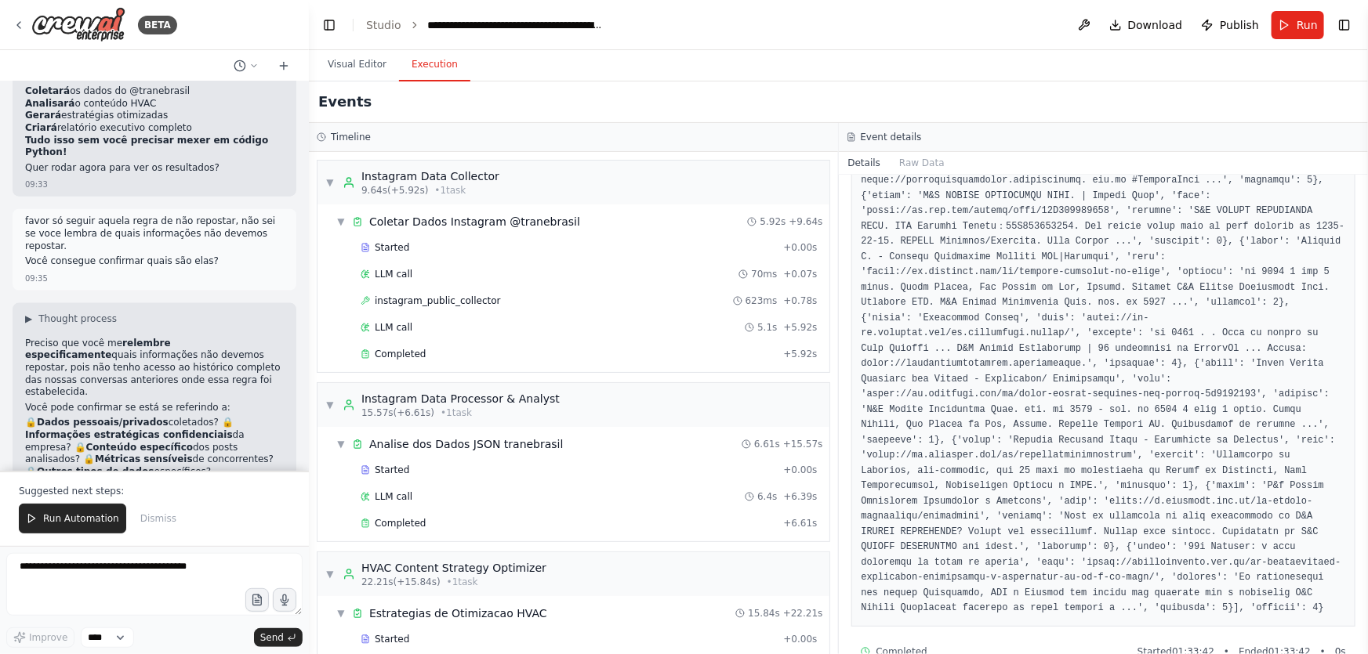
drag, startPoint x: 42, startPoint y: 140, endPoint x: 243, endPoint y: 264, distance: 236.5
copy div "CAUSA RAIZ IDENTIFICADA: O problema é que Instagram bloqueia acesso automatizad…"
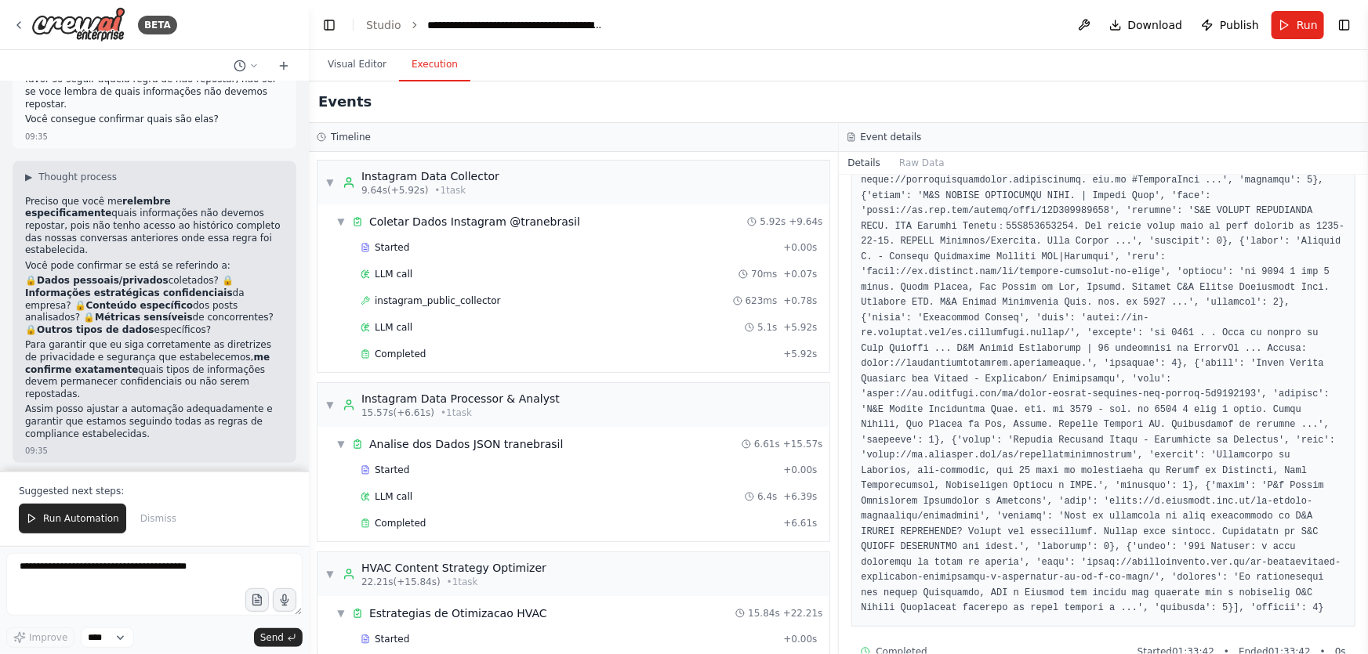
drag, startPoint x: 39, startPoint y: 173, endPoint x: 245, endPoint y: 227, distance: 212.4
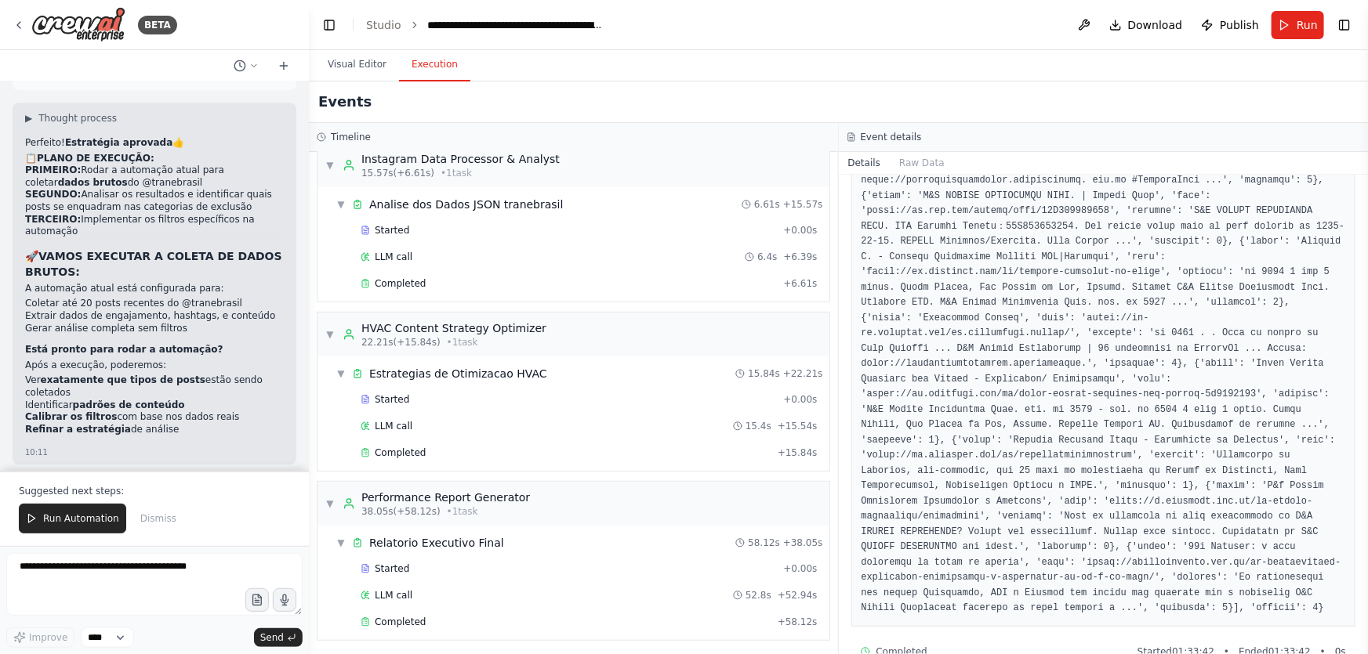
scroll to position [303229, 0]
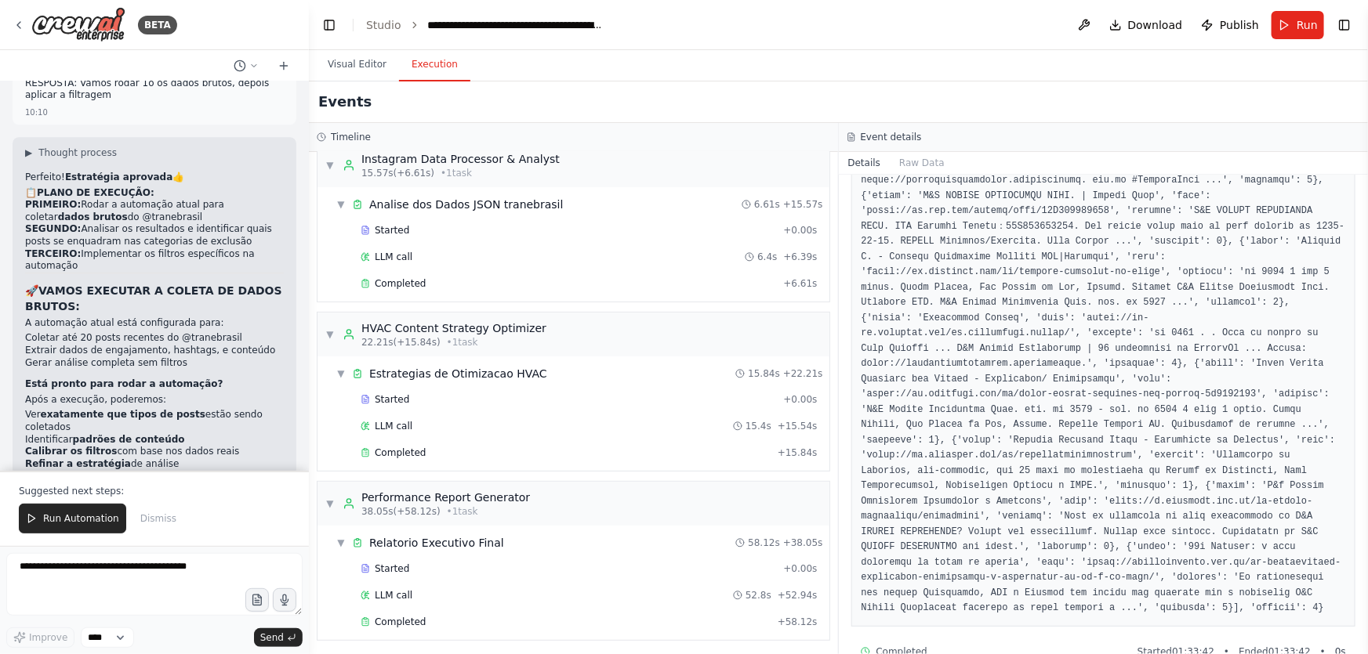
drag, startPoint x: 107, startPoint y: 241, endPoint x: 28, endPoint y: 191, distance: 93.7
drag, startPoint x: 83, startPoint y: 230, endPoint x: 39, endPoint y: 179, distance: 66.7
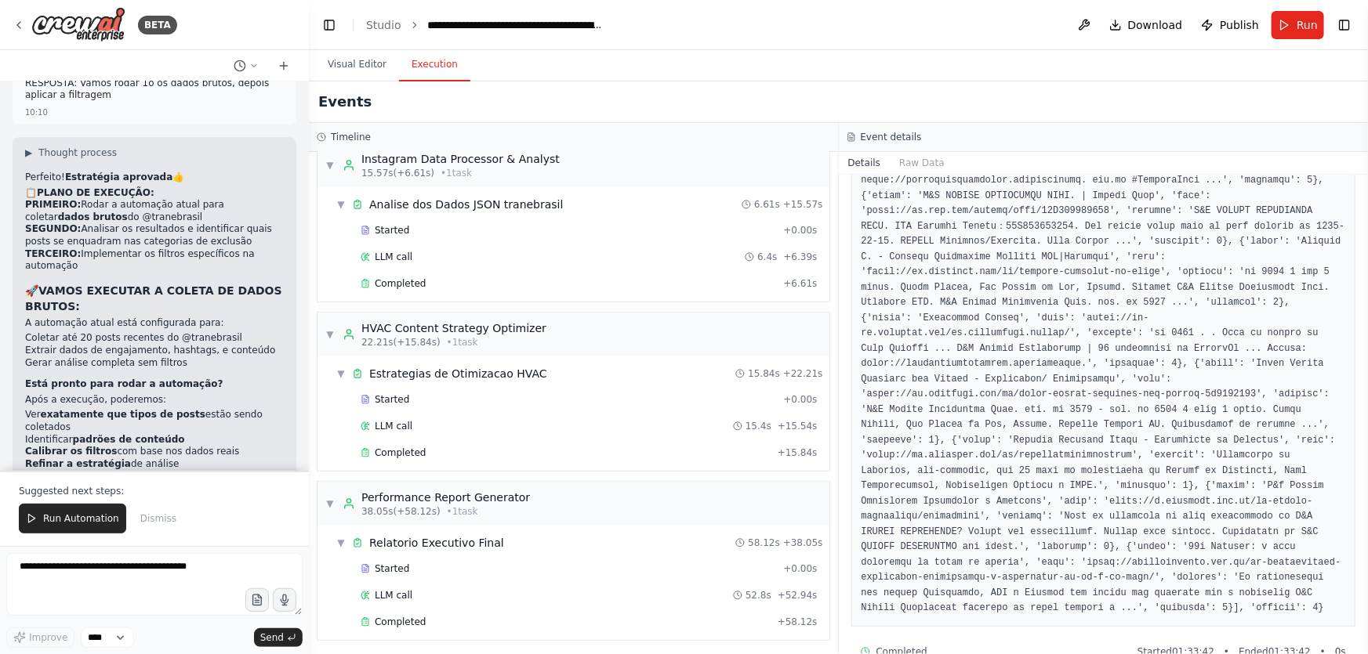
drag, startPoint x: 31, startPoint y: 197, endPoint x: 65, endPoint y: 219, distance: 40.7
drag, startPoint x: 76, startPoint y: 233, endPoint x: 736, endPoint y: 653, distance: 782.4
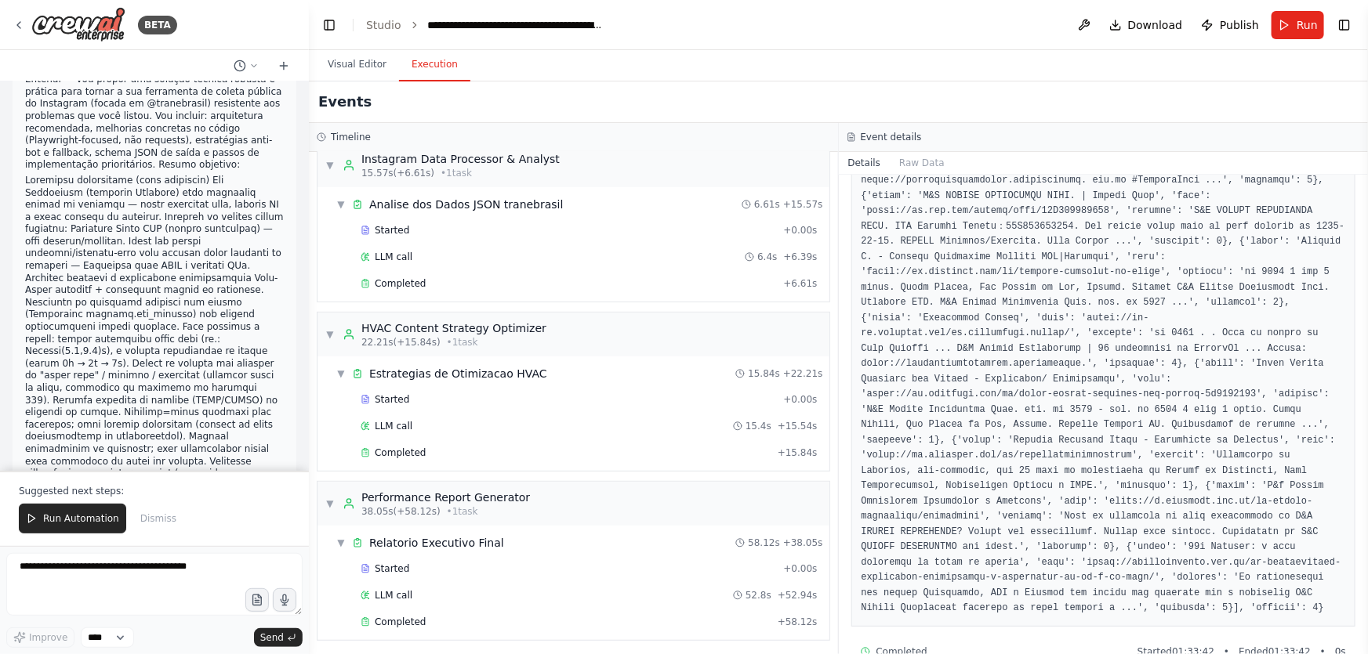
scroll to position [305082, 0]
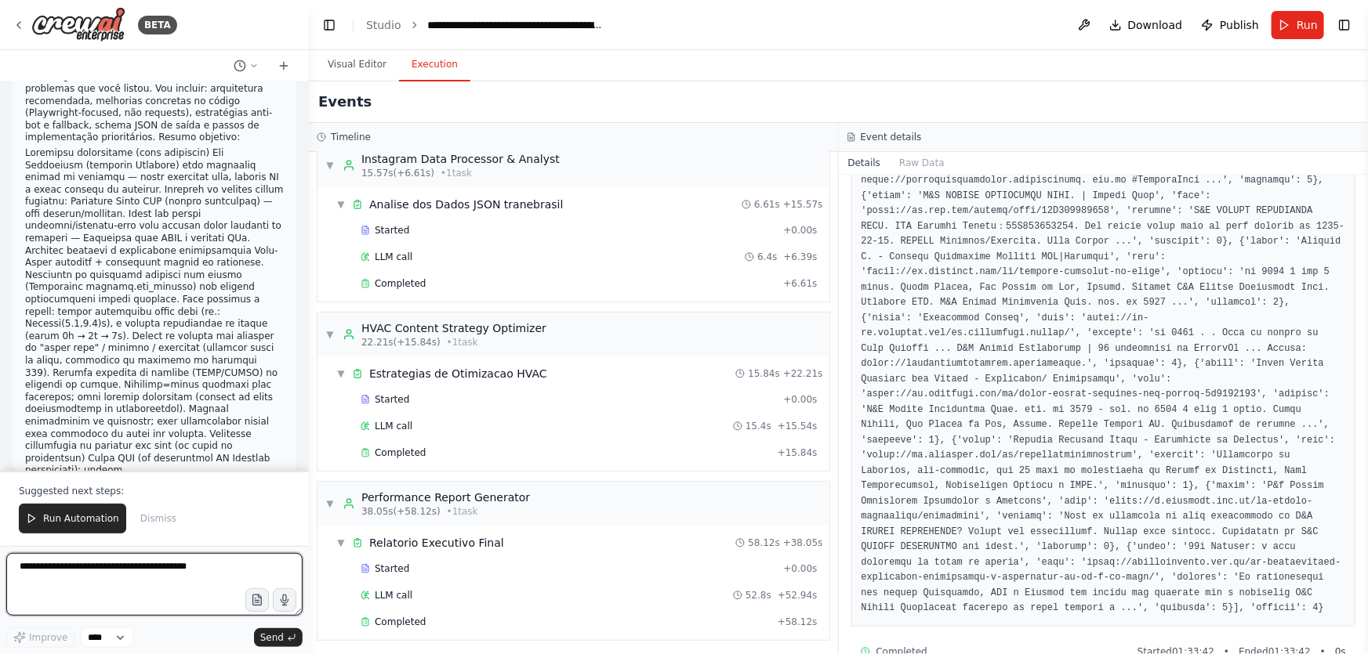
click at [278, 572] on textarea at bounding box center [154, 584] width 296 height 63
click at [272, 569] on textarea at bounding box center [154, 584] width 296 height 63
type textarea "**********"
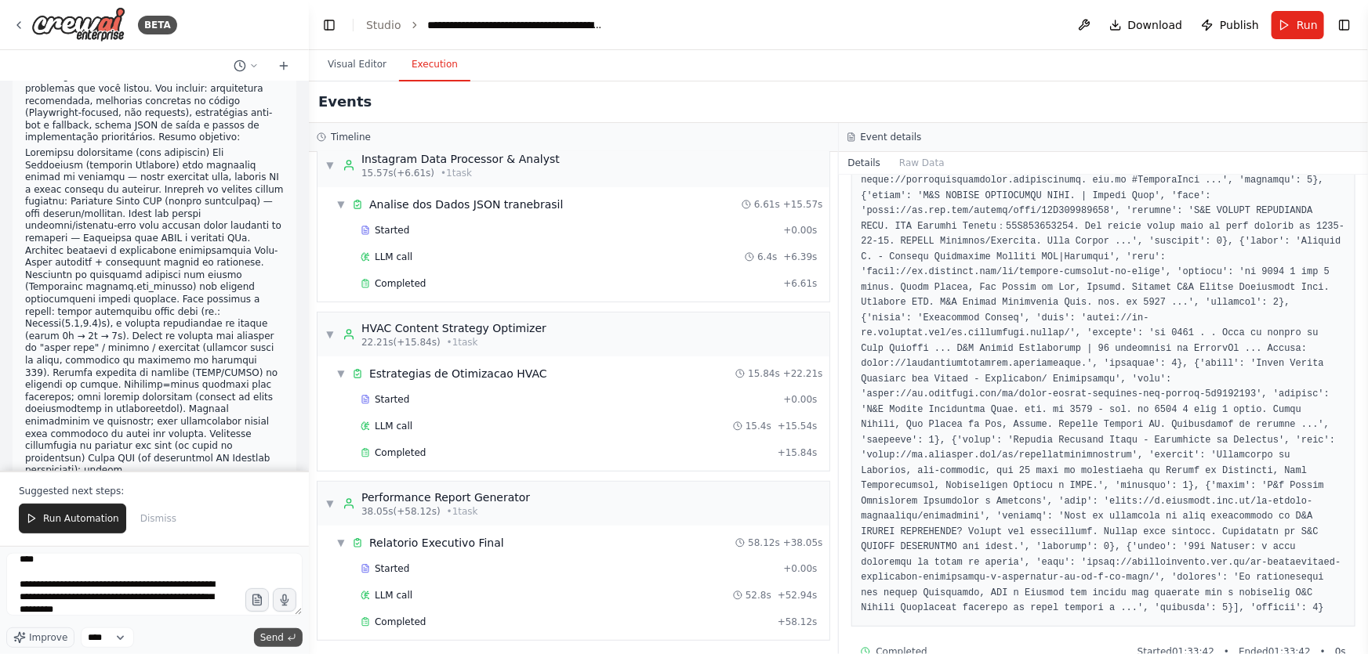
click at [275, 639] on span "Send" at bounding box center [272, 638] width 24 height 13
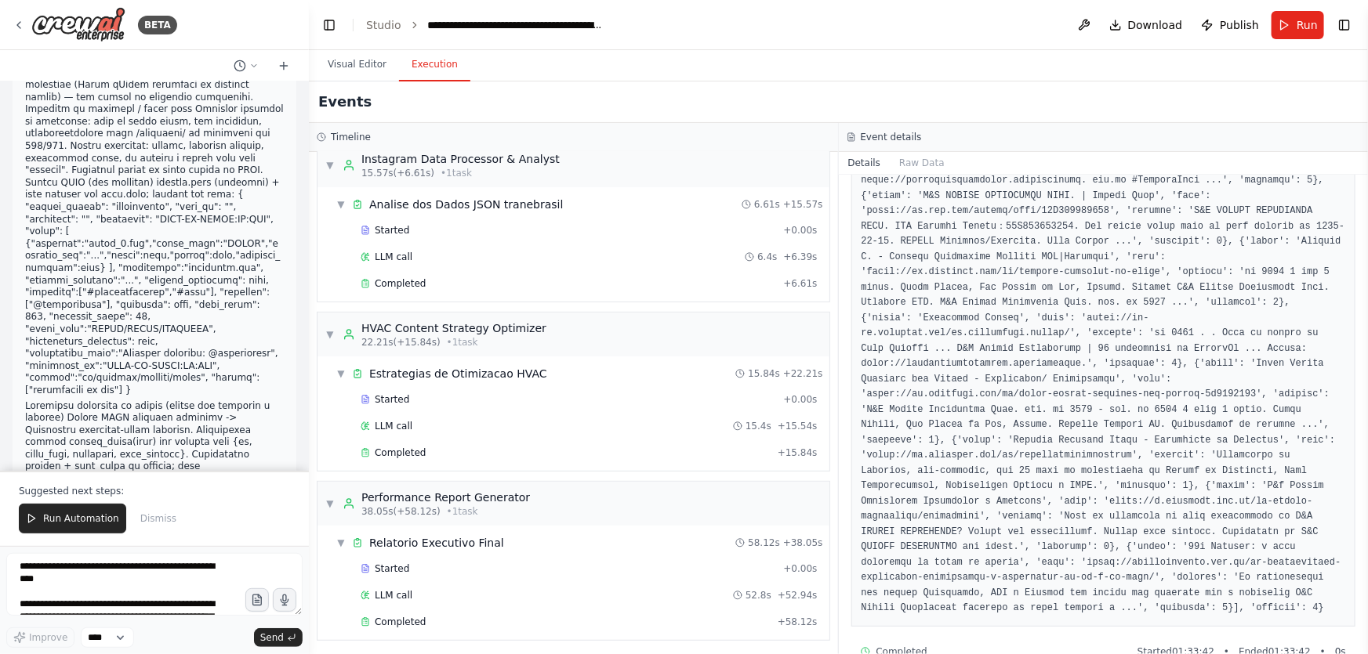
scroll to position [305768, 0]
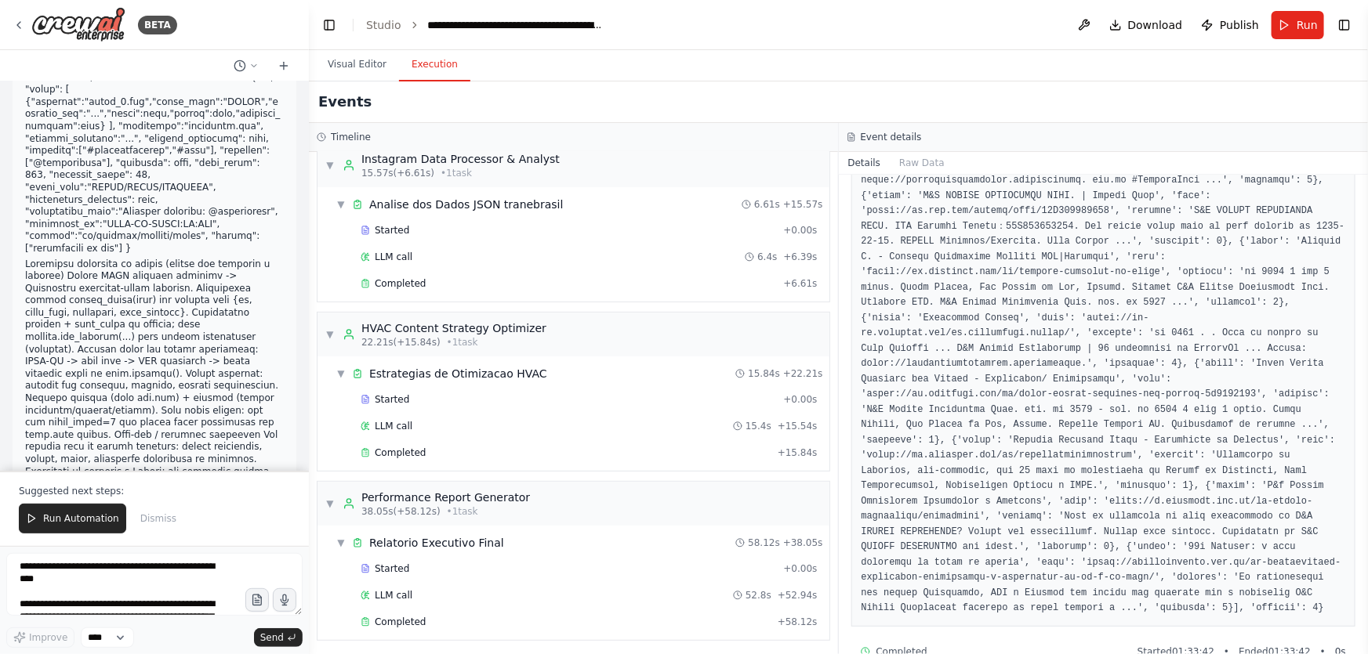
drag, startPoint x: 78, startPoint y: 528, endPoint x: 151, endPoint y: 447, distance: 108.8
click at [78, 528] on button "Run Automation" at bounding box center [72, 519] width 107 height 30
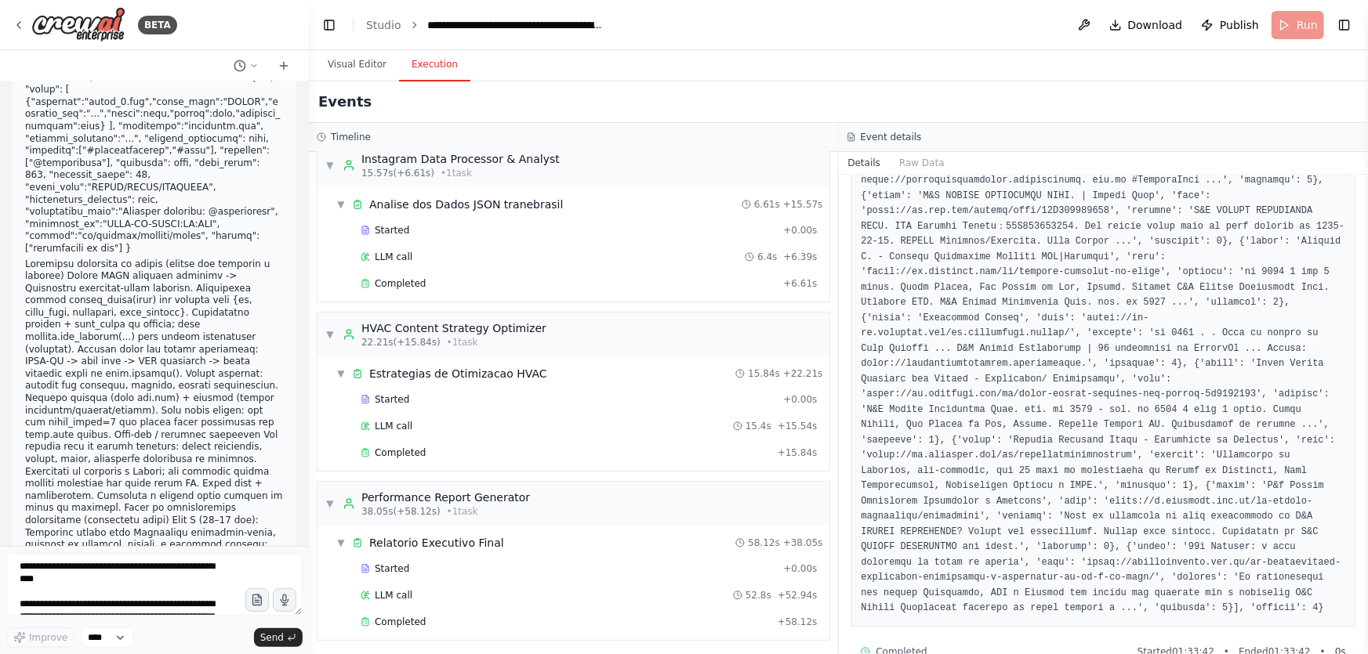
scroll to position [305694, 0]
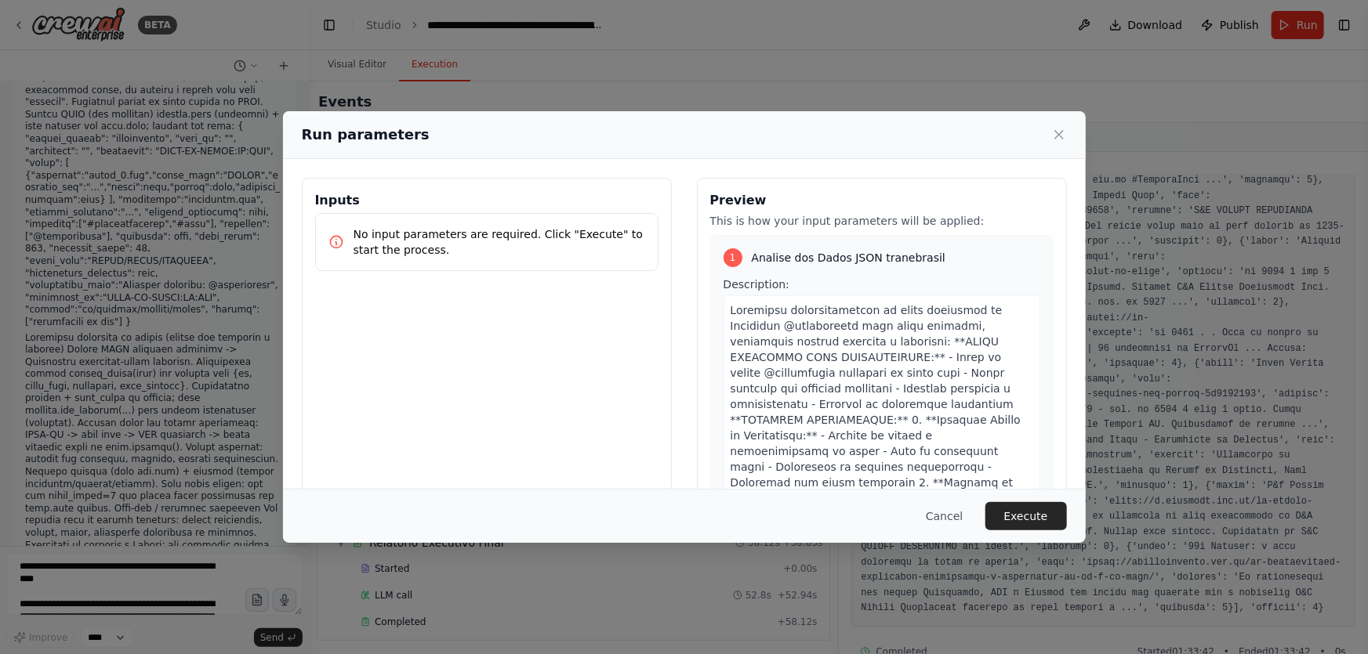
click at [1034, 519] on button "Execute" at bounding box center [1026, 516] width 82 height 28
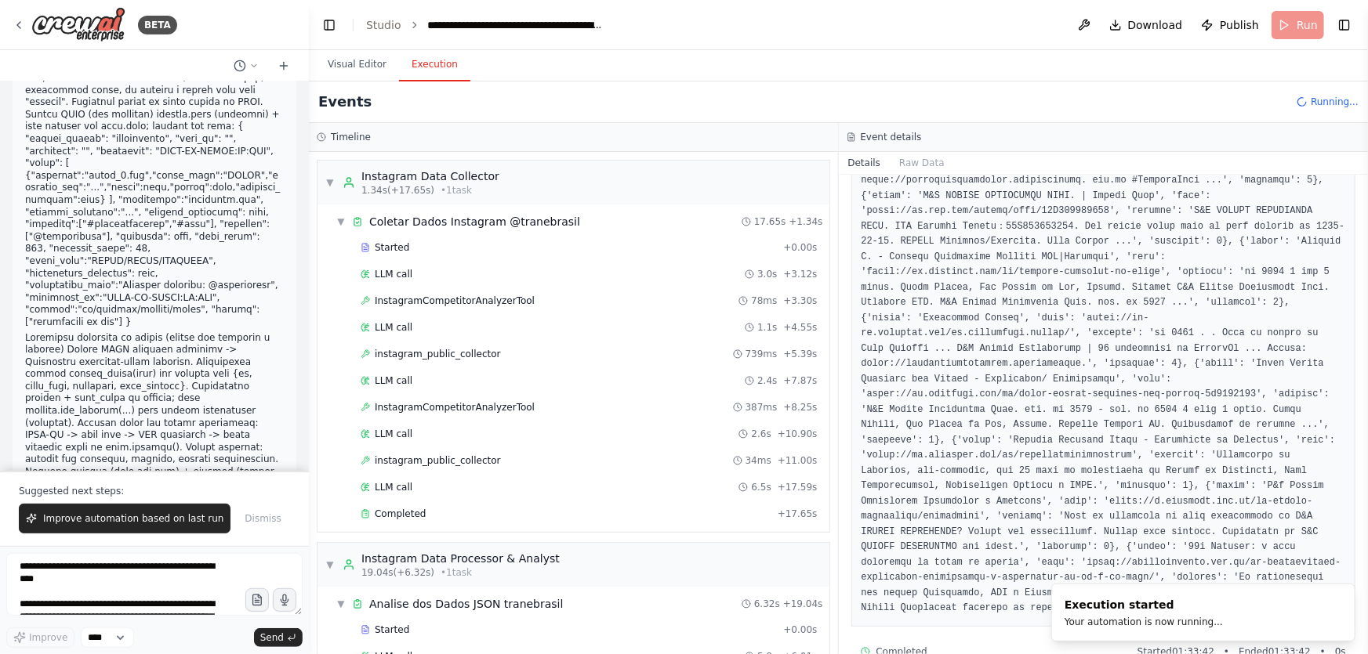
scroll to position [305768, 0]
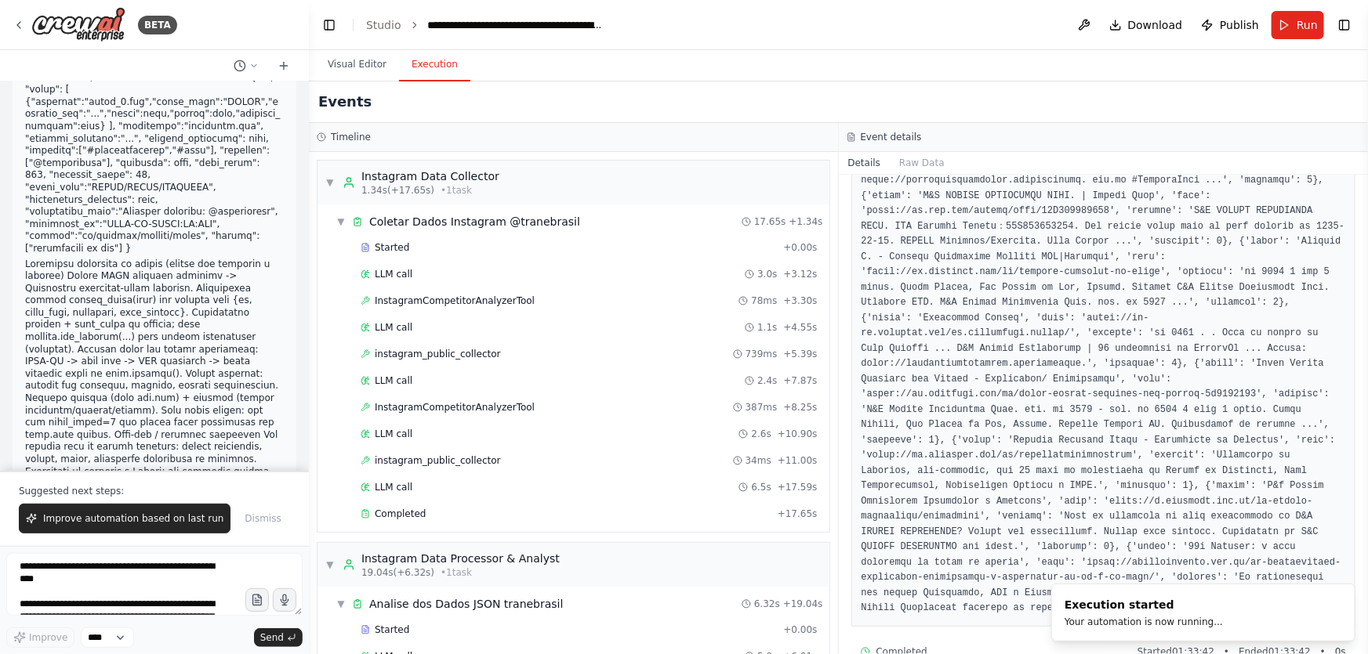
drag, startPoint x: 186, startPoint y: 524, endPoint x: 1359, endPoint y: 381, distance: 1182.0
click at [186, 524] on span "Improve automation based on last run" at bounding box center [133, 519] width 180 height 13
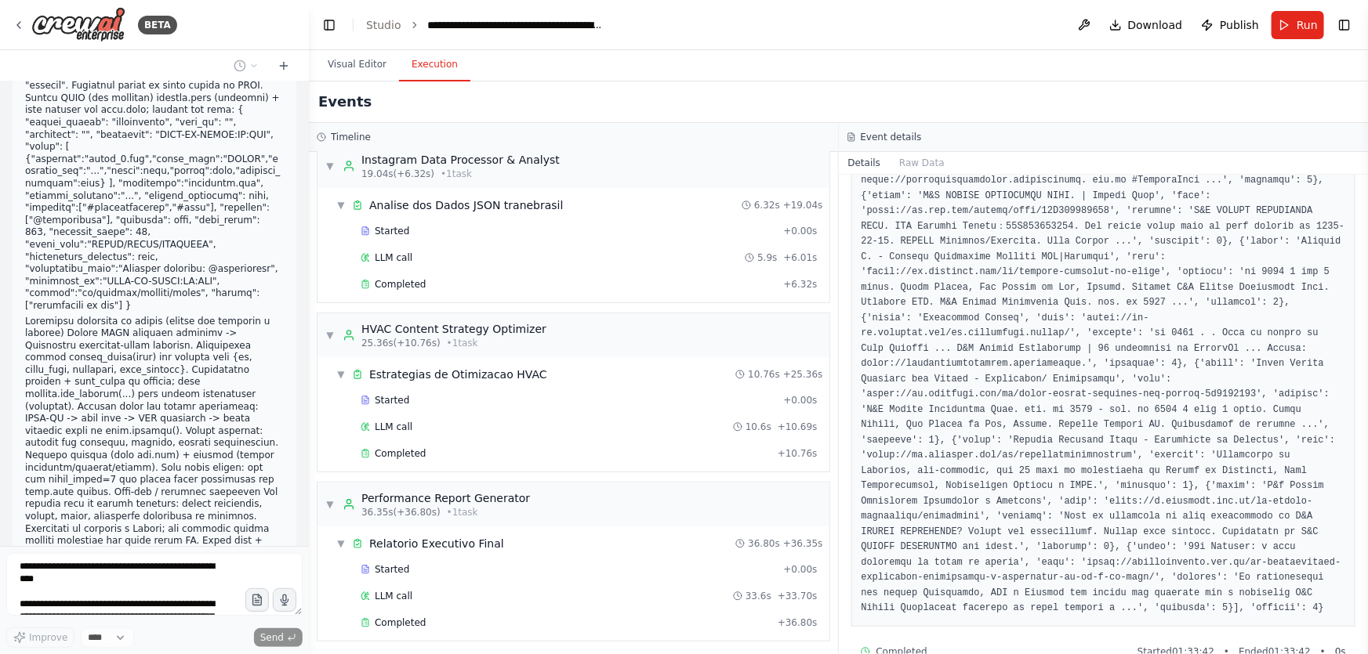
scroll to position [305734, 0]
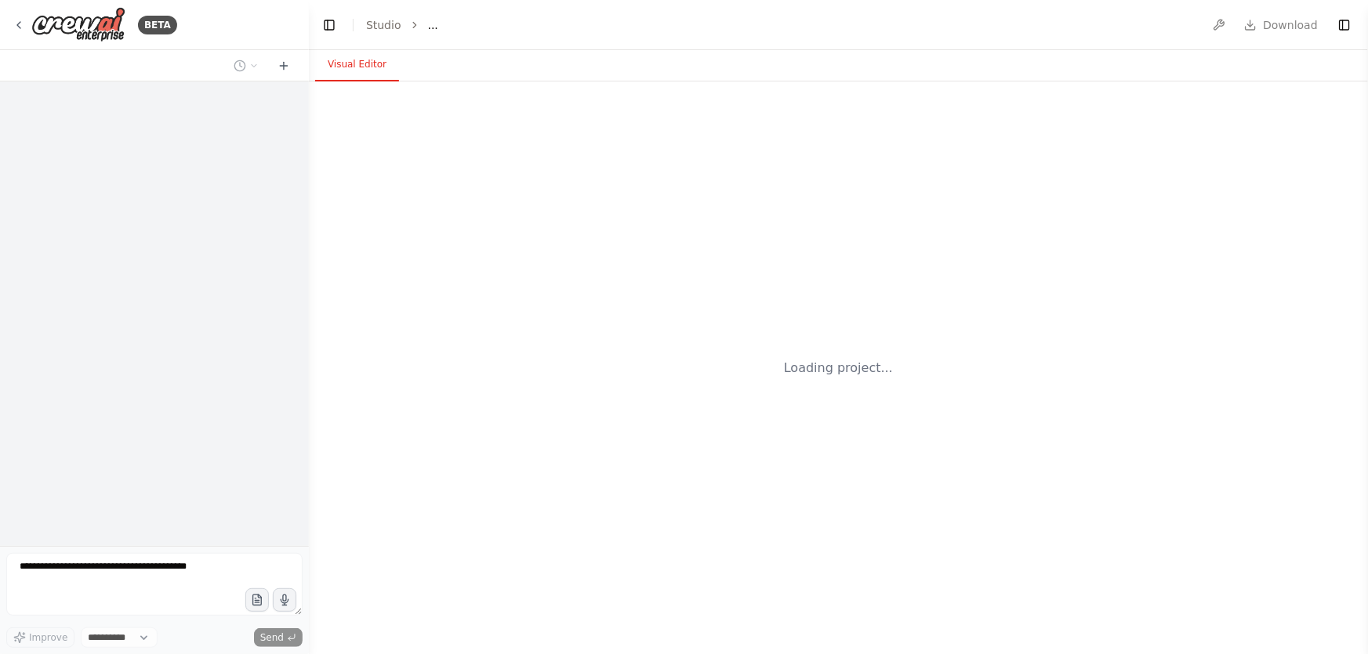
select select "****"
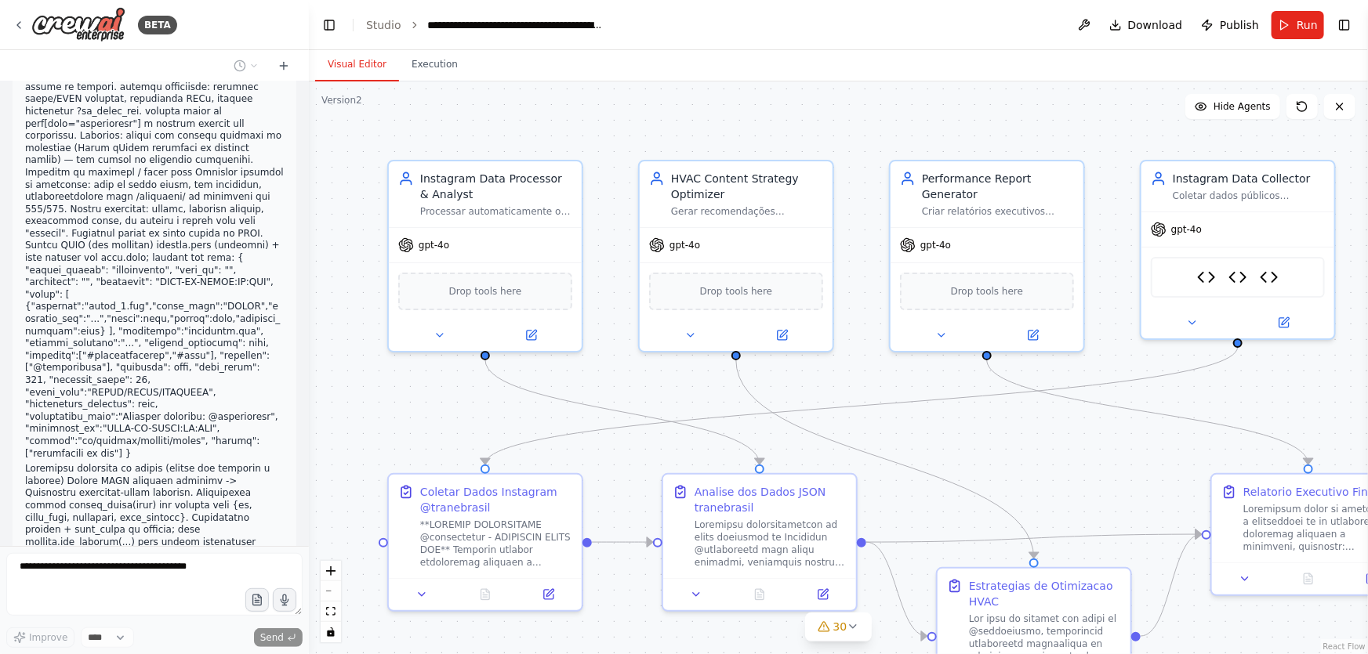
scroll to position [304321, 0]
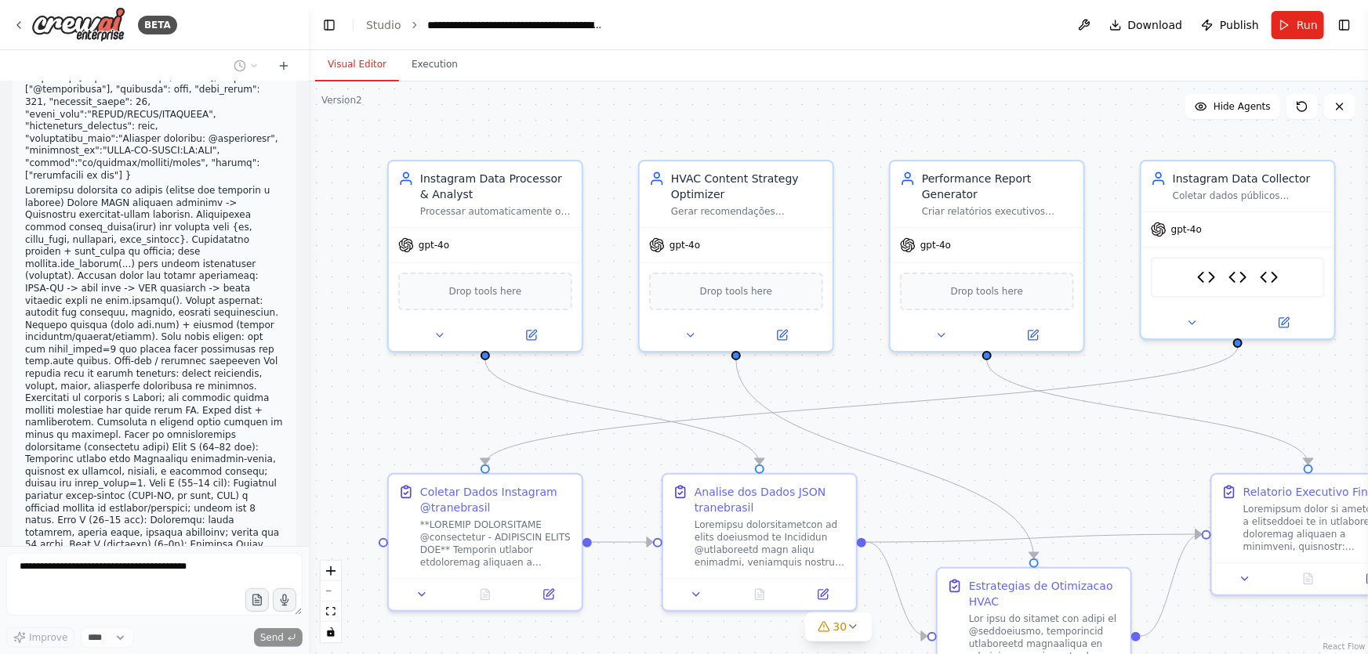
click at [435, 74] on button "Execution" at bounding box center [434, 65] width 71 height 33
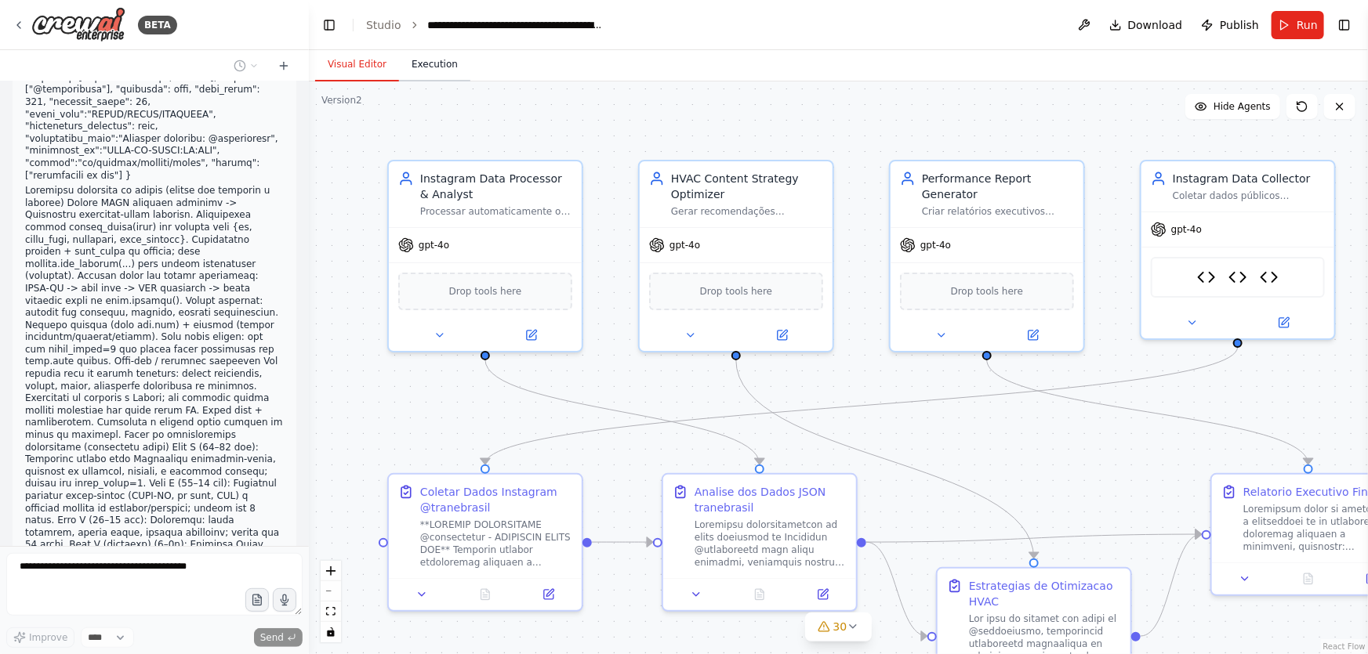
click at [433, 68] on button "Execution" at bounding box center [434, 65] width 71 height 33
click at [440, 61] on button "Execution" at bounding box center [434, 65] width 71 height 33
click at [451, 39] on header "**********" at bounding box center [838, 25] width 1059 height 50
click at [0, 0] on div "Events" at bounding box center [0, 0] width 0 height 0
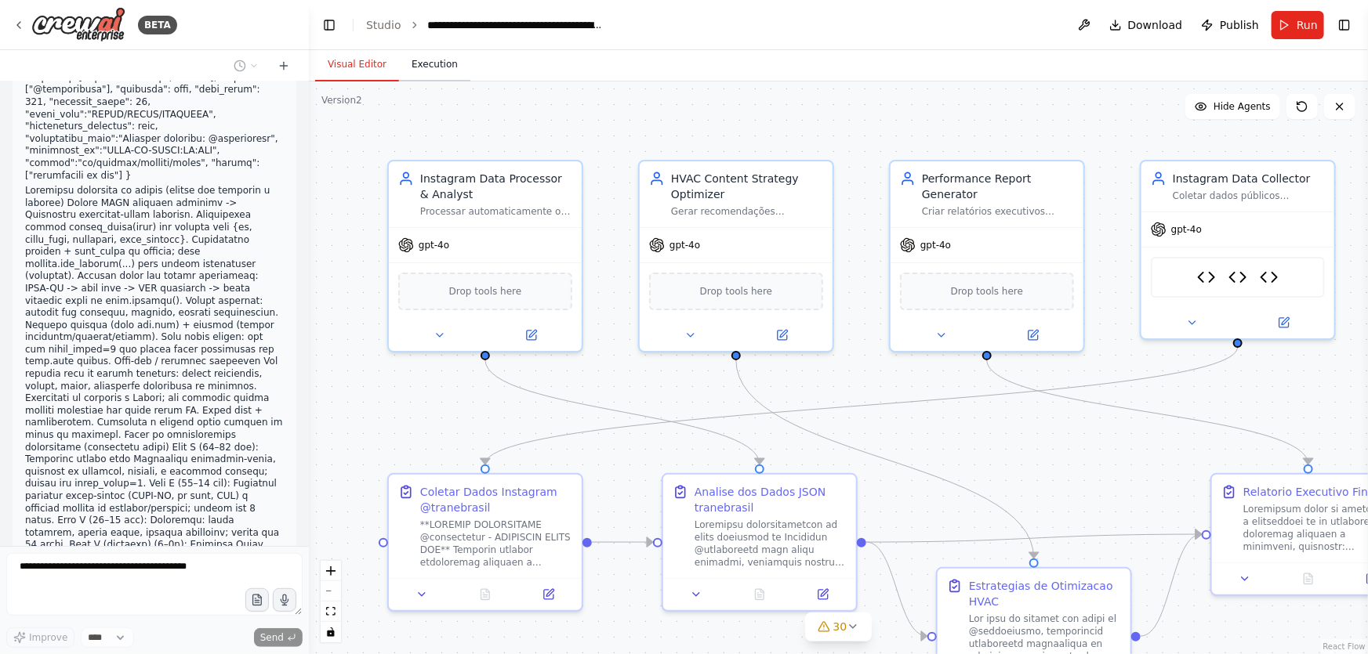
click at [450, 71] on button "Execution" at bounding box center [434, 65] width 71 height 33
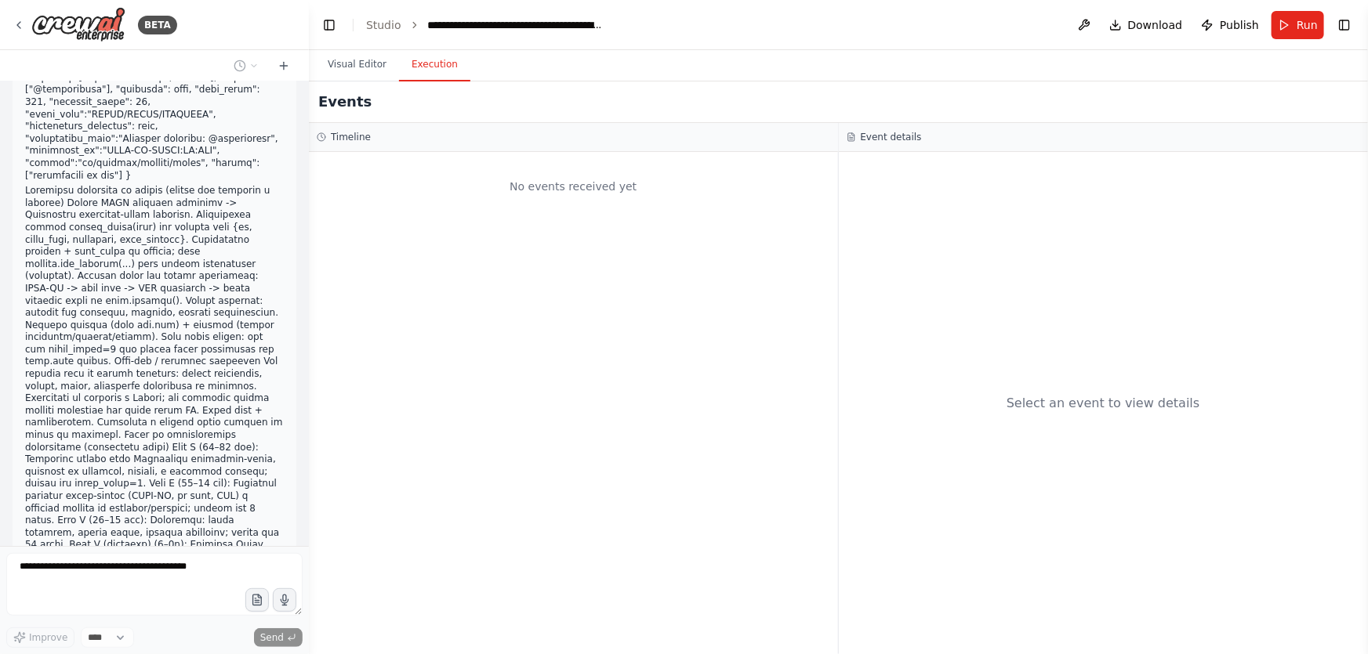
click at [444, 62] on button "Execution" at bounding box center [434, 65] width 71 height 33
click at [660, 459] on div "No events received yet" at bounding box center [573, 403] width 529 height 502
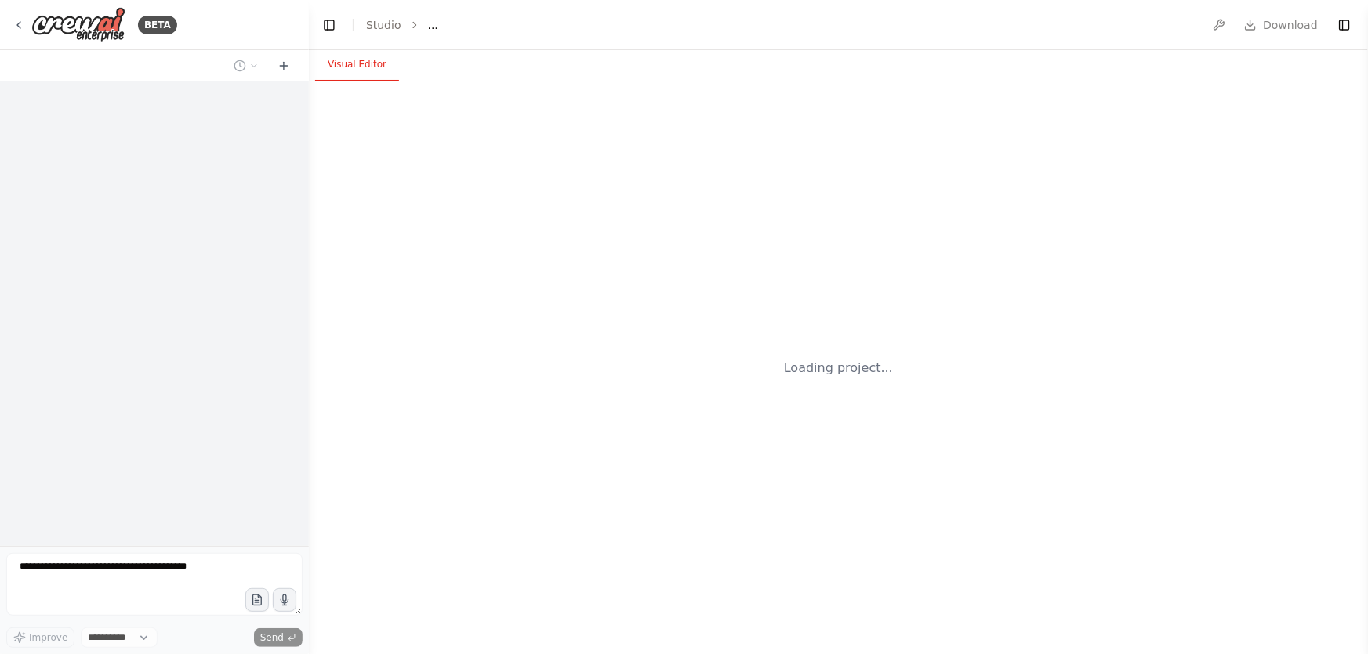
select select "****"
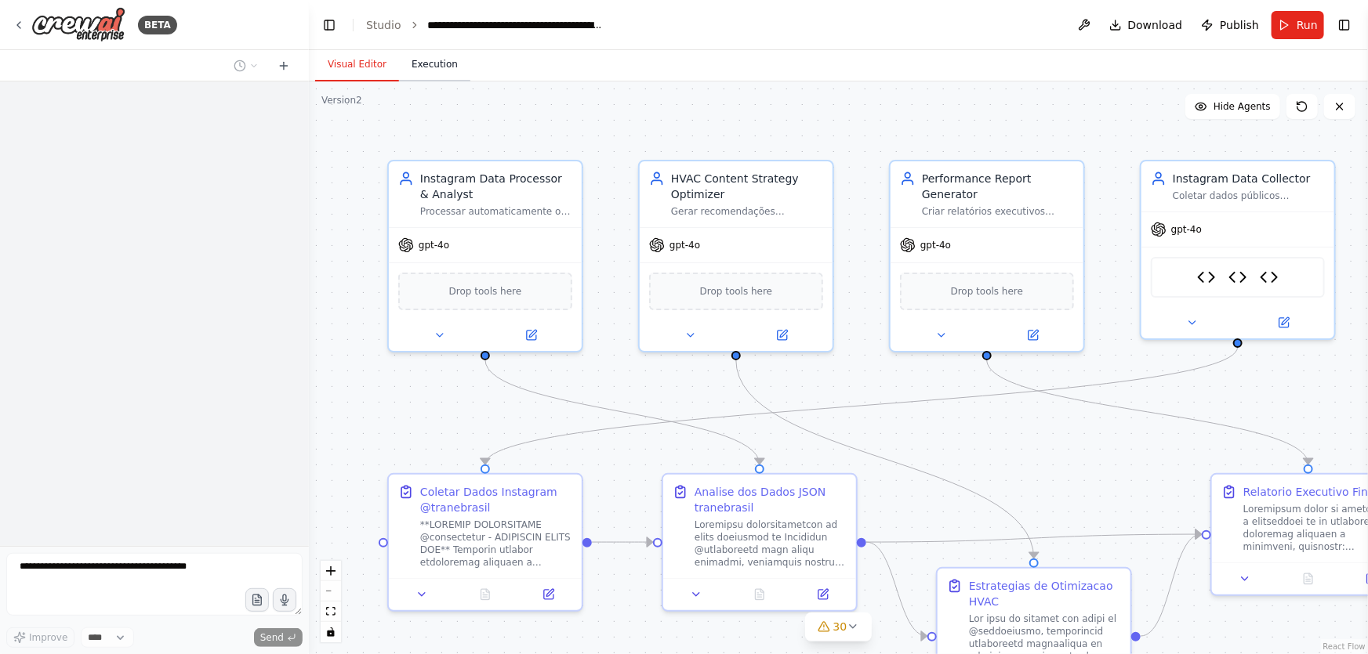
click at [421, 67] on button "Execution" at bounding box center [434, 65] width 71 height 33
click at [347, 76] on button "Visual Editor" at bounding box center [357, 65] width 84 height 33
click at [1296, 21] on button "Run" at bounding box center [1297, 25] width 53 height 28
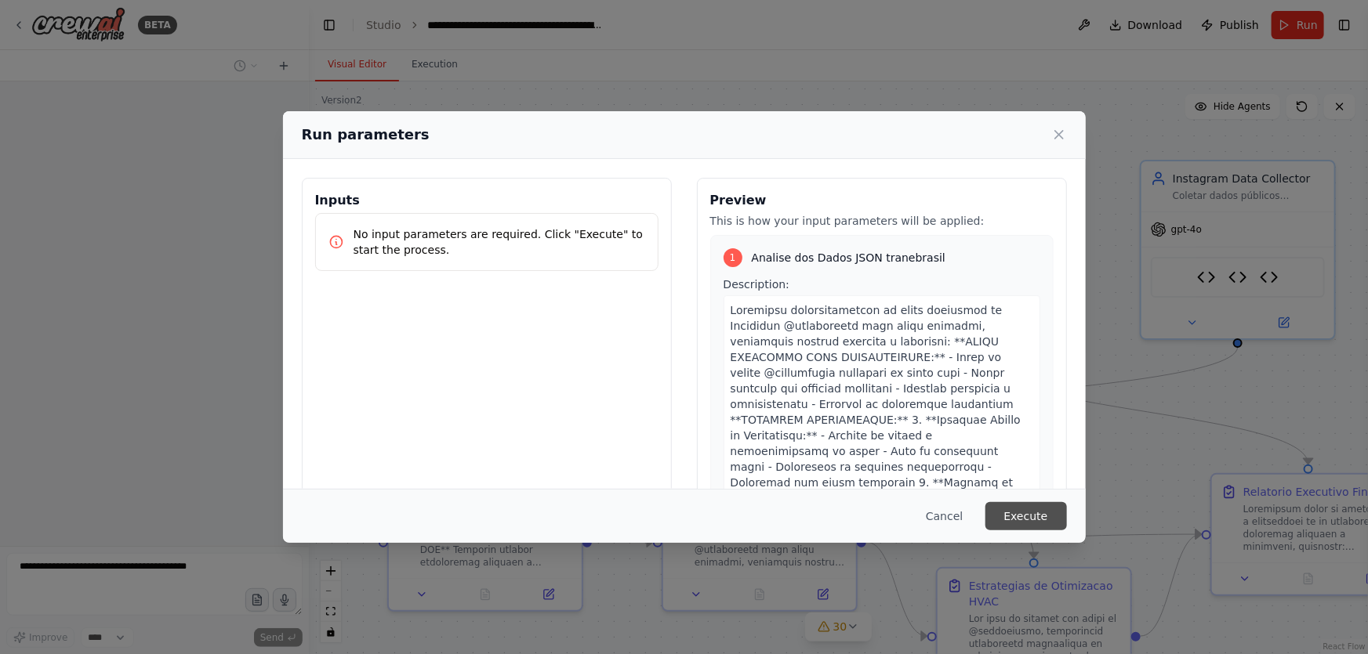
click at [1063, 509] on button "Execute" at bounding box center [1026, 516] width 82 height 28
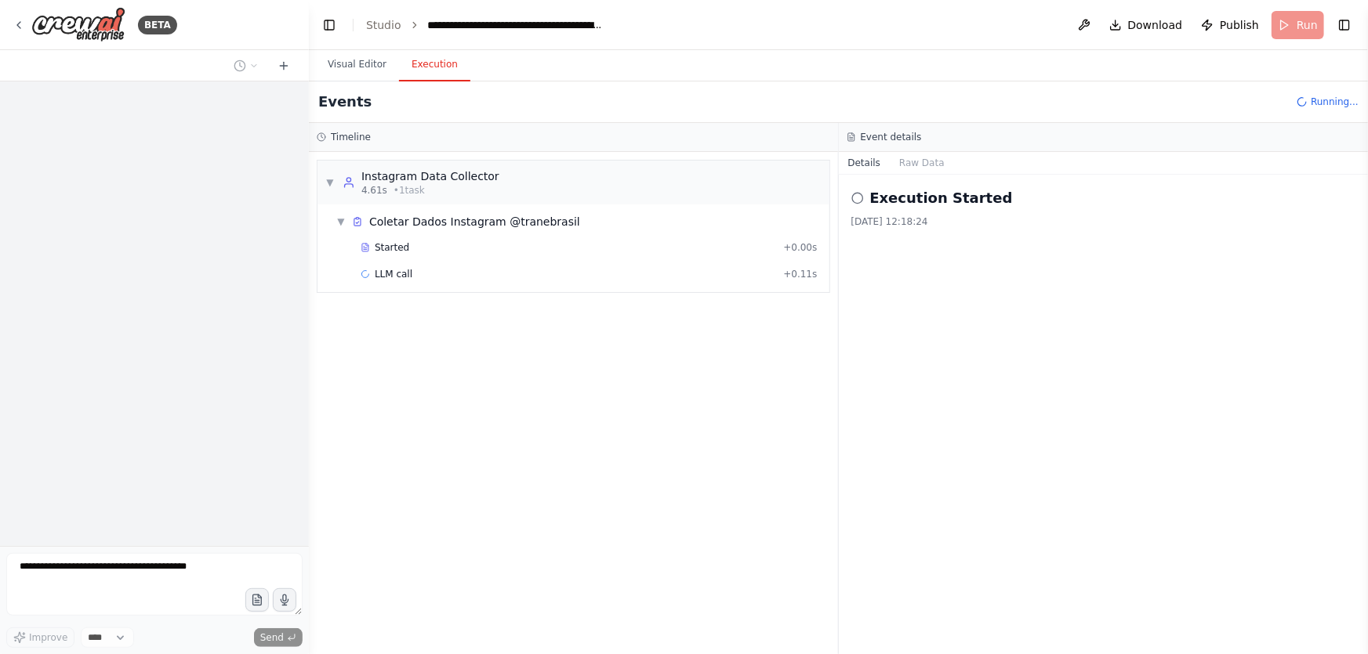
click at [147, 517] on div at bounding box center [154, 314] width 309 height 465
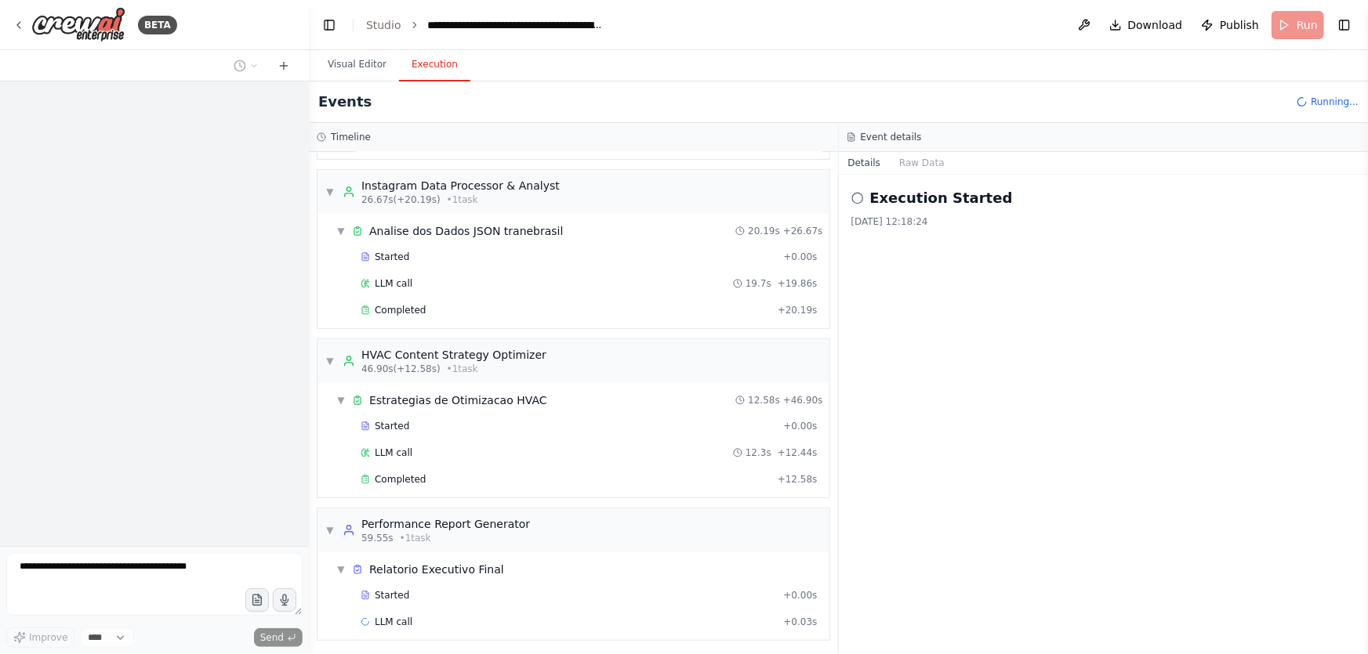
scroll to position [346, 0]
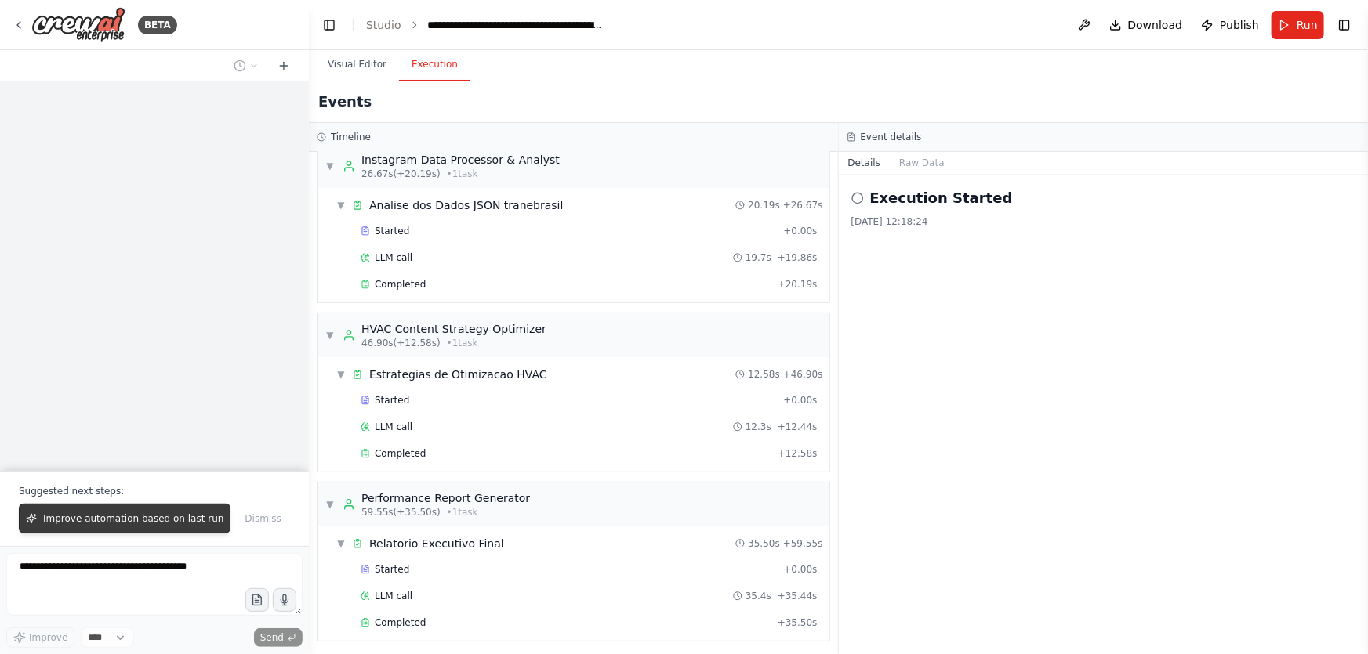
click at [151, 524] on span "Improve automation based on last run" at bounding box center [133, 519] width 180 height 13
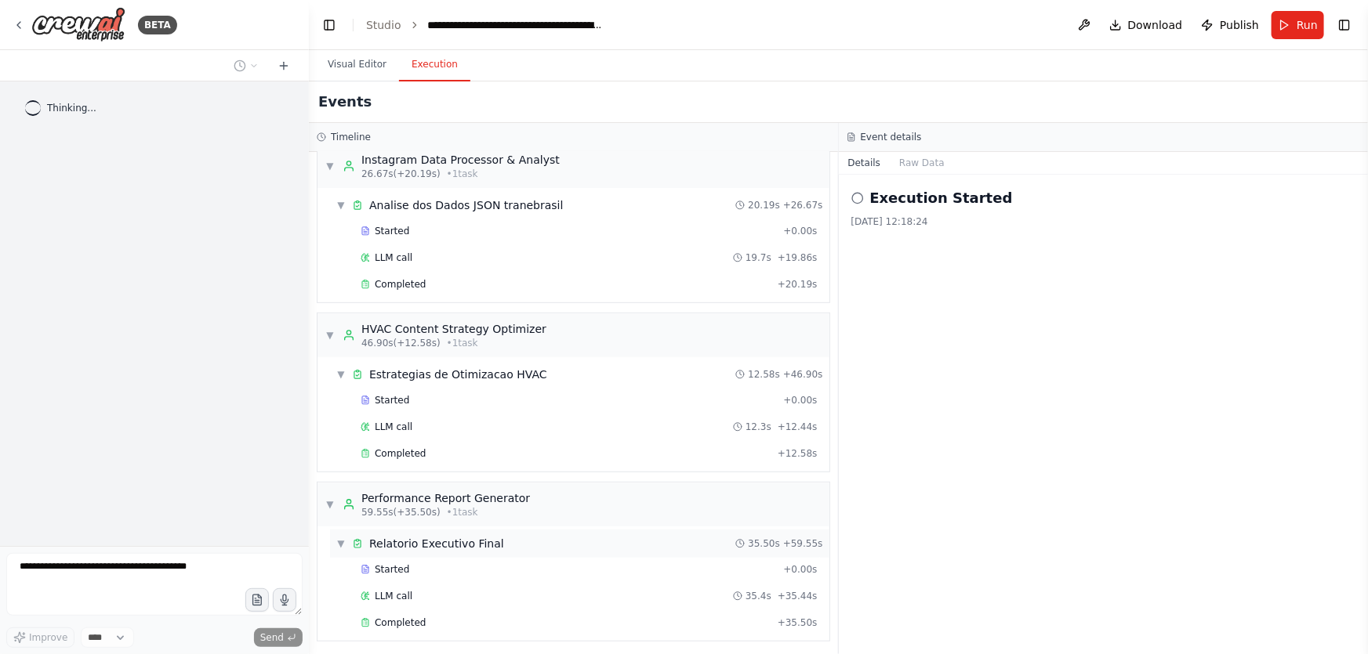
click at [437, 539] on div "Relatorio Executivo Final" at bounding box center [436, 544] width 135 height 16
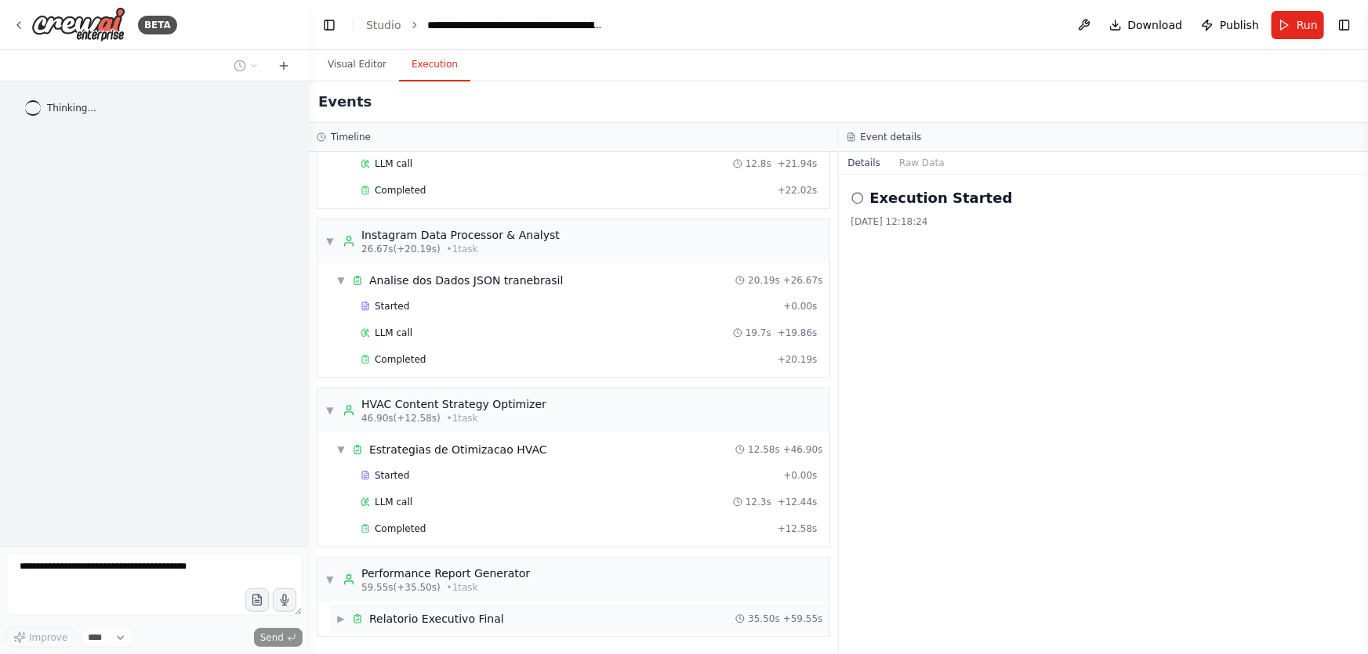
scroll to position [267, 0]
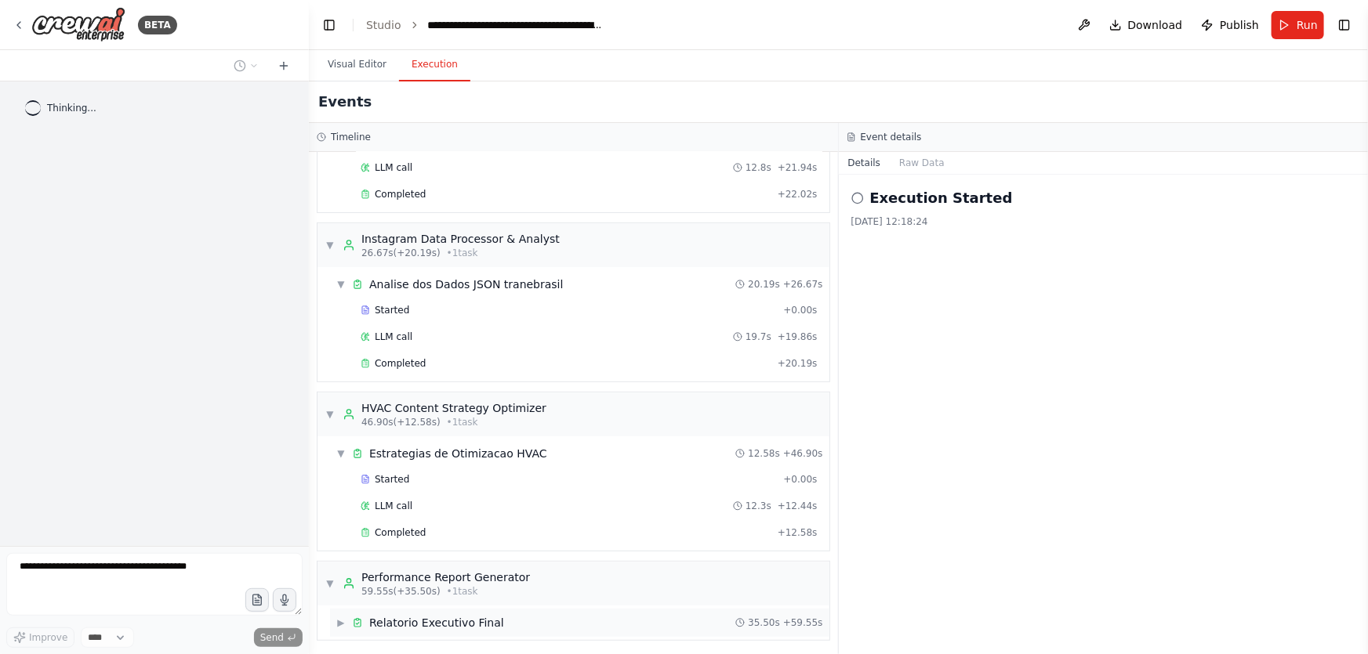
click at [471, 621] on div "Relatorio Executivo Final" at bounding box center [436, 623] width 135 height 16
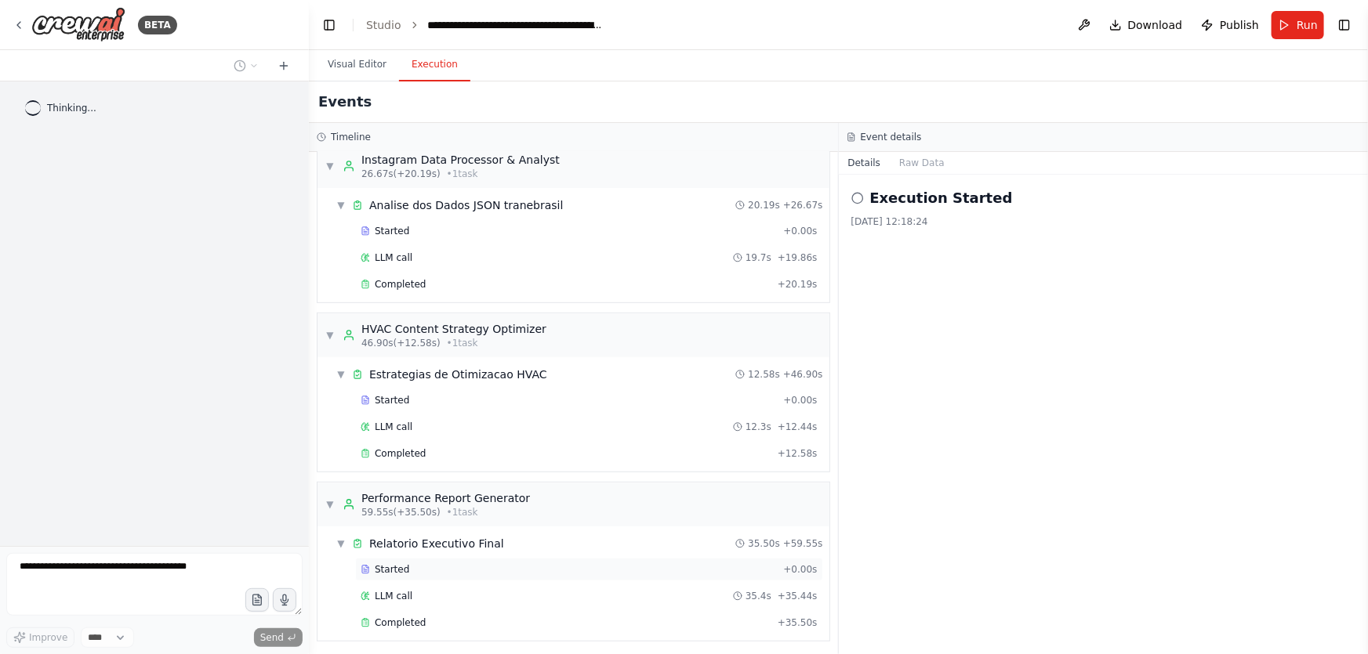
click at [398, 567] on span "Started" at bounding box center [392, 570] width 34 height 13
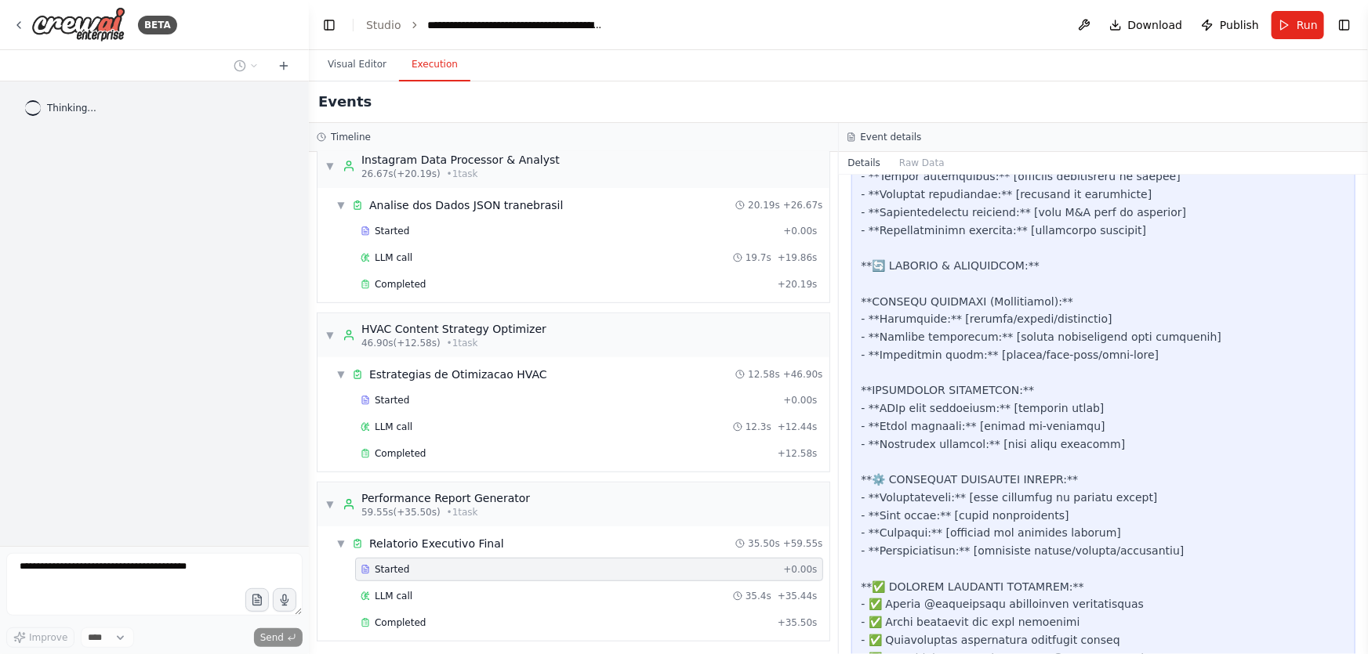
scroll to position [2788, 0]
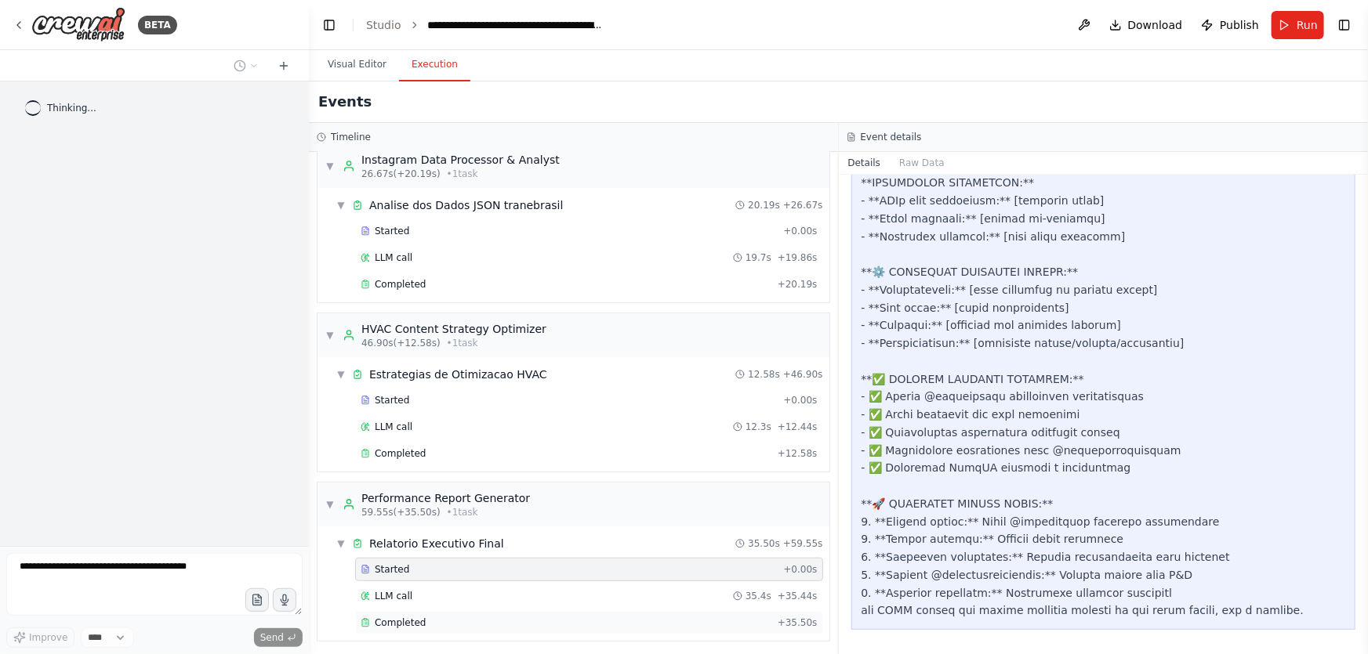
click at [416, 621] on span "Completed" at bounding box center [400, 623] width 51 height 13
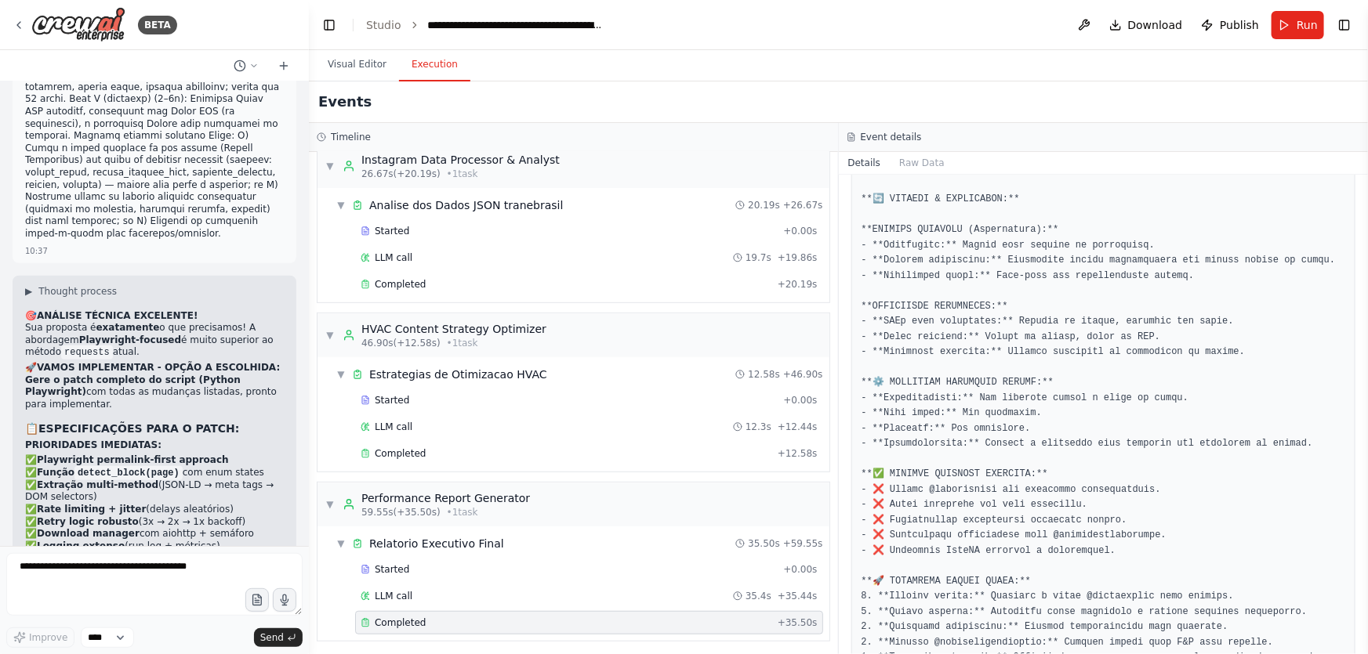
scroll to position [305052, 0]
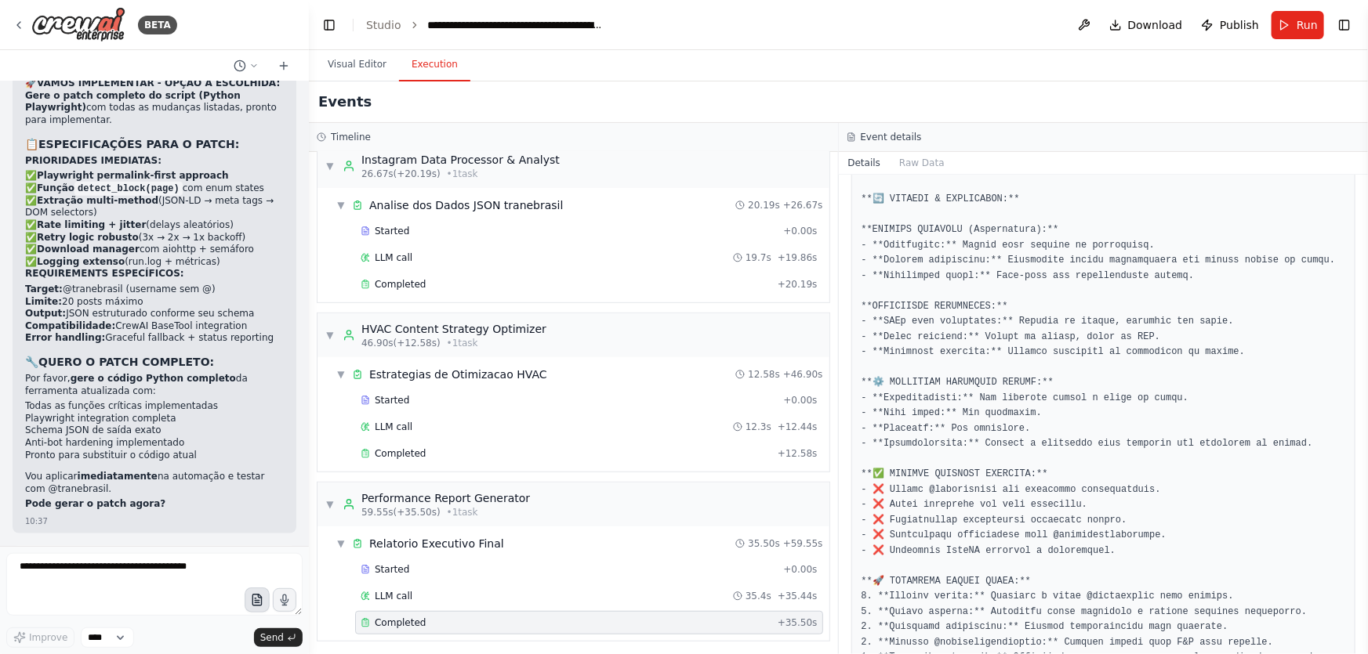
click at [252, 603] on icon "button" at bounding box center [256, 600] width 9 height 11
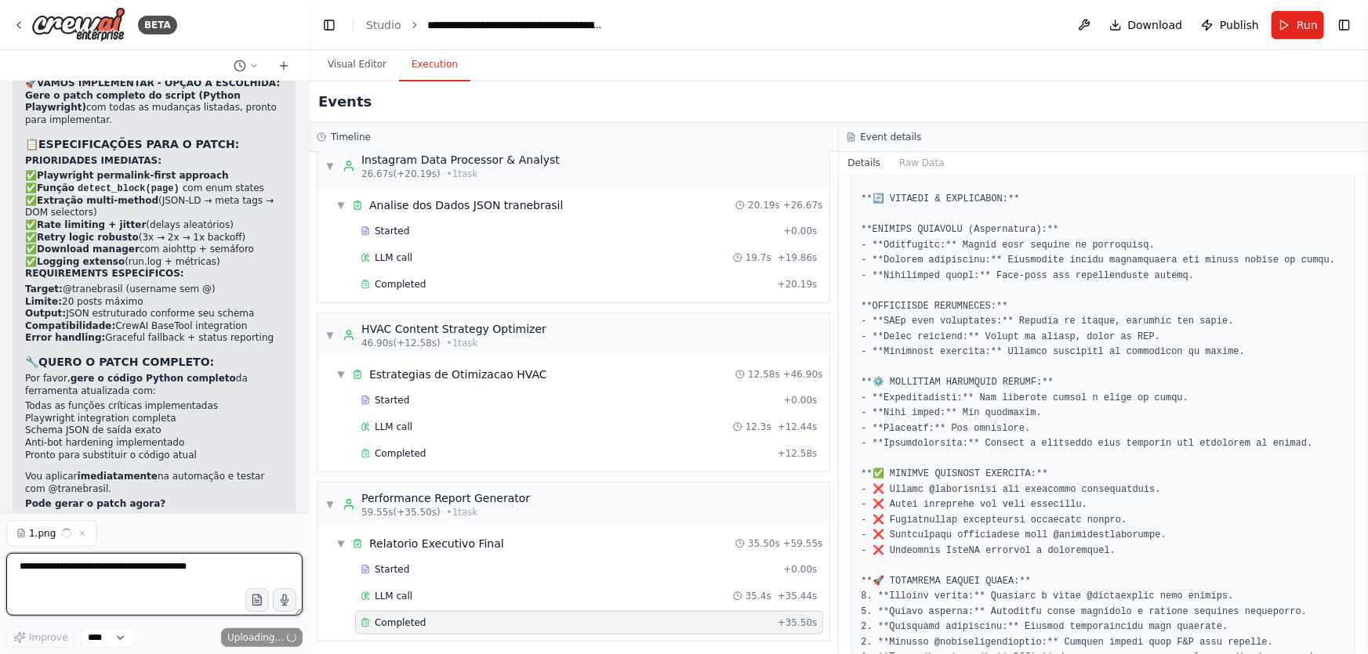
click at [174, 578] on textarea at bounding box center [154, 584] width 296 height 63
click at [193, 578] on textarea at bounding box center [154, 584] width 296 height 63
click at [197, 573] on textarea "**********" at bounding box center [154, 584] width 296 height 63
click at [147, 596] on textarea "**********" at bounding box center [154, 584] width 296 height 63
click at [147, 601] on textarea "**********" at bounding box center [154, 584] width 296 height 63
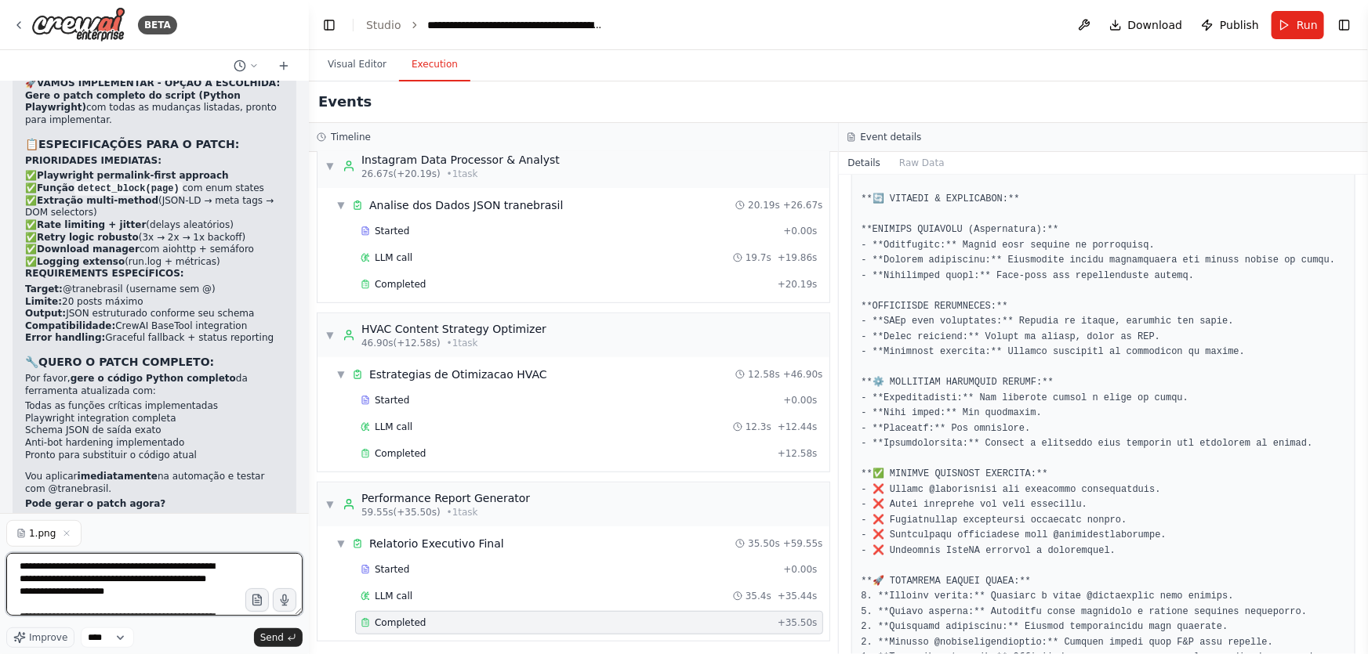
scroll to position [658, 0]
type textarea "**********"
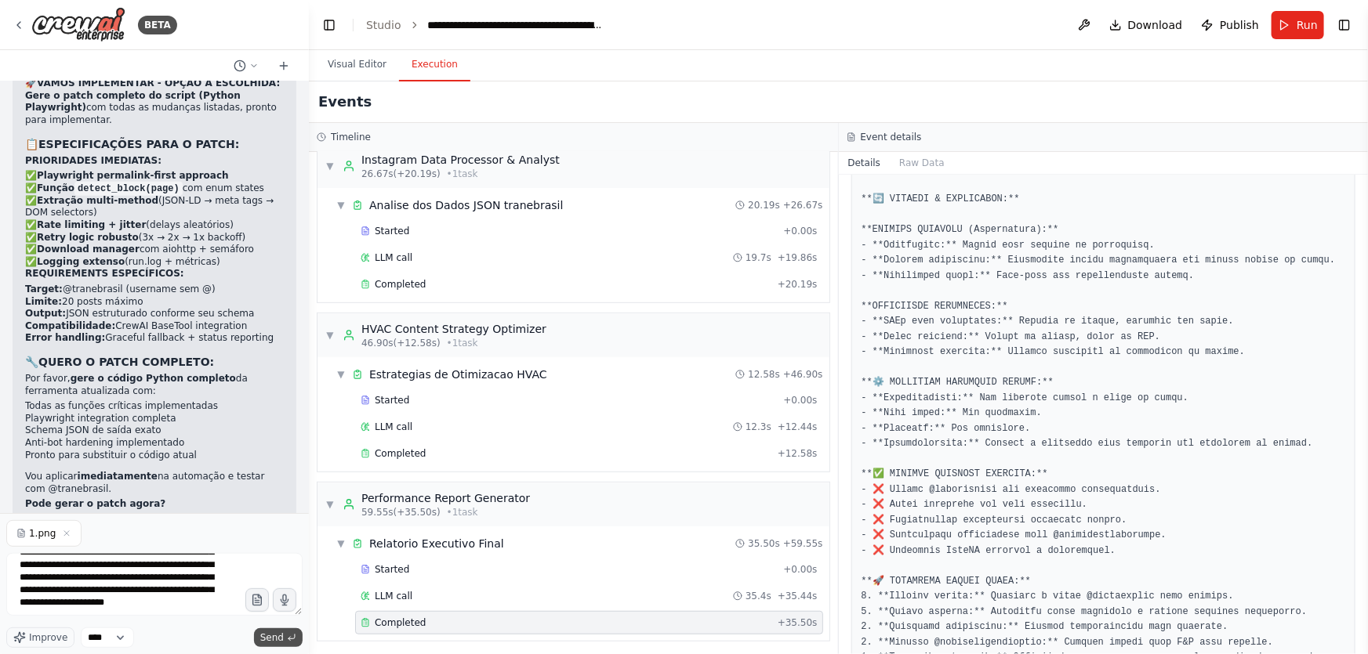
click at [277, 633] on span "Send" at bounding box center [272, 638] width 24 height 13
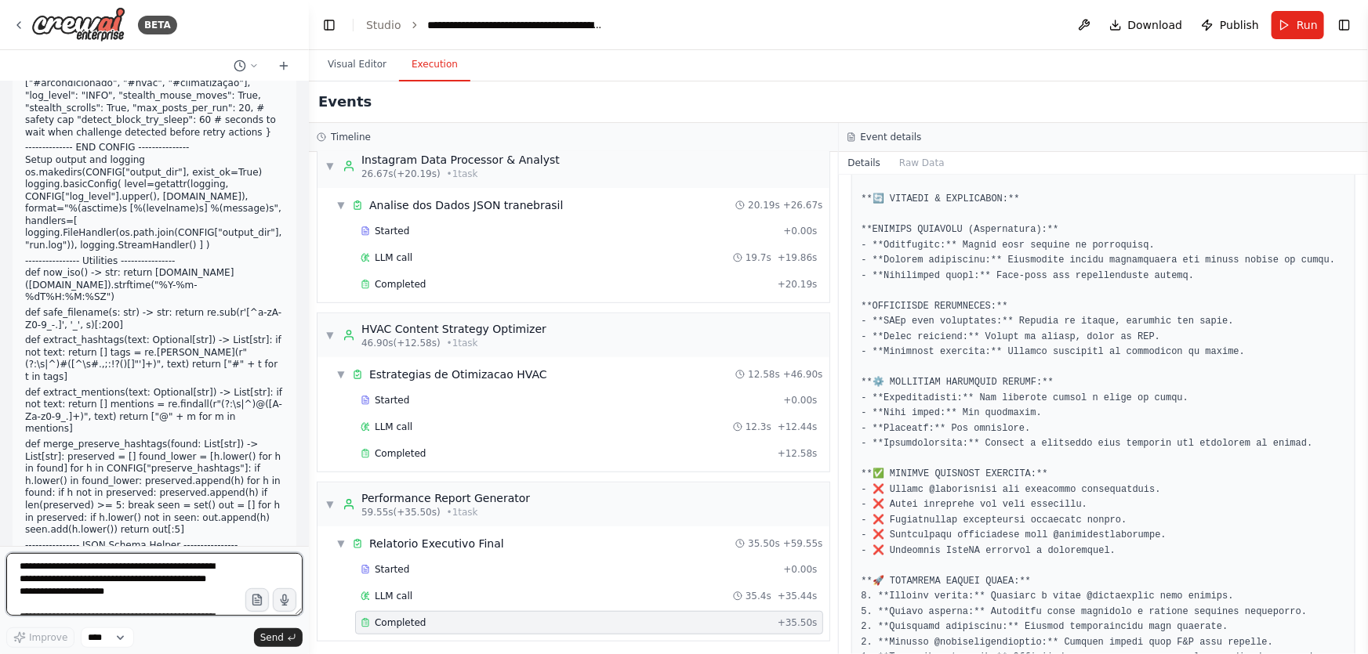
scroll to position [306310, 0]
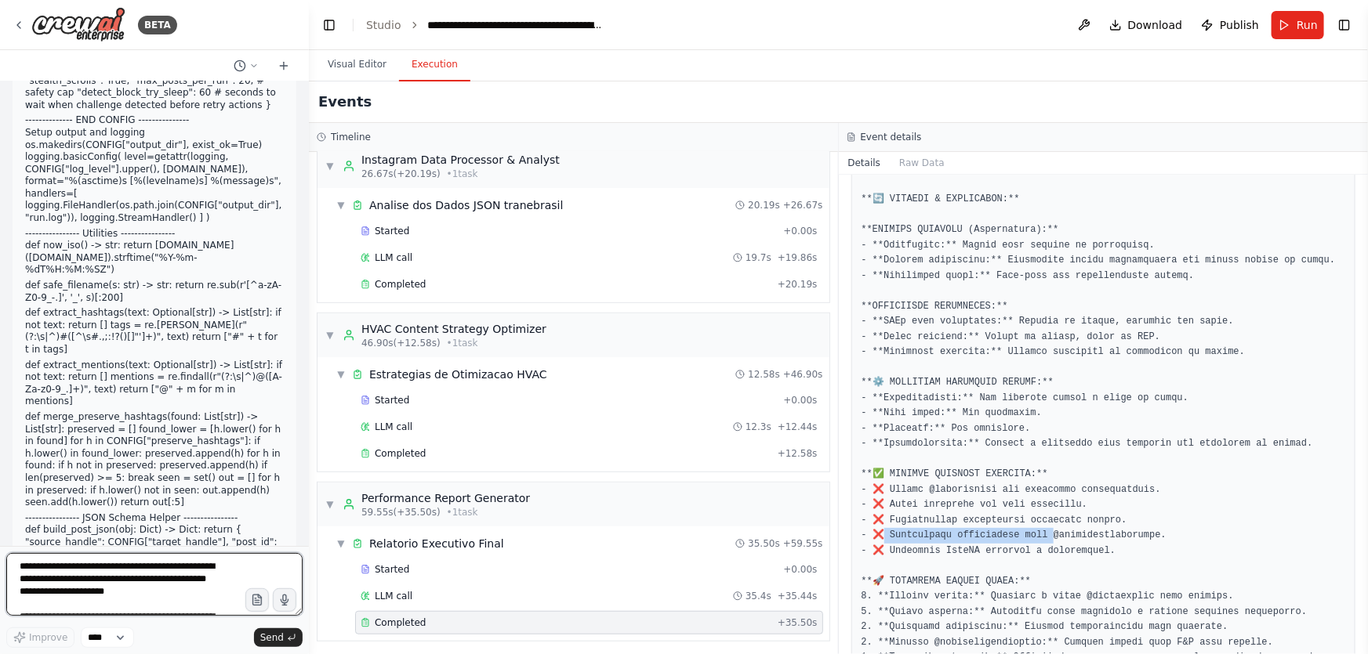
click at [723, 443] on div "BETA Create a crew that schedules and publishes social media content across mul…" at bounding box center [684, 327] width 1368 height 654
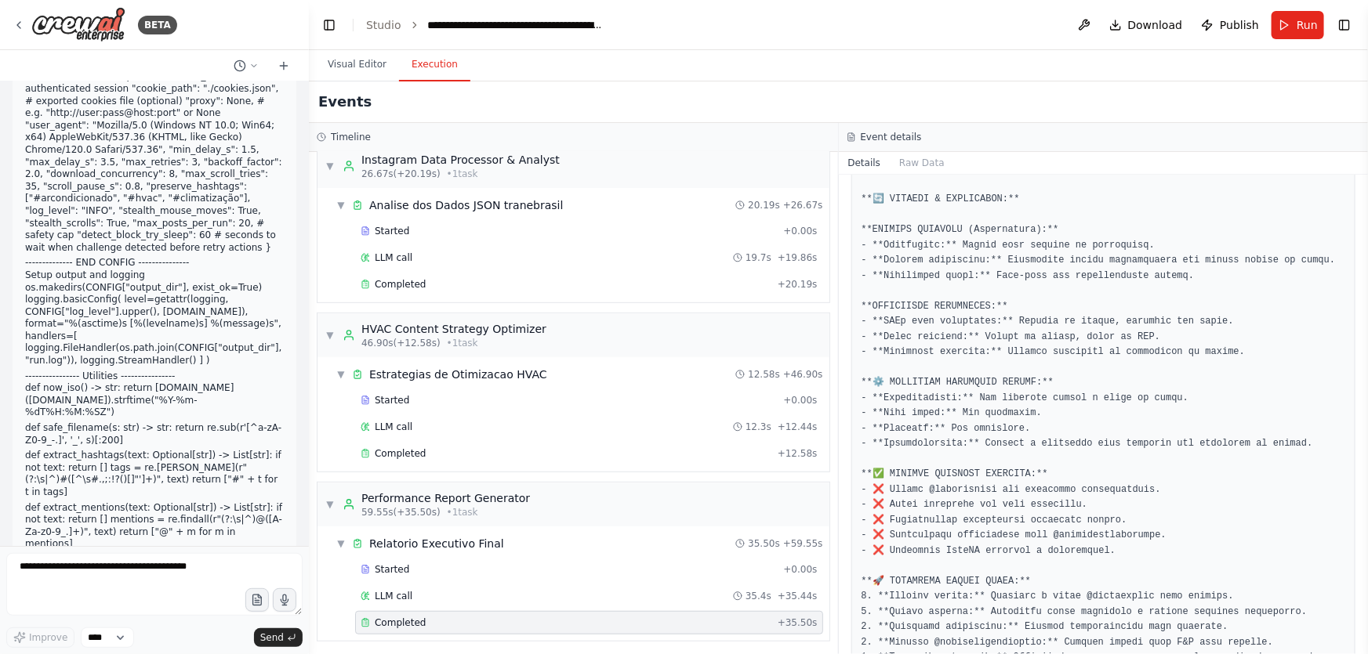
scroll to position [306025, 0]
